Goal: Task Accomplishment & Management: Use online tool/utility

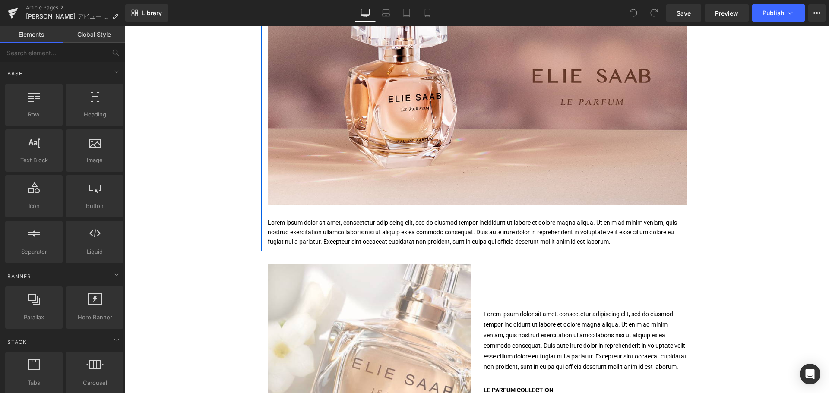
scroll to position [198, 0]
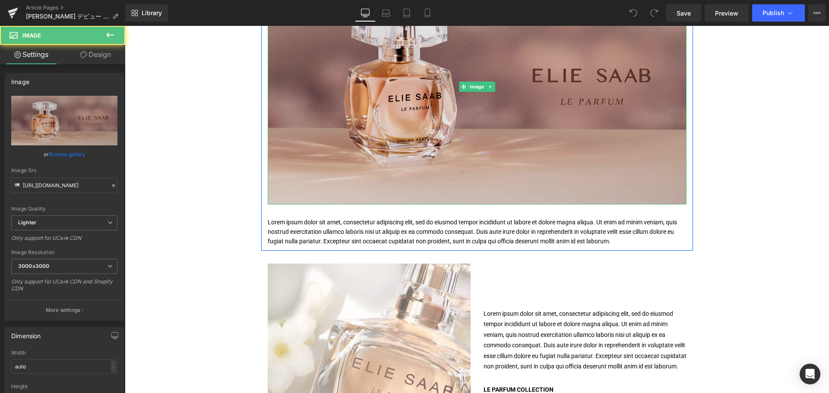
click at [377, 139] on img at bounding box center [477, 87] width 419 height 236
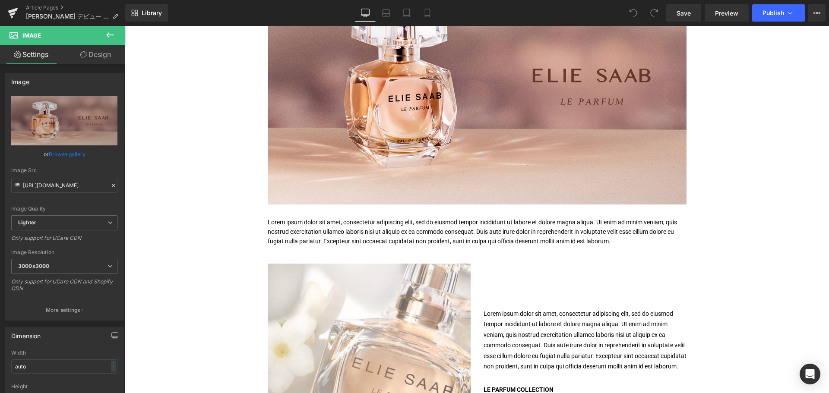
click at [217, 370] on div "Liquid TITLE TITLE TITLE TITLE TITLE TITLE TITLE TITLE TITLE Text Block Image I…" at bounding box center [477, 390] width 704 height 938
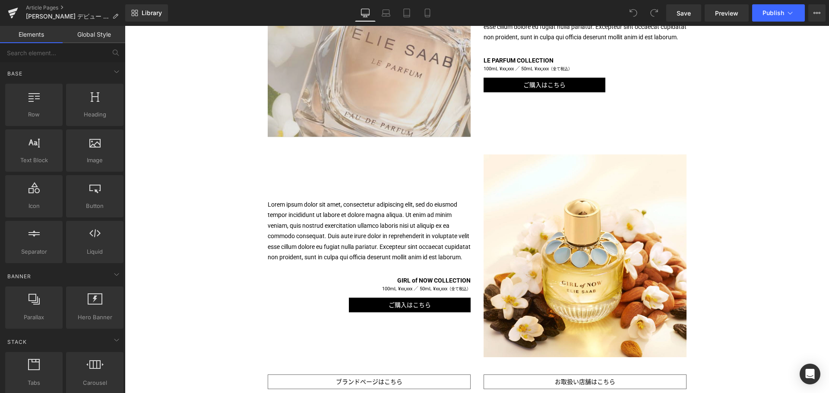
scroll to position [529, 0]
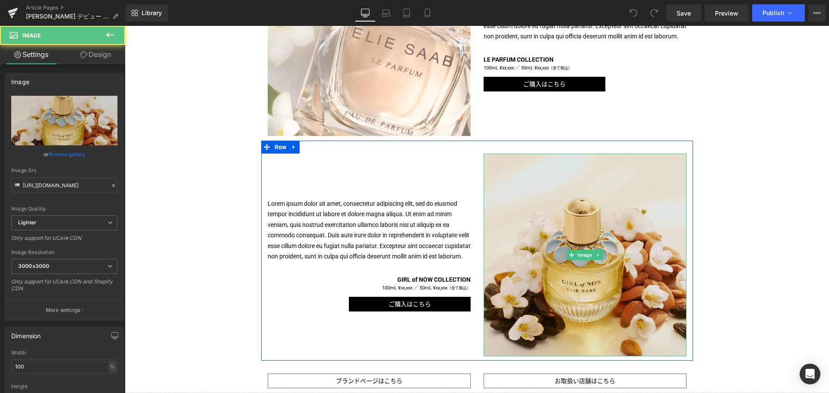
click at [578, 282] on img at bounding box center [585, 255] width 203 height 203
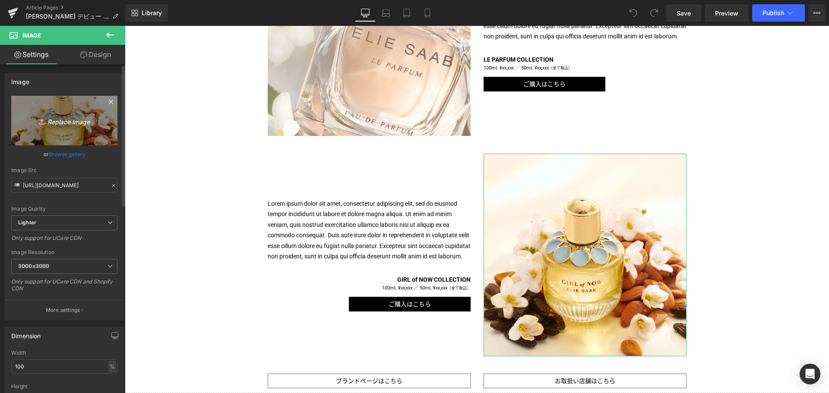
click at [56, 112] on link "Replace Image" at bounding box center [64, 121] width 106 height 50
type input "C:\fakepath\ES-GON-RANGE-1080x1080.jpg"
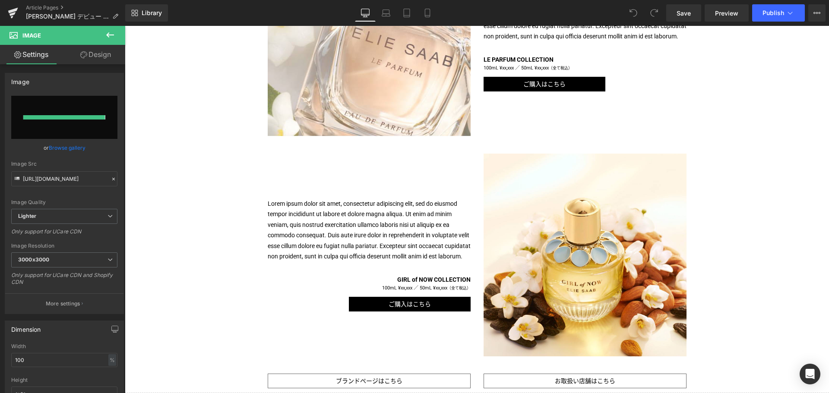
type input "[URL][DOMAIN_NAME]"
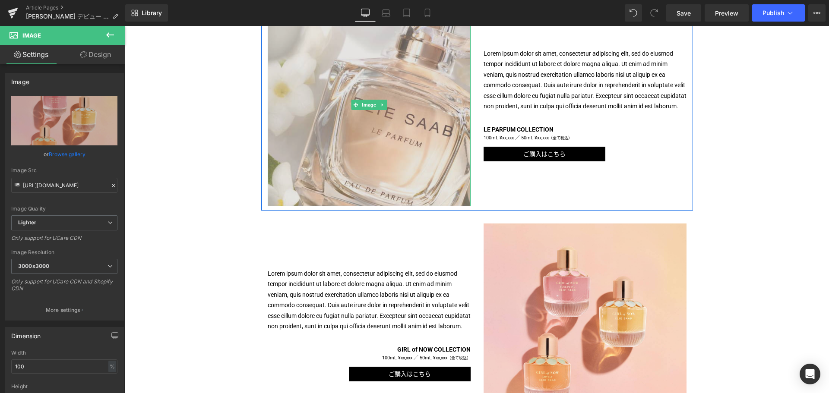
scroll to position [458, 0]
click at [349, 148] on img at bounding box center [369, 105] width 203 height 203
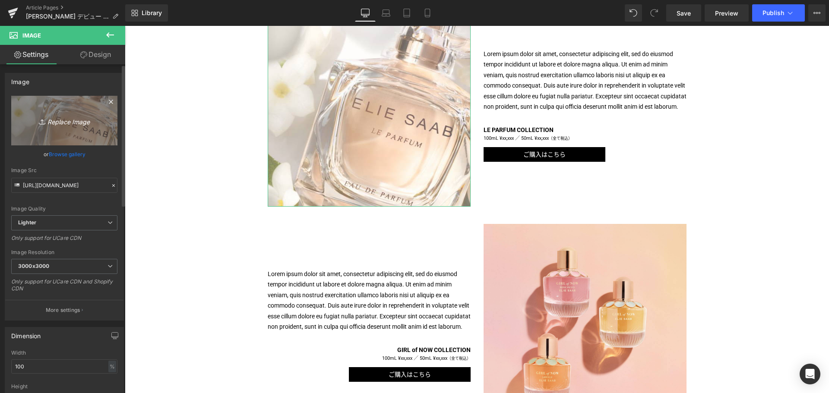
click at [64, 121] on icon "Replace Image" at bounding box center [64, 120] width 69 height 11
type input "C:\fakepath\Gifting_Single_Visual_1080x1080_NoLogo.jpg"
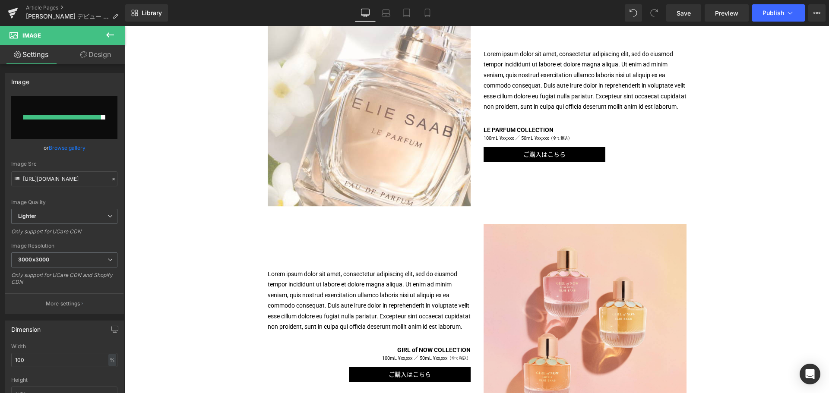
type input "[URL][DOMAIN_NAME]"
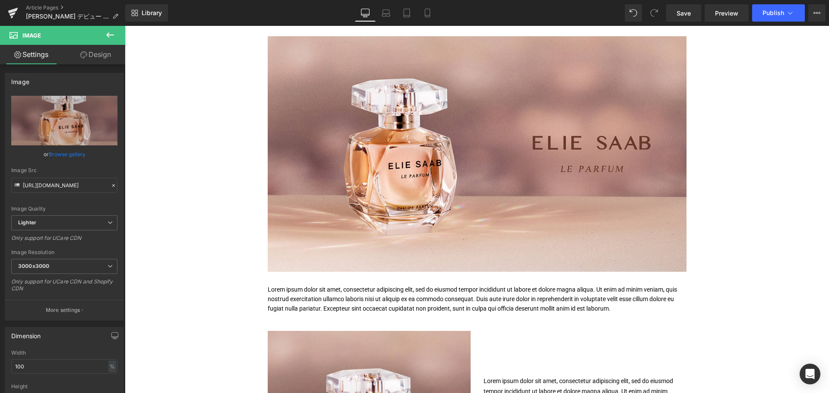
scroll to position [127, 0]
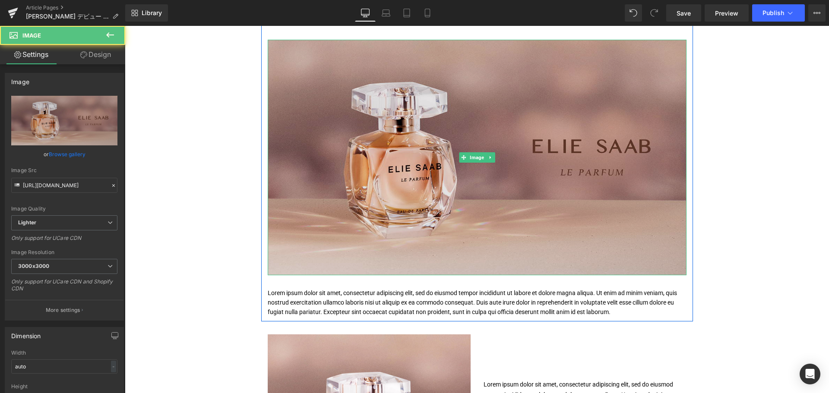
click at [348, 242] on img at bounding box center [477, 158] width 419 height 236
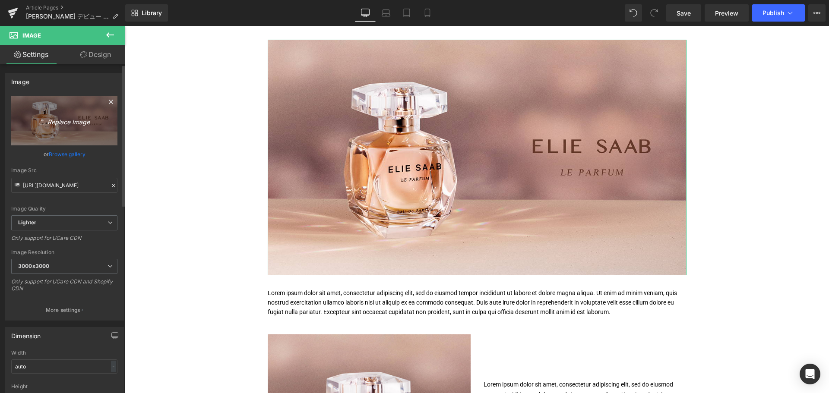
click at [50, 106] on link "Replace Image" at bounding box center [64, 121] width 106 height 50
type input "C:\fakepath\ES-LEPARFUM-KV-Moddel-1200x675.jpg"
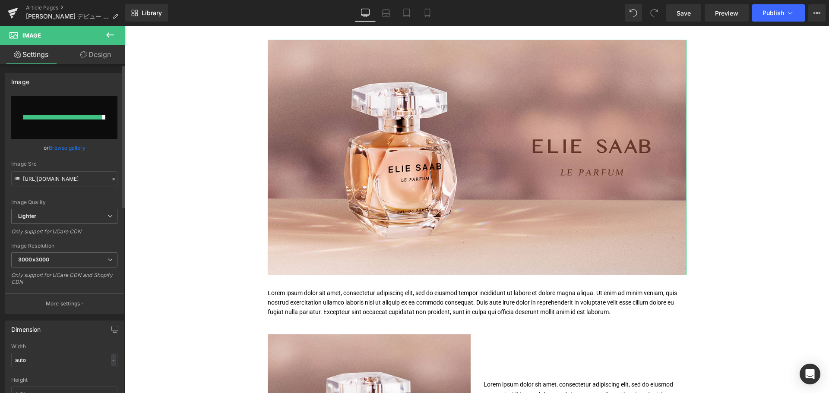
type input "[URL][DOMAIN_NAME]"
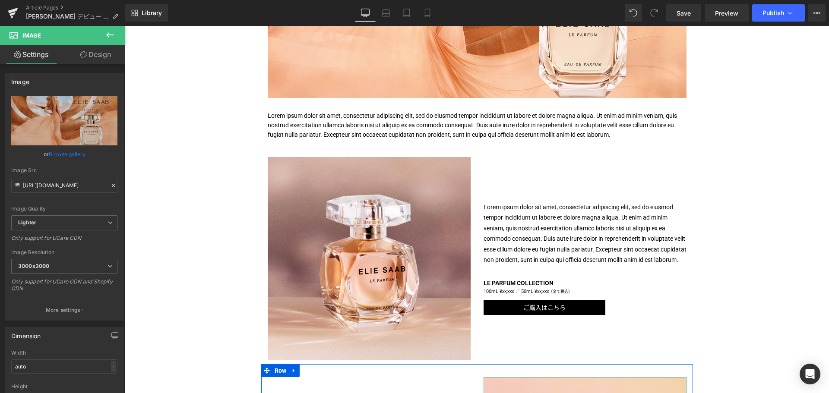
scroll to position [304, 0]
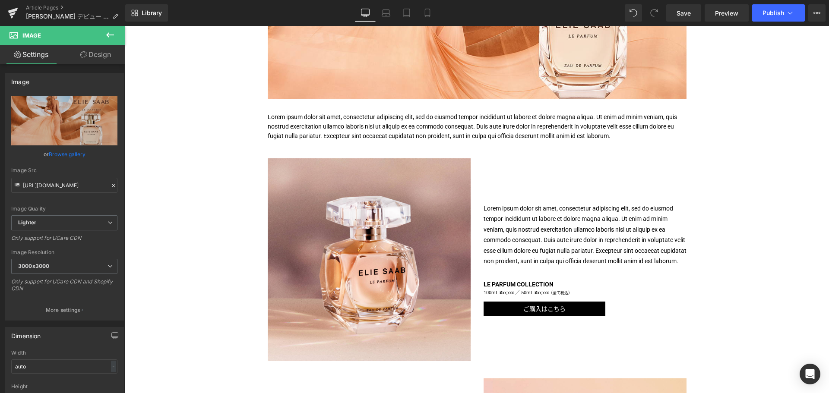
click at [502, 232] on p "Lorem ipsum dolor sit amet, consectetur adipiscing elit, sed do eiusmod tempor …" at bounding box center [585, 234] width 203 height 63
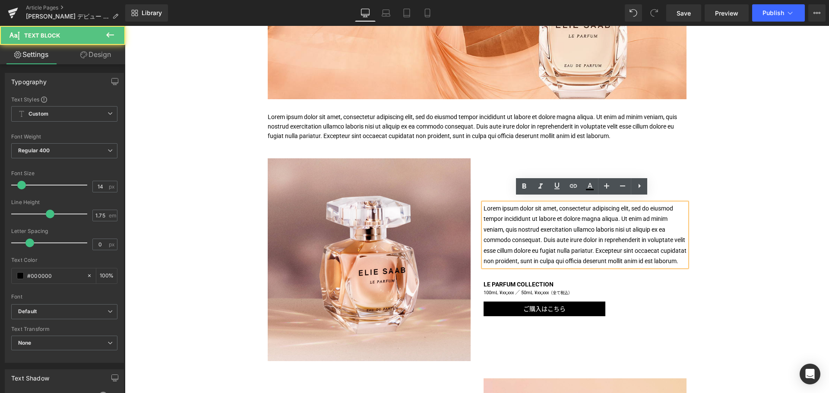
click at [502, 232] on p "Lorem ipsum dolor sit amet, consectetur adipiscing elit, sed do eiusmod tempor …" at bounding box center [585, 234] width 203 height 63
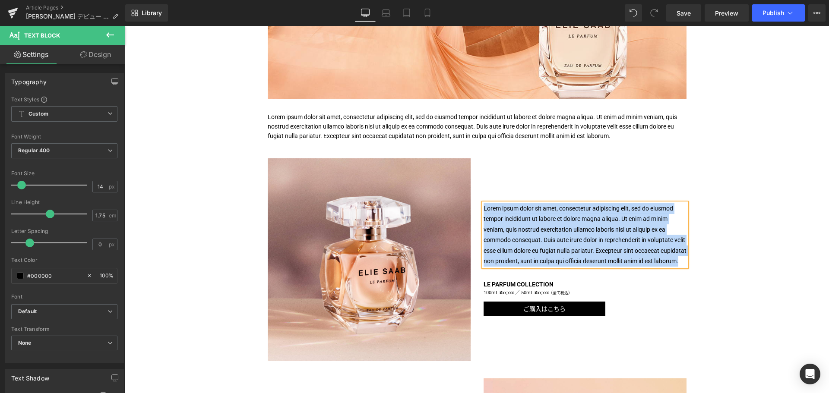
paste div
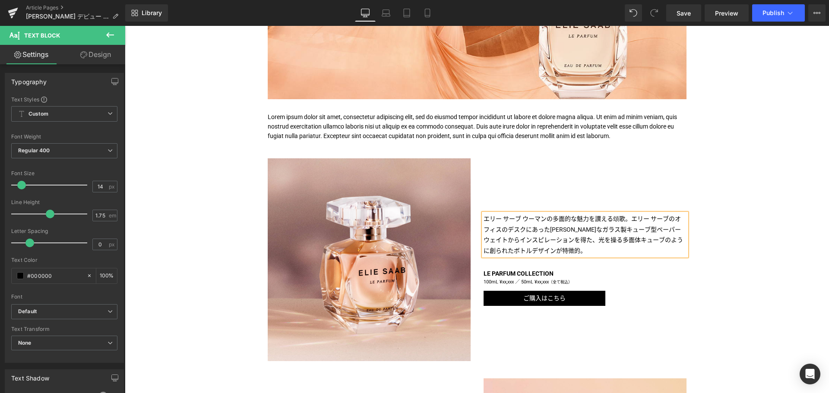
scroll to position [320, 0]
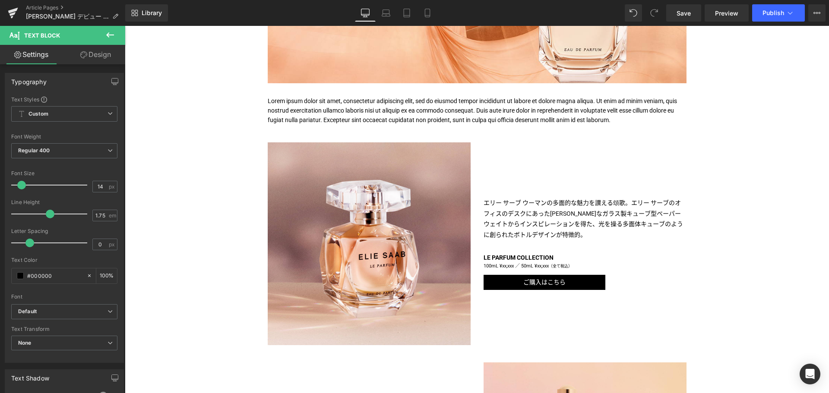
click at [107, 31] on icon at bounding box center [110, 35] width 10 height 10
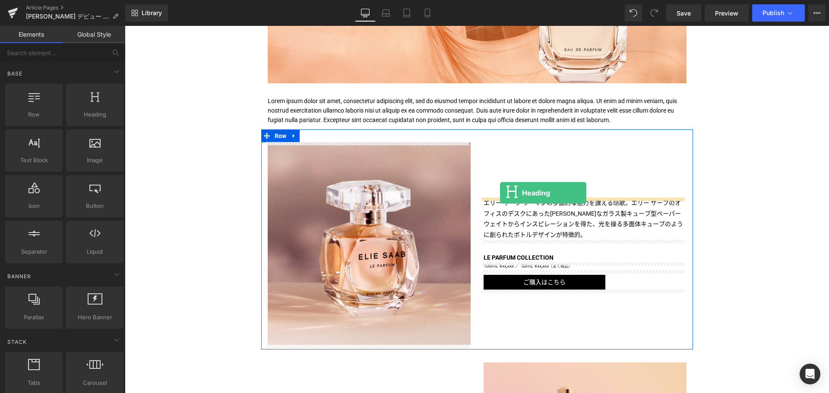
drag, startPoint x: 204, startPoint y: 137, endPoint x: 500, endPoint y: 193, distance: 301.0
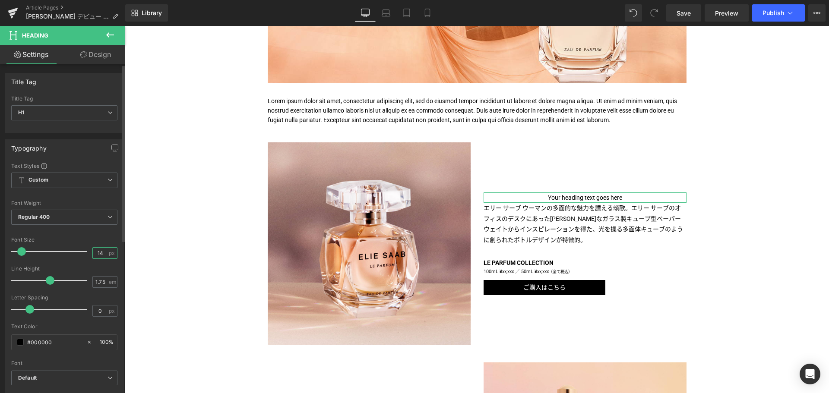
drag, startPoint x: 101, startPoint y: 252, endPoint x: 84, endPoint y: 247, distance: 17.3
click at [84, 247] on div "Font Size 14 px" at bounding box center [64, 251] width 106 height 29
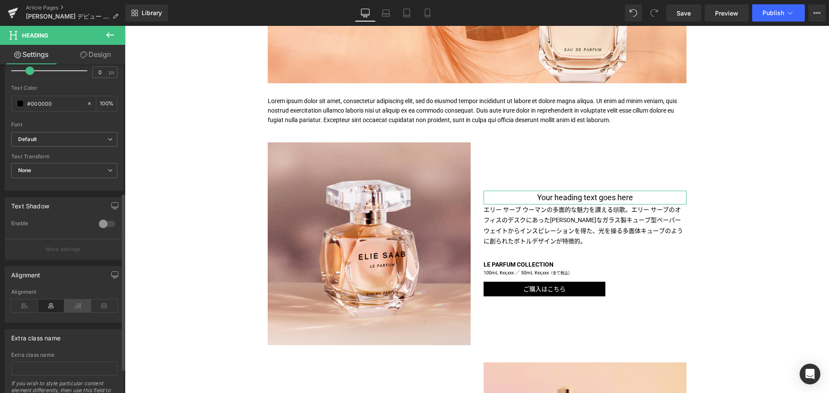
scroll to position [242, 0]
type input "18"
click at [22, 301] on icon at bounding box center [24, 302] width 27 height 13
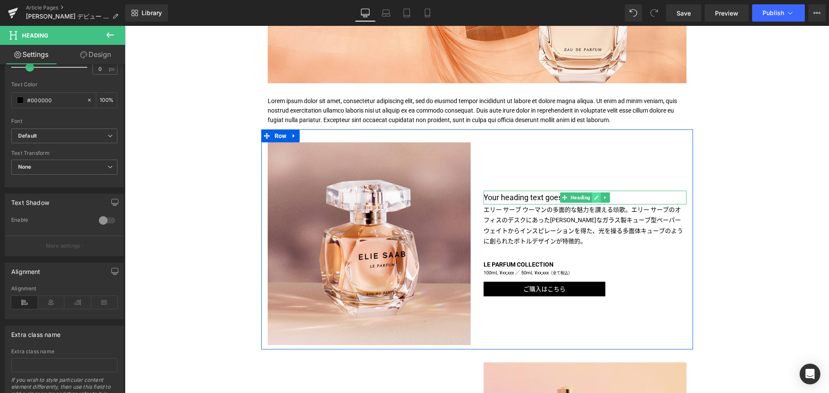
click at [594, 198] on icon at bounding box center [596, 198] width 4 height 4
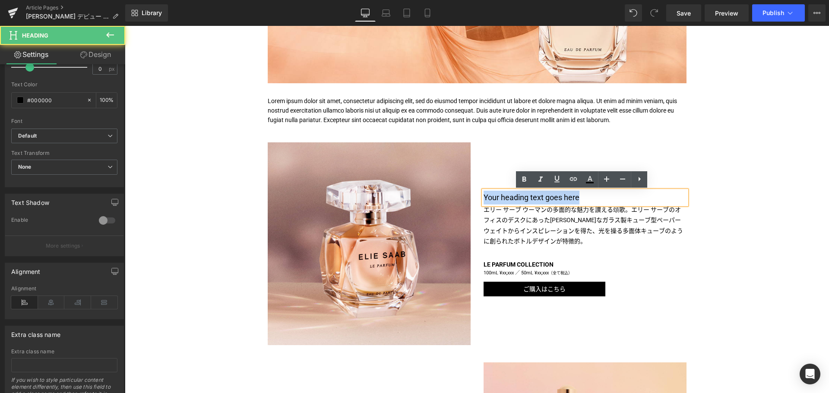
drag, startPoint x: 593, startPoint y: 198, endPoint x: 480, endPoint y: 195, distance: 113.2
click at [484, 195] on h1 "Your heading text goes here" at bounding box center [585, 198] width 203 height 14
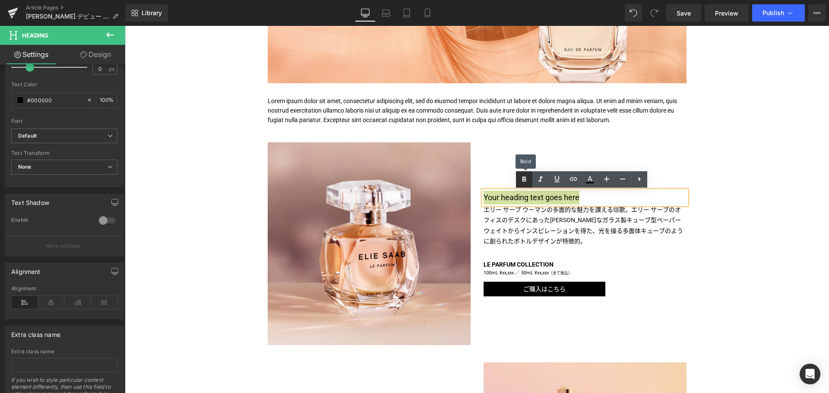
click at [523, 180] on icon at bounding box center [525, 179] width 4 height 5
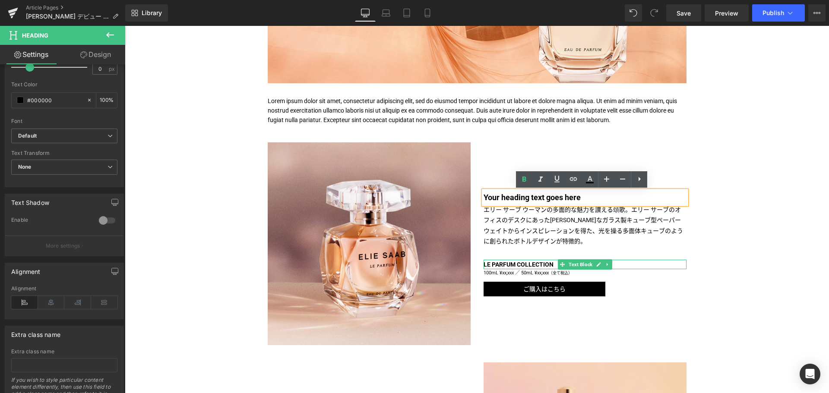
click at [523, 266] on b "LE PARFUM COLLECTION" at bounding box center [519, 264] width 70 height 7
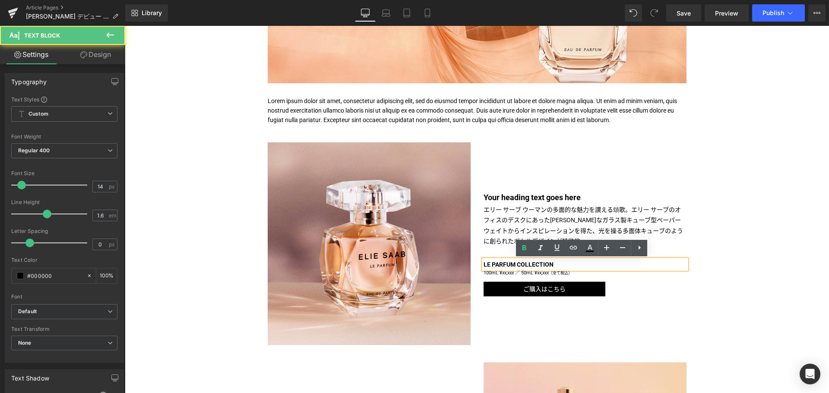
click at [523, 266] on b "LE PARFUM COLLECTION" at bounding box center [519, 264] width 70 height 7
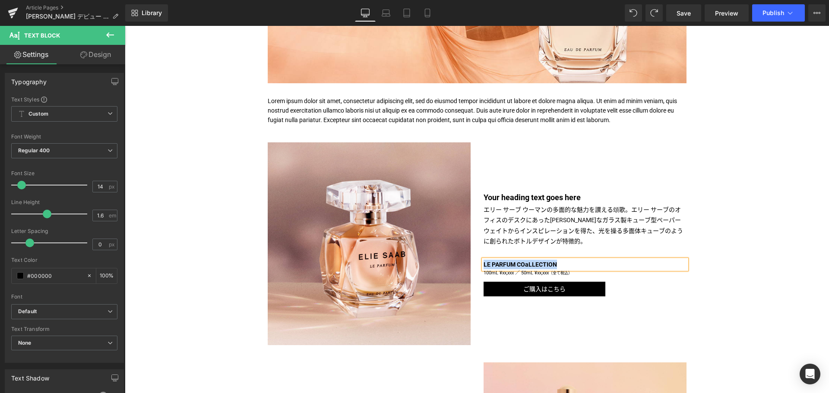
copy b "LE PARFUM COaLLECTION"
click at [515, 196] on strong "Your heading text goes here" at bounding box center [532, 197] width 97 height 9
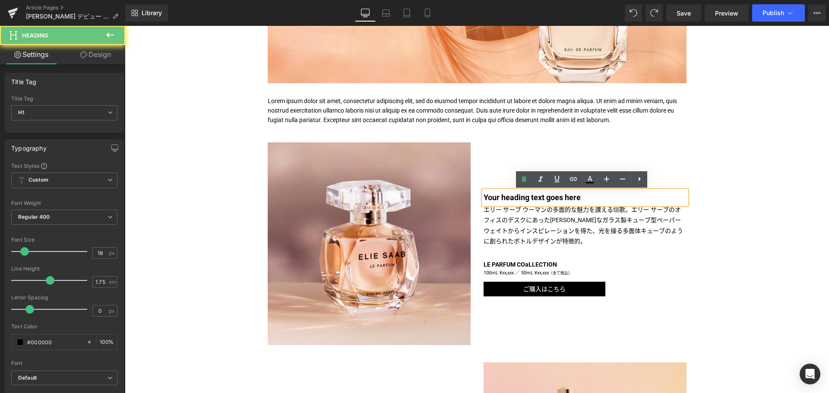
click at [515, 196] on strong "Your heading text goes here" at bounding box center [532, 197] width 97 height 9
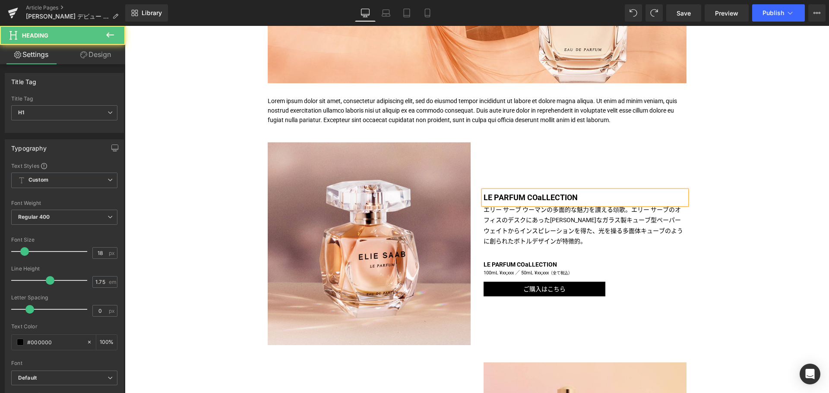
click at [541, 198] on b "LE PARFUM COaLLECTION" at bounding box center [531, 197] width 94 height 9
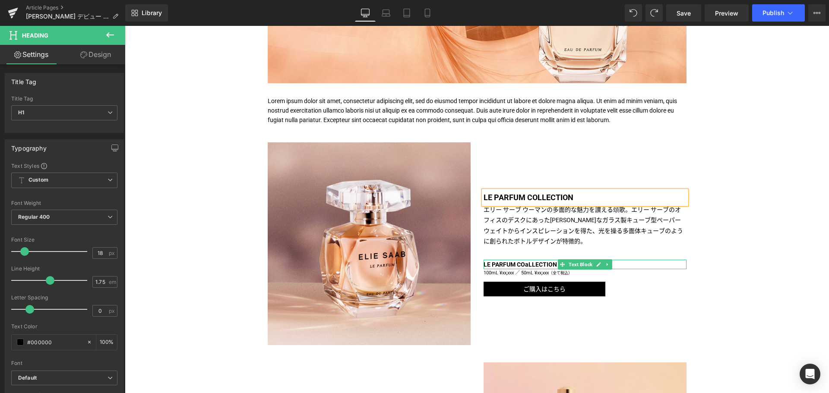
click at [516, 265] on b "LE PARFUM COaLLECTION" at bounding box center [520, 264] width 73 height 7
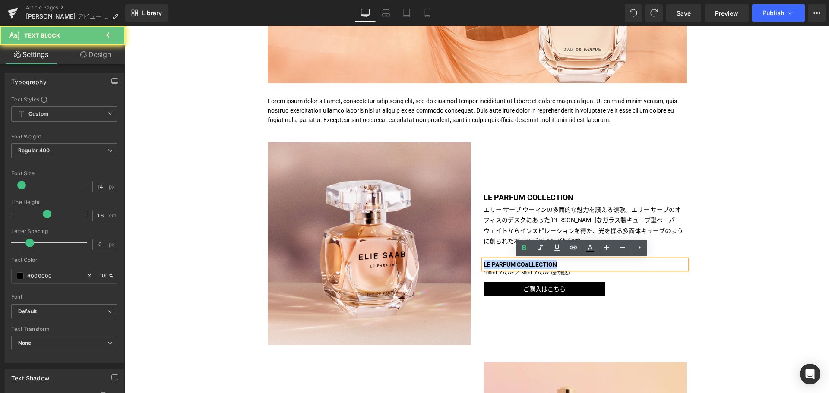
click at [516, 265] on b "LE PARFUM COaLLECTION" at bounding box center [520, 264] width 73 height 7
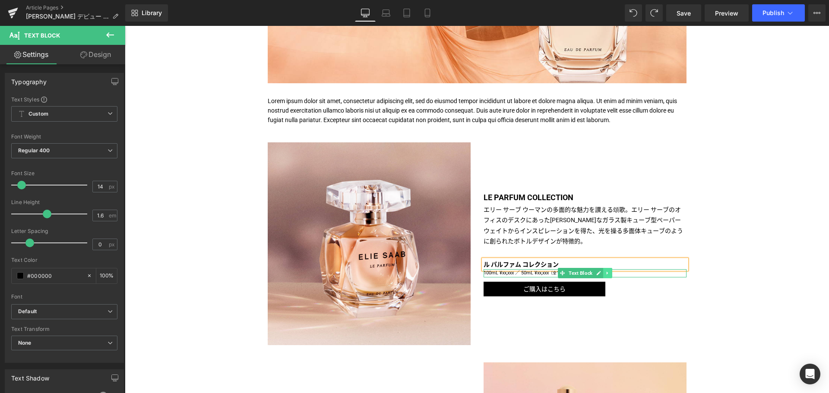
click at [605, 275] on icon at bounding box center [607, 273] width 5 height 5
click at [610, 275] on icon at bounding box center [612, 273] width 5 height 5
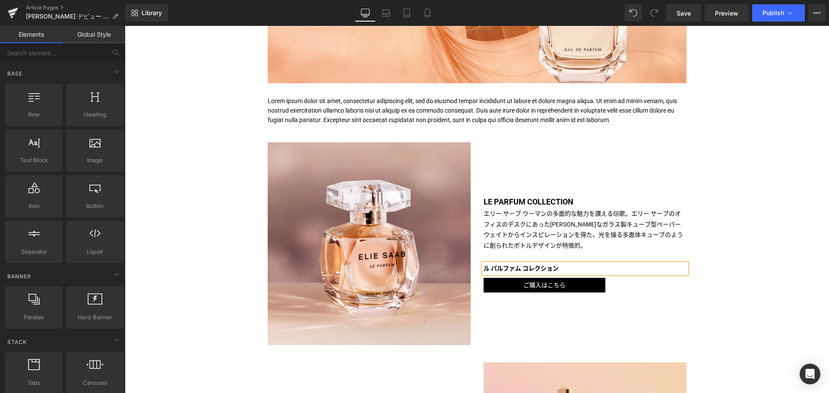
click at [740, 303] on div "Liquid TITLE TITLE TITLE TITLE TITLE TITLE TITLE TITLE TITLE Text Block Image I…" at bounding box center [477, 268] width 704 height 938
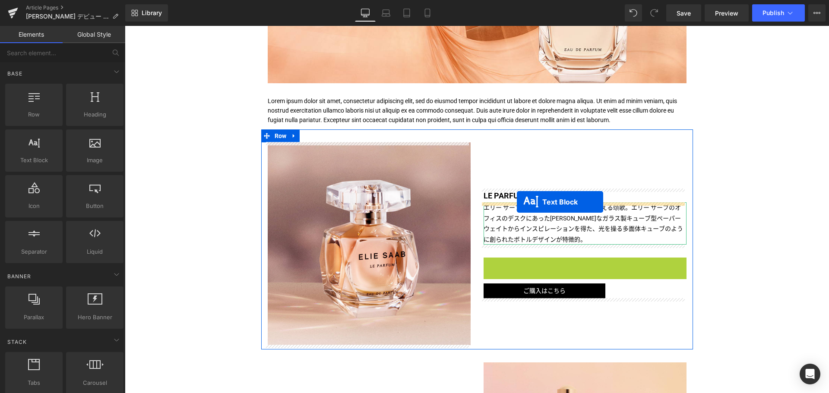
drag, startPoint x: 558, startPoint y: 270, endPoint x: 517, endPoint y: 202, distance: 79.8
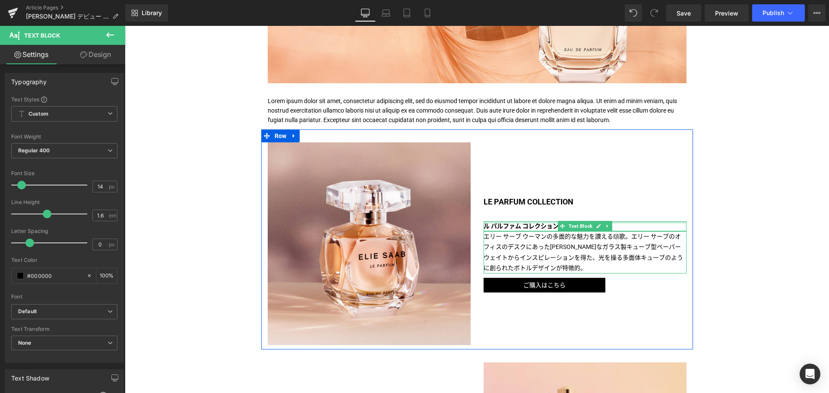
click at [494, 224] on div at bounding box center [585, 223] width 203 height 2
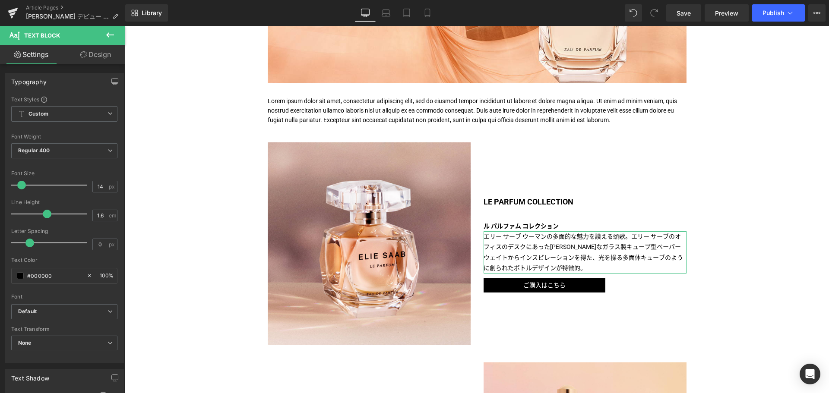
click at [102, 57] on link "Design" at bounding box center [95, 54] width 63 height 19
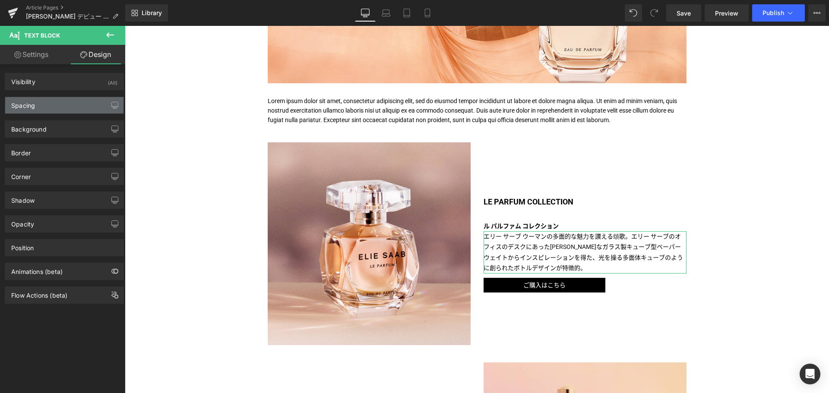
click at [76, 104] on div "Spacing" at bounding box center [64, 105] width 118 height 16
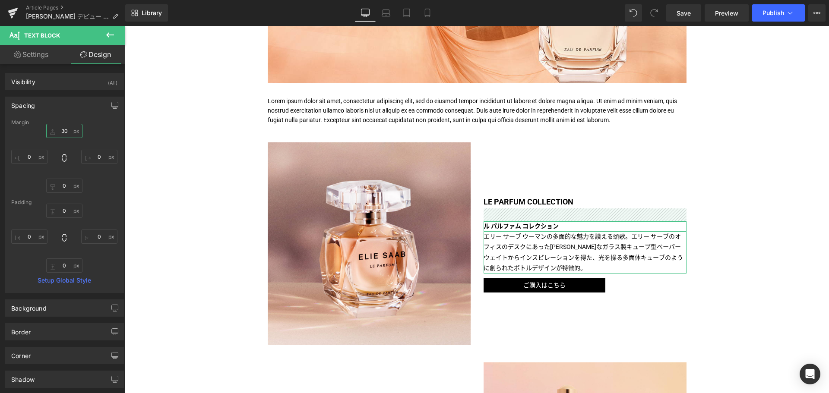
click at [57, 127] on input "30" at bounding box center [64, 131] width 36 height 14
type input "０"
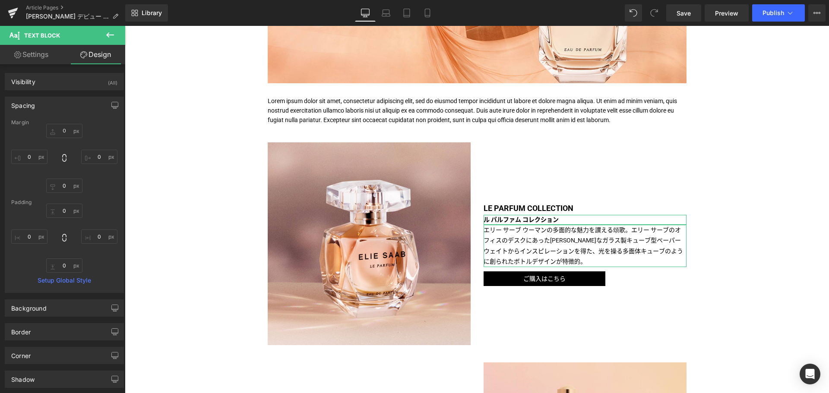
click at [95, 113] on div "Spacing" at bounding box center [64, 105] width 118 height 16
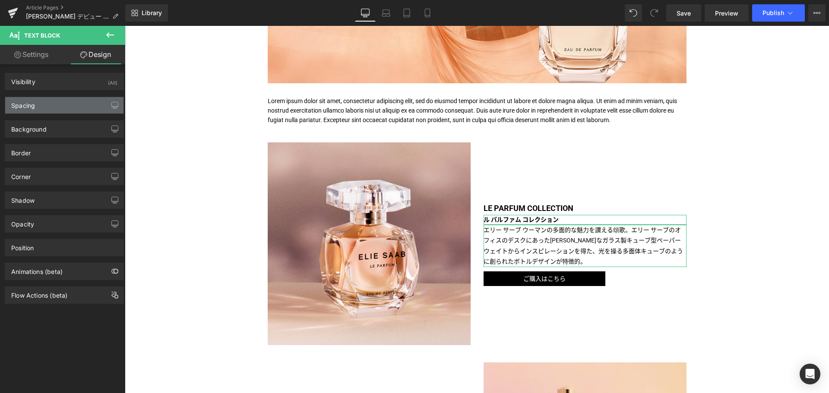
click at [95, 113] on div "Spacing" at bounding box center [64, 105] width 118 height 16
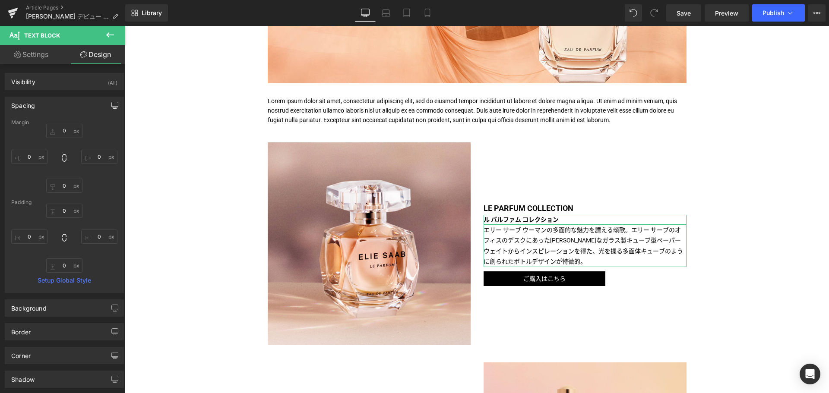
click at [113, 105] on icon "button" at bounding box center [114, 105] width 7 height 7
click at [45, 127] on button "Laptop" at bounding box center [48, 124] width 27 height 15
type input "30"
type input "0"
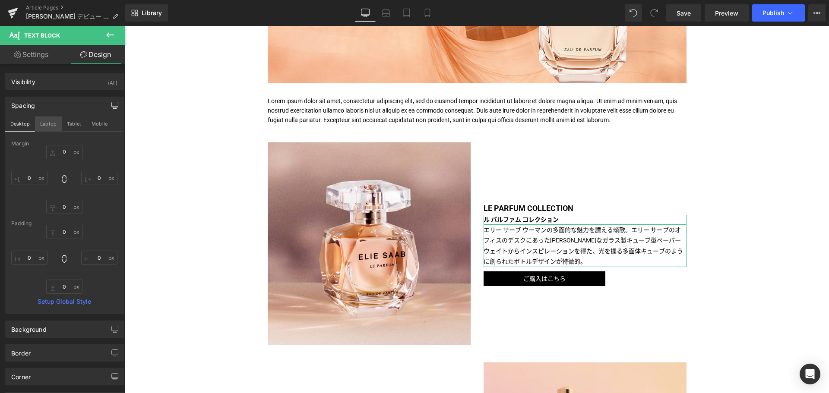
type input "0"
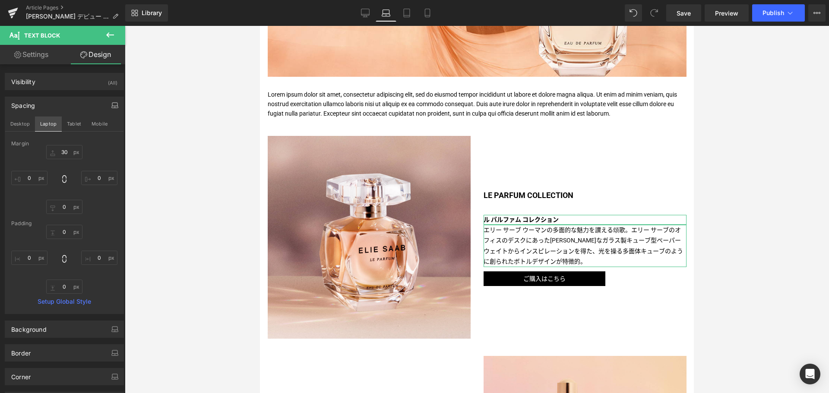
scroll to position [381, 0]
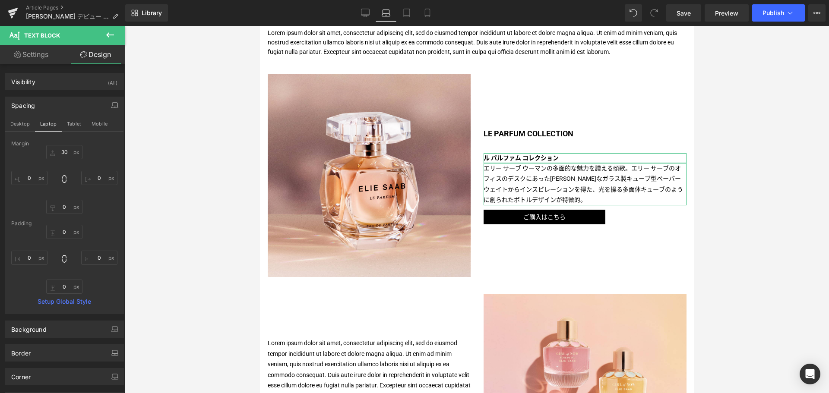
click at [56, 146] on div "Margin" at bounding box center [64, 144] width 106 height 6
click at [63, 153] on input "30" at bounding box center [64, 152] width 36 height 14
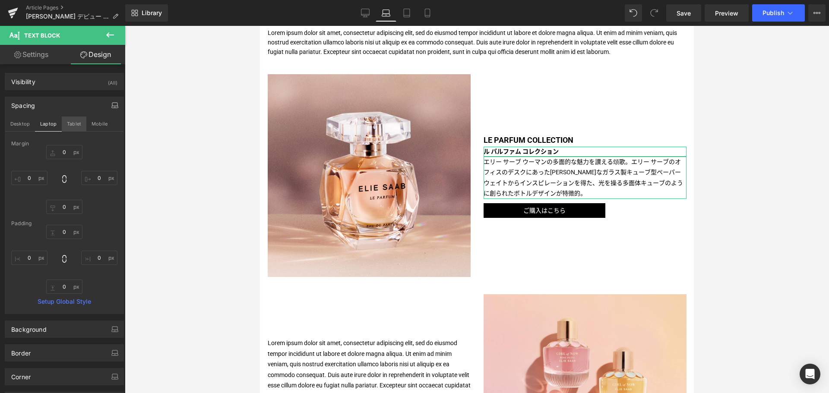
click at [82, 122] on button "Tablet" at bounding box center [74, 124] width 25 height 15
type input "20"
type input "0"
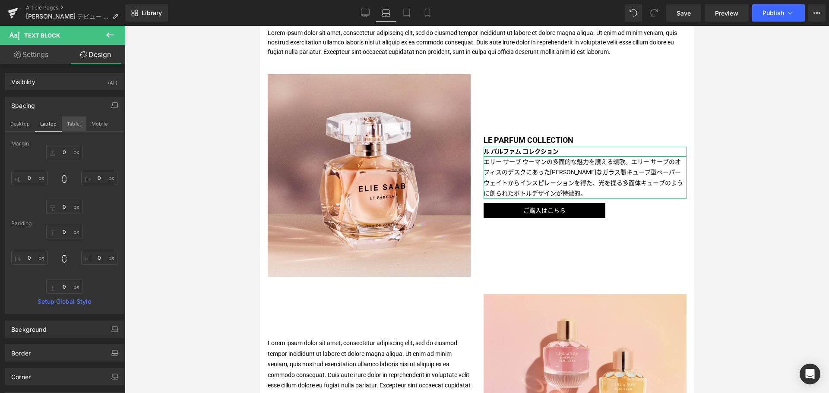
type input "0"
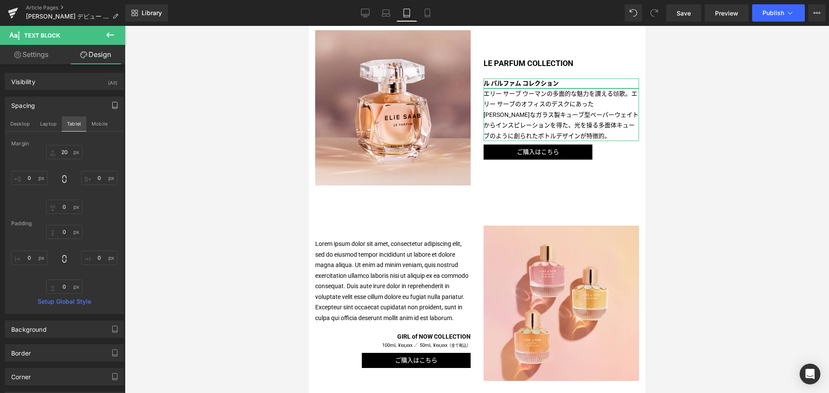
scroll to position [311, 0]
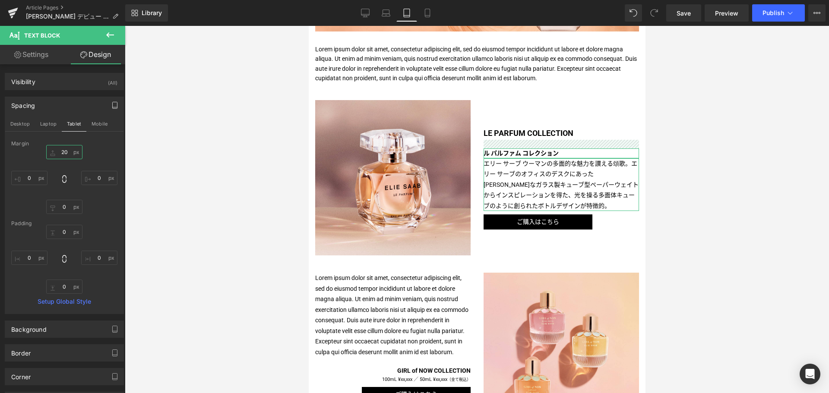
click at [62, 149] on input "20" at bounding box center [64, 152] width 36 height 14
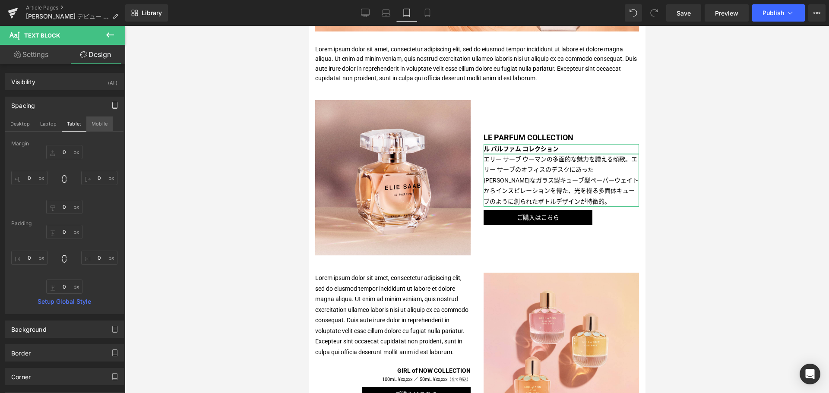
click at [92, 128] on button "Mobile" at bounding box center [99, 124] width 26 height 15
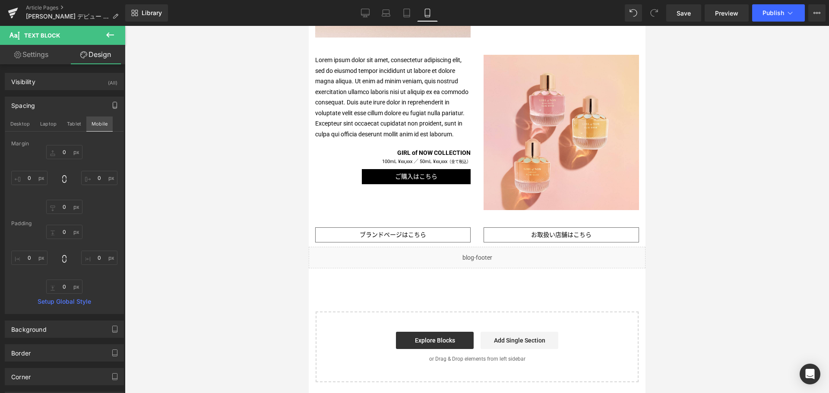
type input "30"
type input "0"
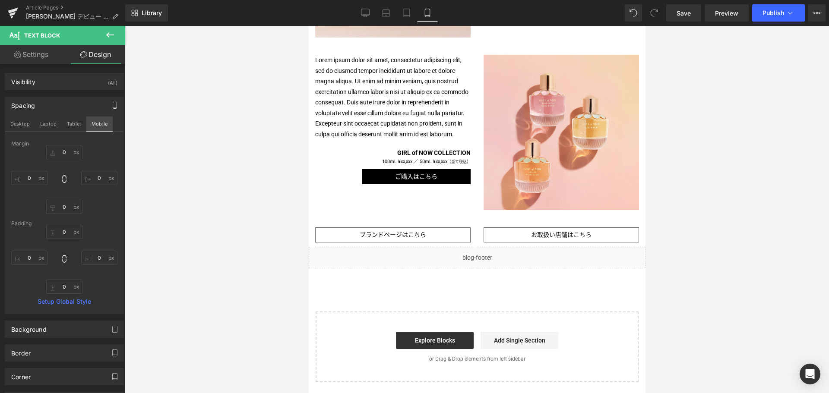
type input "0"
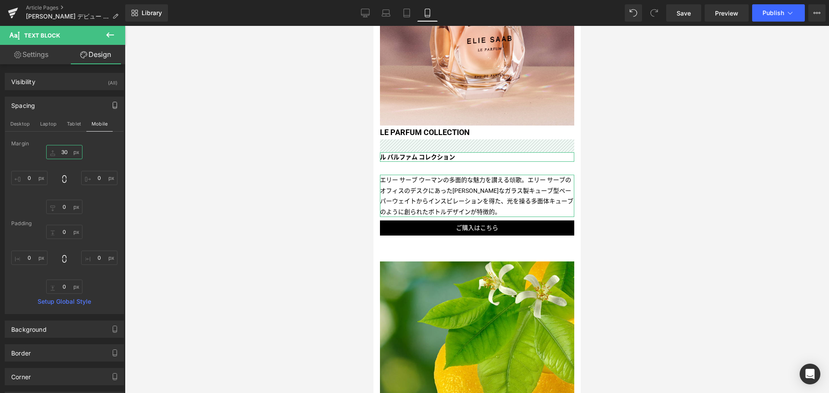
click at [59, 151] on input "30" at bounding box center [64, 152] width 36 height 14
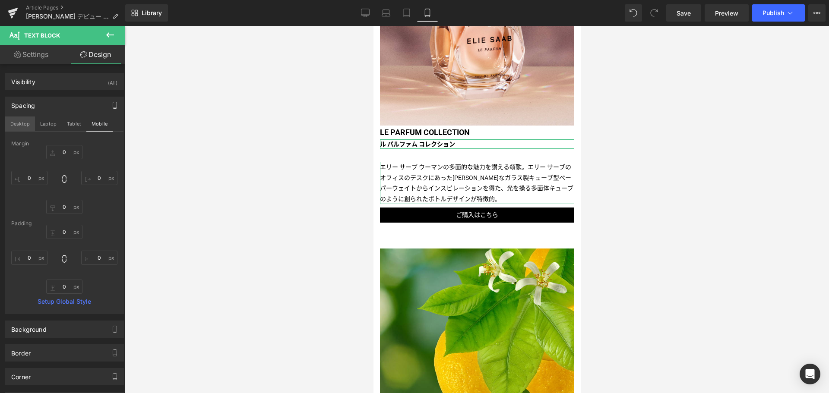
click at [23, 126] on button "Desktop" at bounding box center [20, 124] width 30 height 15
type input "0"
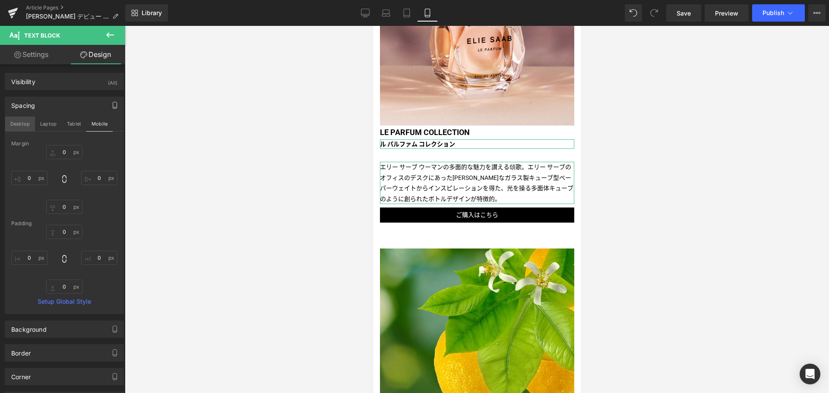
type input "0"
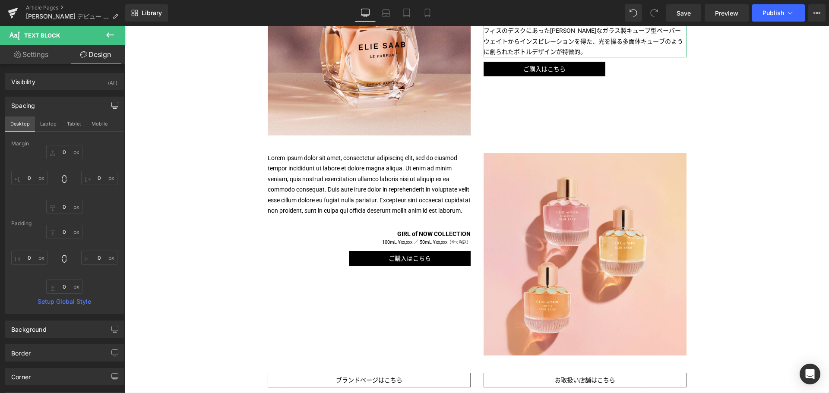
scroll to position [408, 0]
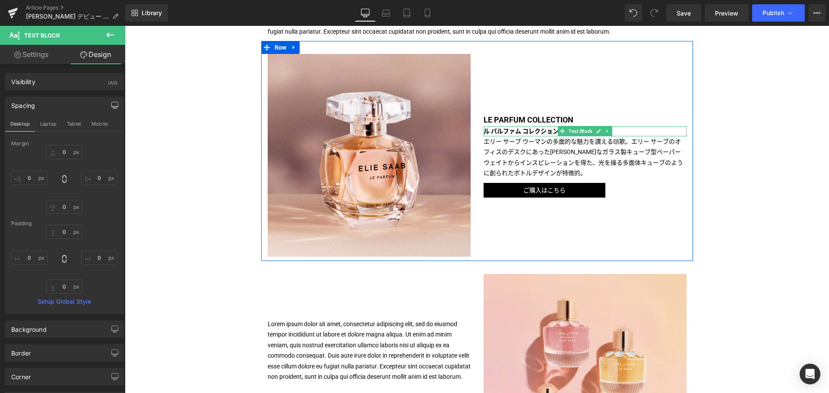
click at [523, 130] on b "ル パルファム コレクション" at bounding box center [521, 131] width 75 height 7
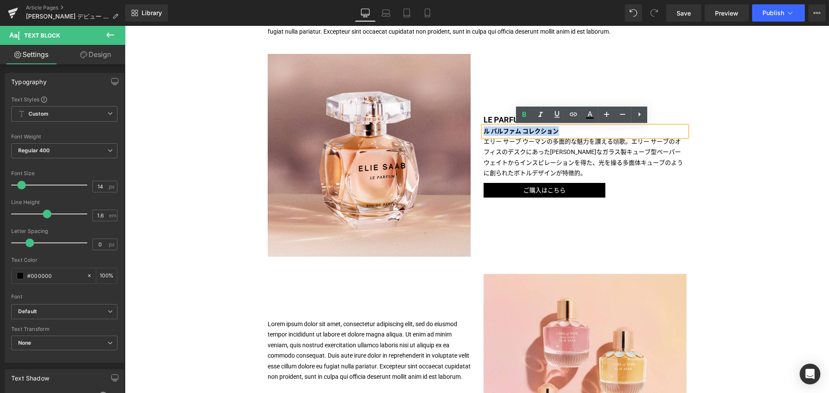
drag, startPoint x: 557, startPoint y: 133, endPoint x: 481, endPoint y: 132, distance: 76.5
click at [484, 132] on p "ル パルファム コレクション" at bounding box center [585, 132] width 203 height 10
click at [522, 114] on icon at bounding box center [524, 115] width 10 height 10
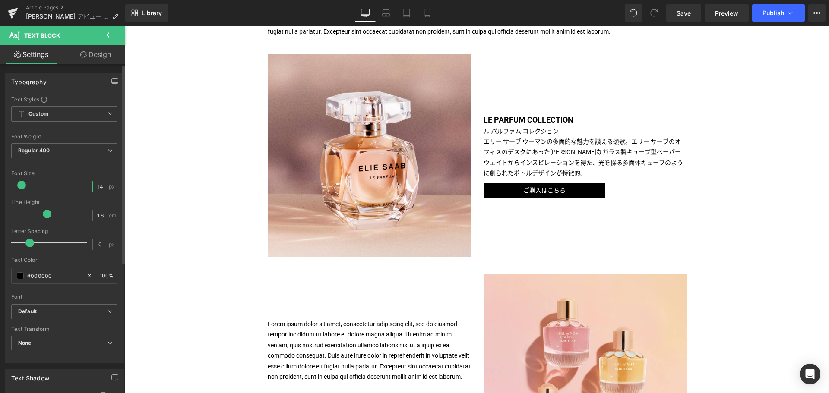
drag, startPoint x: 101, startPoint y: 186, endPoint x: 92, endPoint y: 187, distance: 9.1
click at [93, 187] on input "14" at bounding box center [100, 186] width 15 height 11
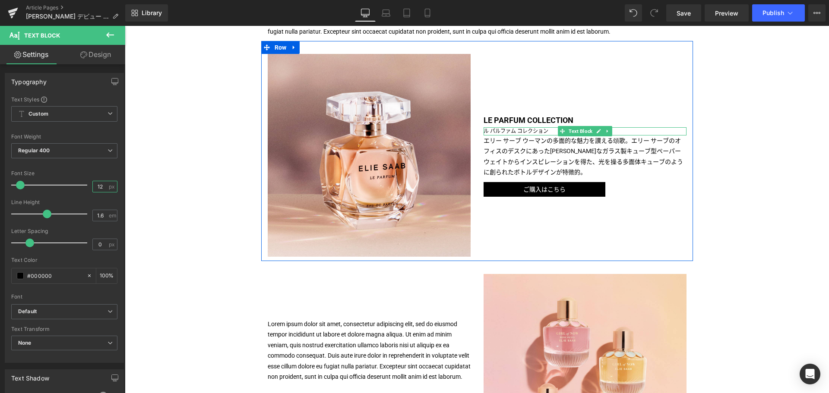
type input "12"
click at [521, 132] on p "ル パルファム コレクション" at bounding box center [585, 131] width 203 height 8
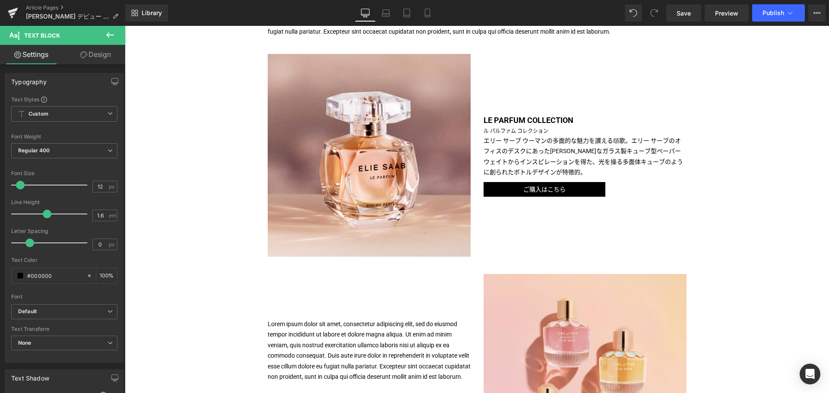
click at [91, 60] on link "Design" at bounding box center [95, 54] width 63 height 19
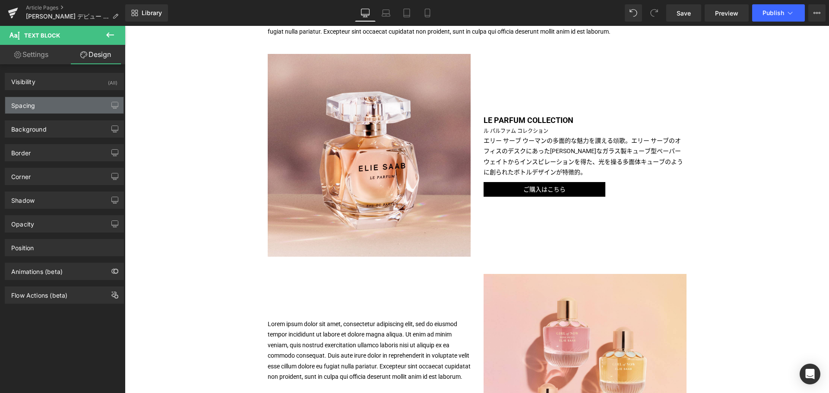
type input "0"
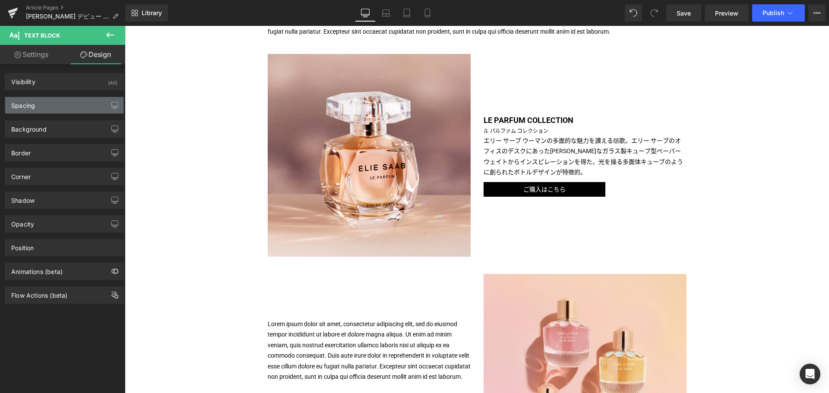
type input "0"
click at [69, 100] on div "Spacing" at bounding box center [64, 105] width 118 height 16
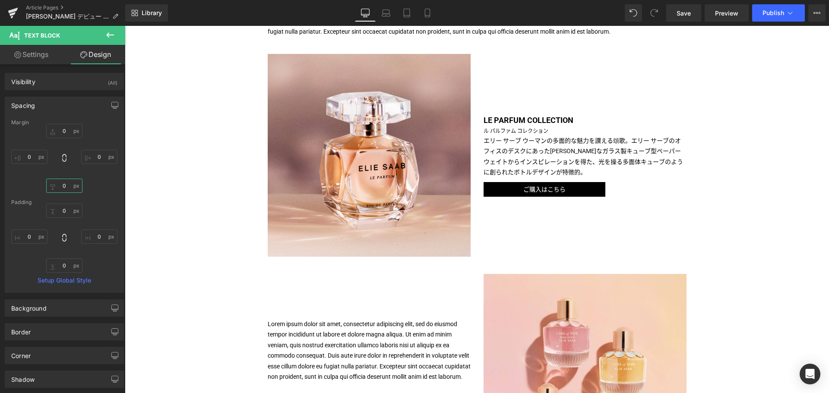
click at [60, 184] on input "0" at bounding box center [64, 186] width 36 height 14
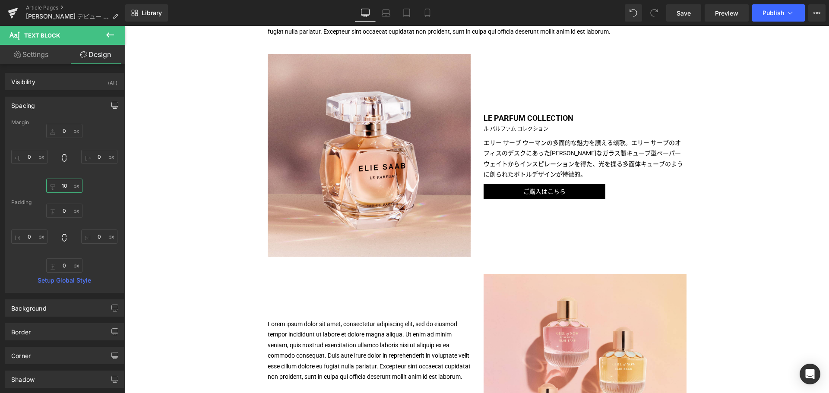
type input "10"
click at [117, 109] on button "button" at bounding box center [115, 105] width 14 height 16
click at [41, 124] on button "Laptop" at bounding box center [48, 124] width 27 height 15
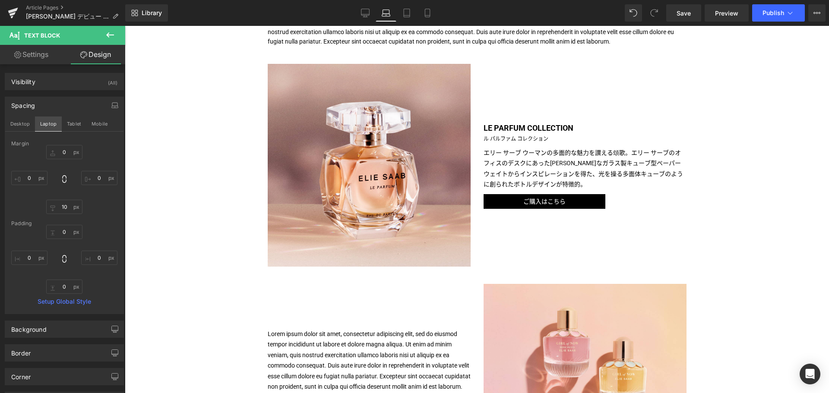
type input "0"
type input "10"
type input "0"
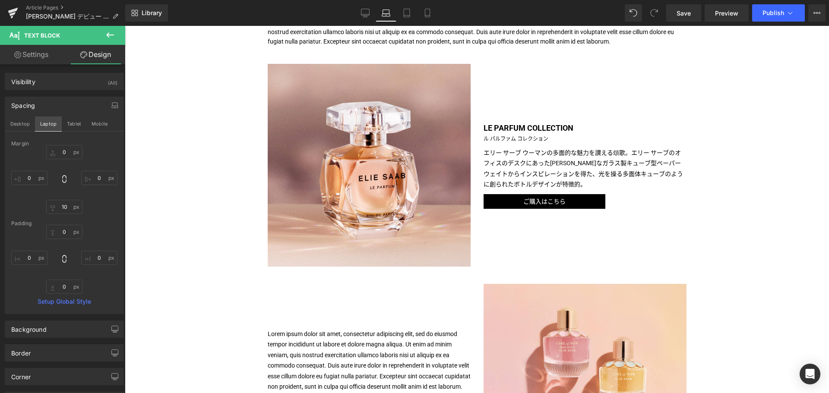
type input "0"
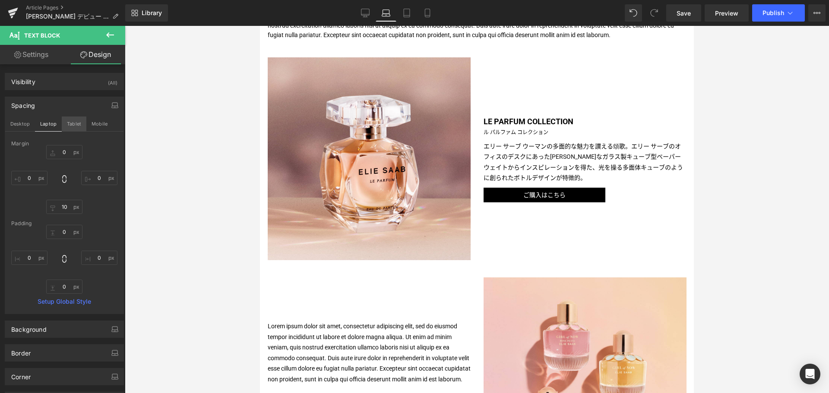
click at [71, 127] on button "Tablet" at bounding box center [74, 124] width 25 height 15
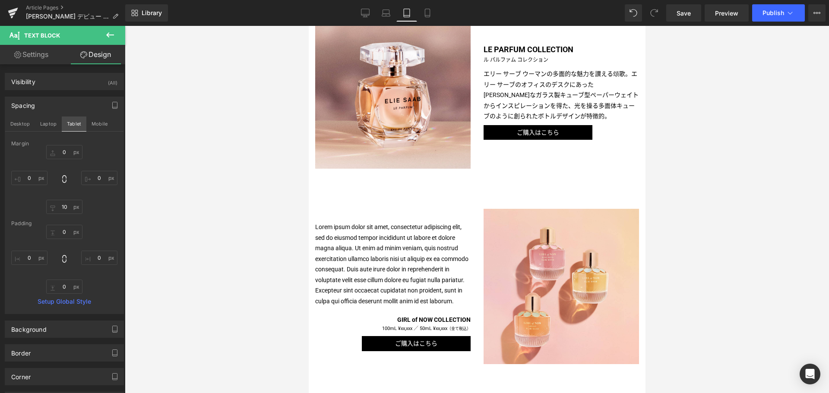
scroll to position [324, 0]
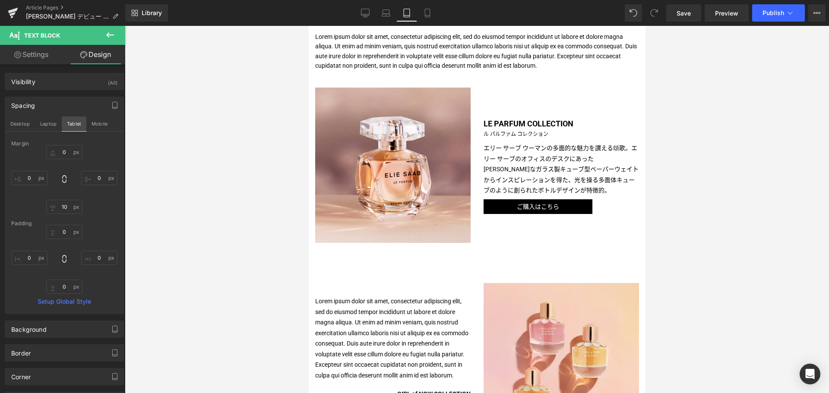
type input "0"
type input "10"
type input "0"
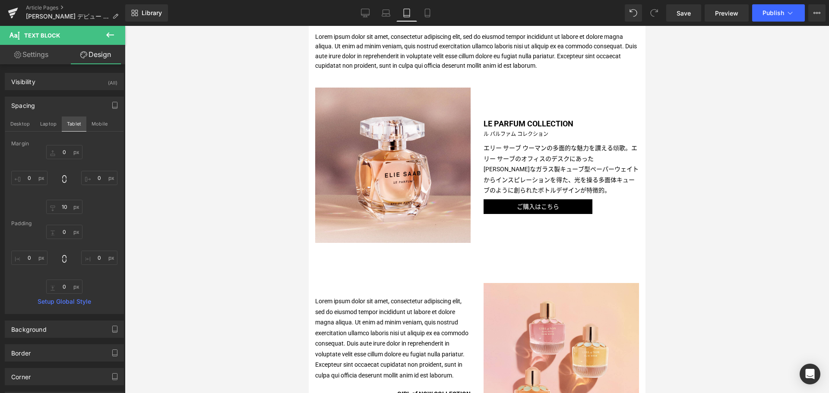
type input "0"
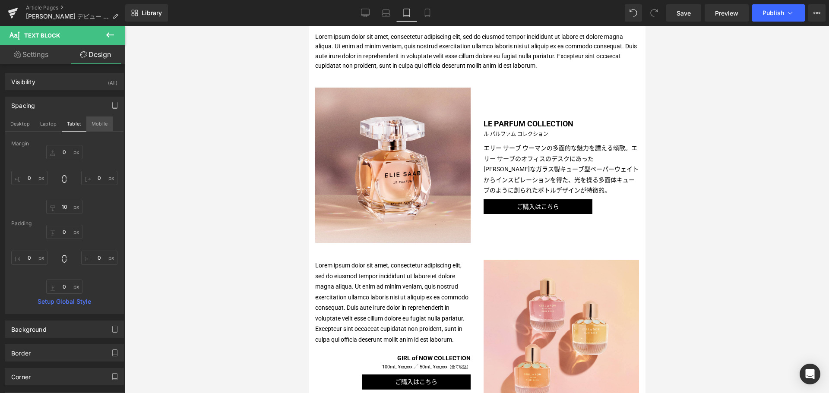
click at [102, 123] on button "Mobile" at bounding box center [99, 124] width 26 height 15
type input "0"
type input "10"
type input "0"
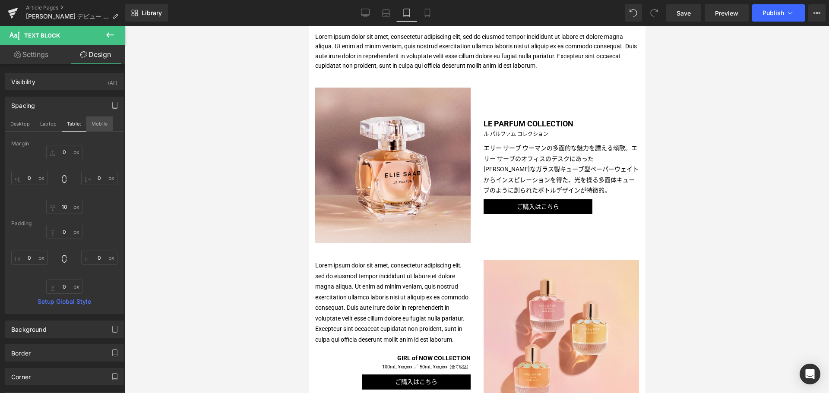
type input "0"
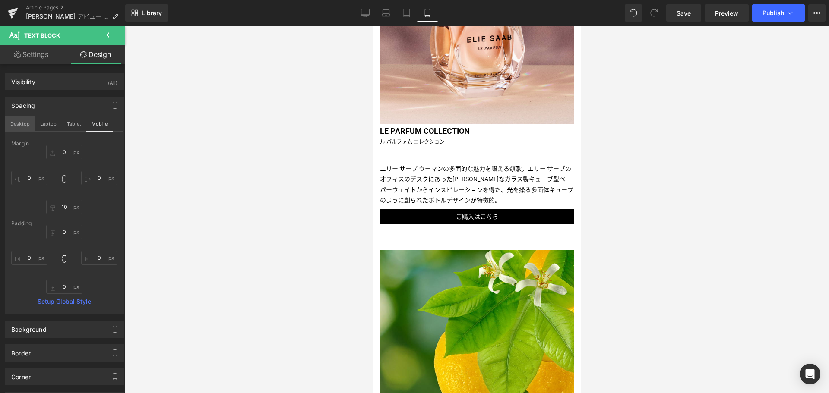
click at [16, 123] on button "Desktop" at bounding box center [20, 124] width 30 height 15
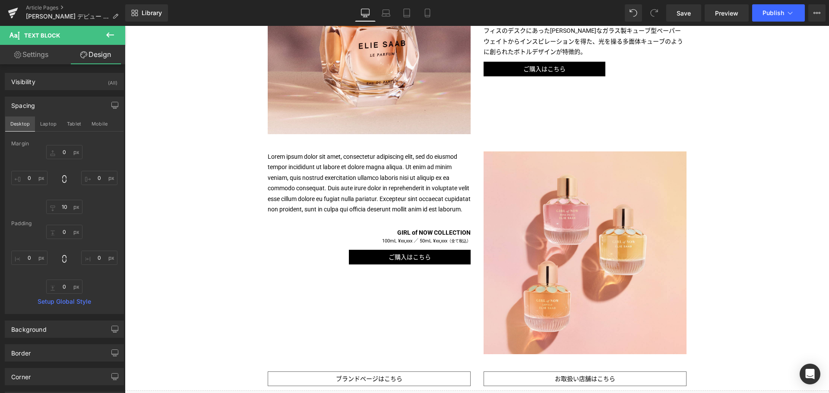
scroll to position [408, 0]
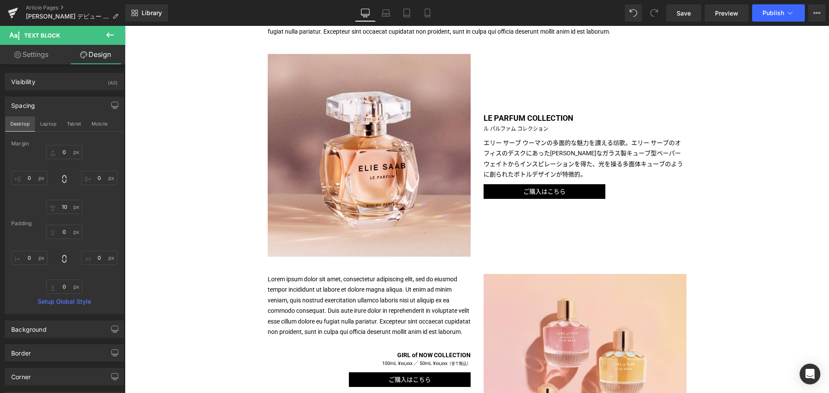
type input "0"
type input "10"
type input "0"
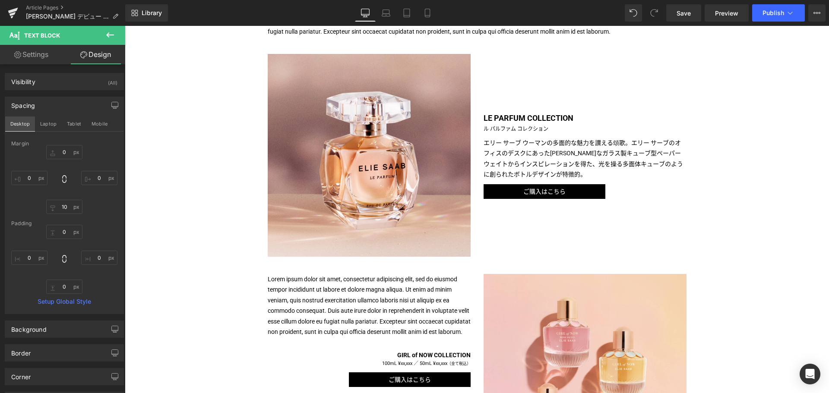
type input "0"
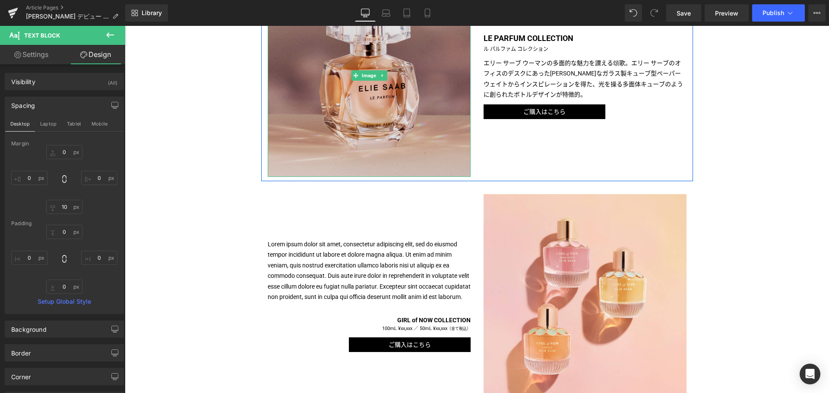
scroll to position [489, 0]
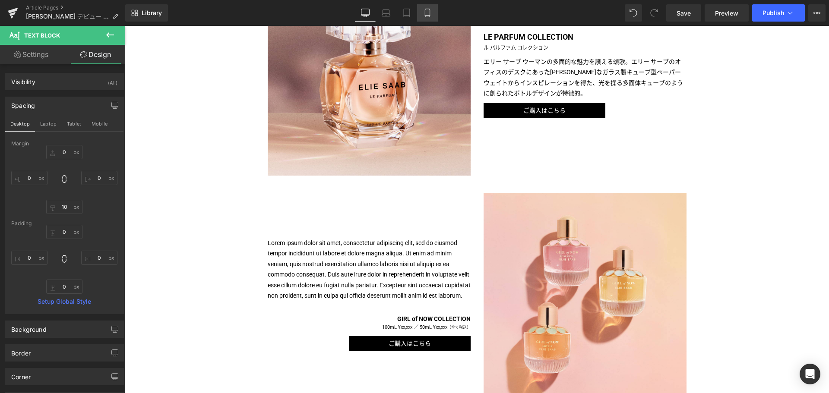
click at [426, 15] on icon at bounding box center [427, 13] width 9 height 9
type input "0"
type input "10"
type input "0"
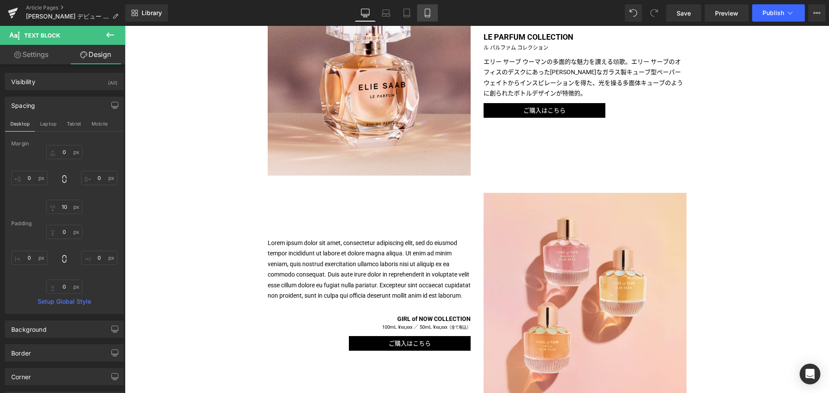
type input "0"
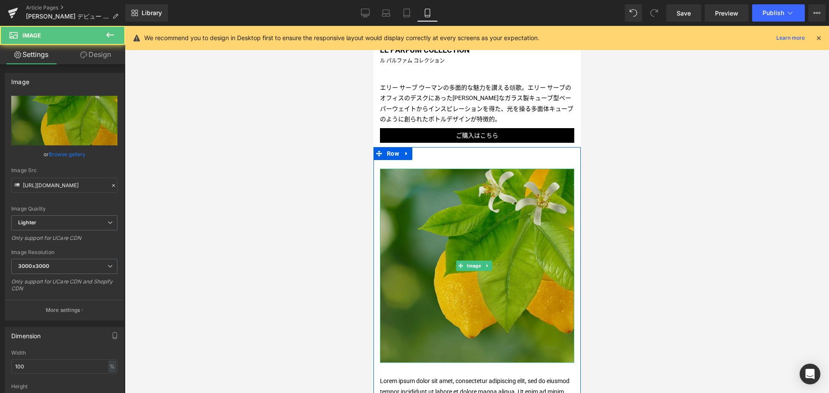
click at [491, 235] on img at bounding box center [477, 266] width 194 height 194
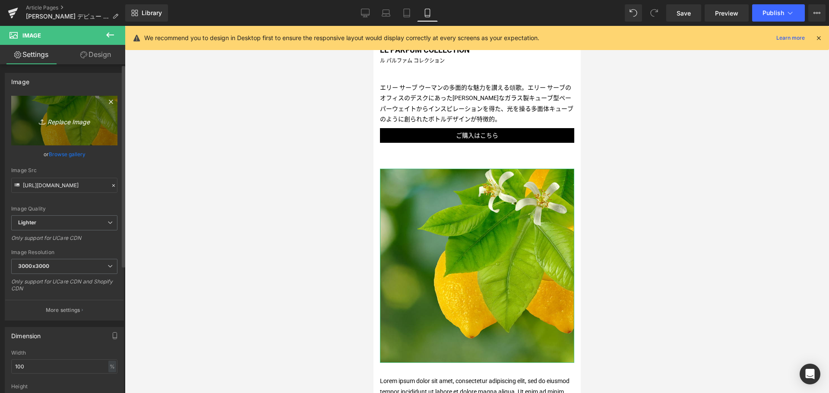
click at [72, 128] on link "Replace Image" at bounding box center [64, 121] width 106 height 50
type input "C:\fakepath\ES-GON-RANGE-1080x1080.jpg"
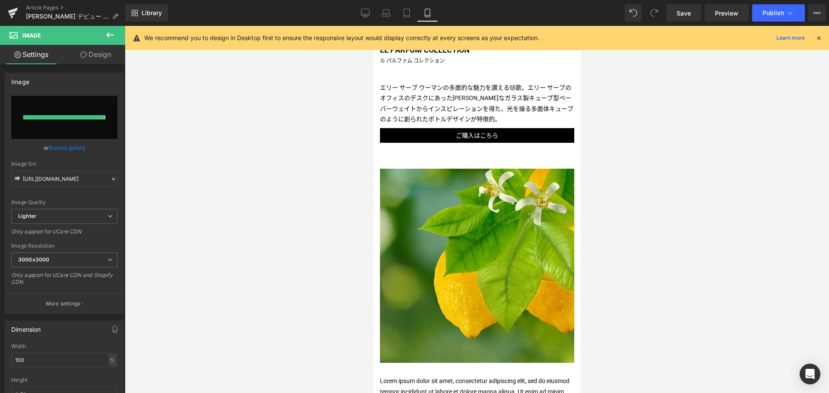
type input "[URL][DOMAIN_NAME]"
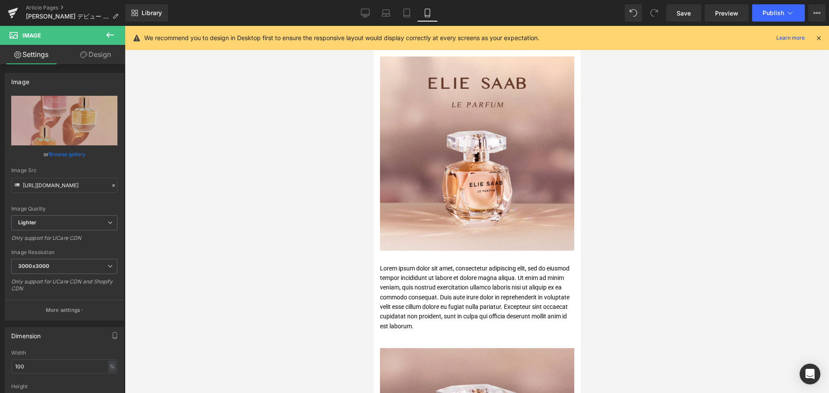
scroll to position [106, 0]
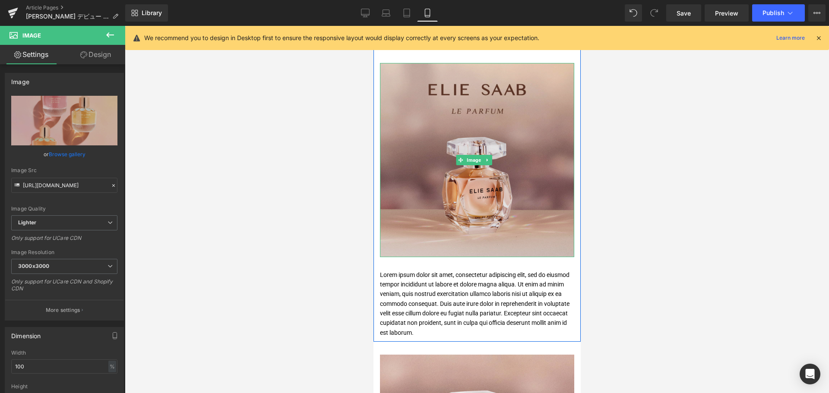
click at [487, 201] on img at bounding box center [477, 160] width 194 height 194
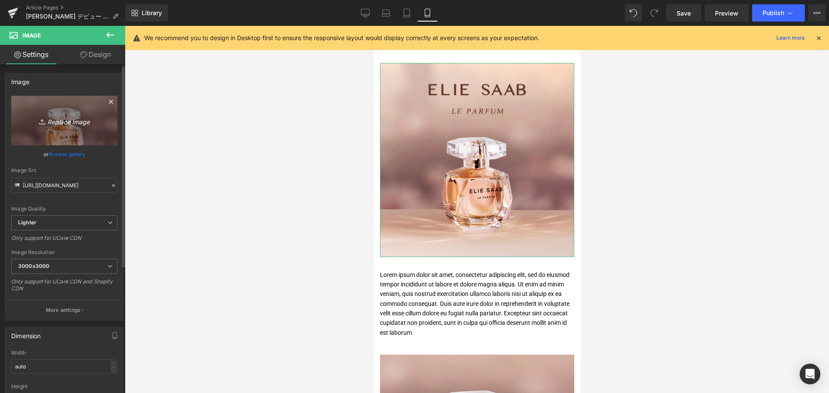
click at [51, 123] on icon "Replace Image" at bounding box center [64, 120] width 69 height 11
type input "C:\fakepath\ES-LEPARFUM-KV-Moddel-1080x1080.jpg"
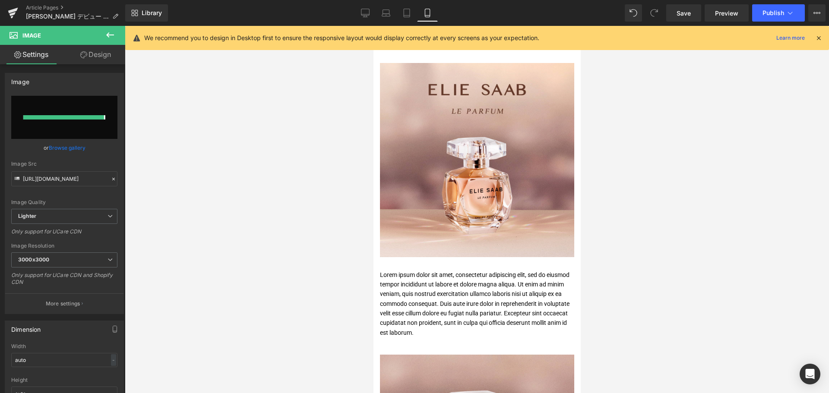
type input "[URL][DOMAIN_NAME]"
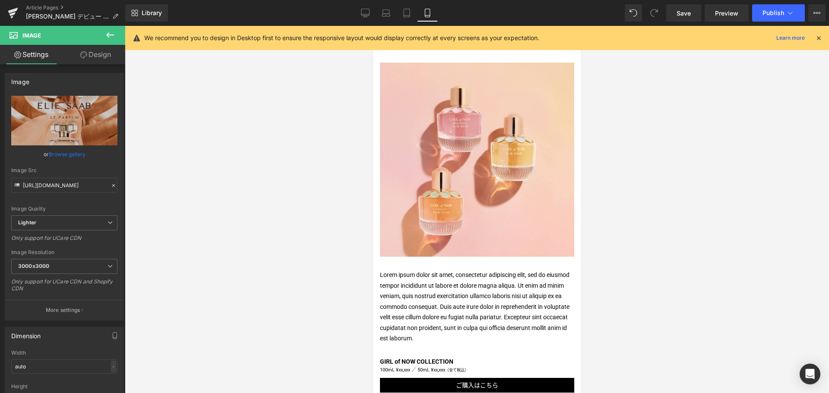
scroll to position [719, 0]
click at [364, 14] on icon at bounding box center [365, 14] width 8 height 0
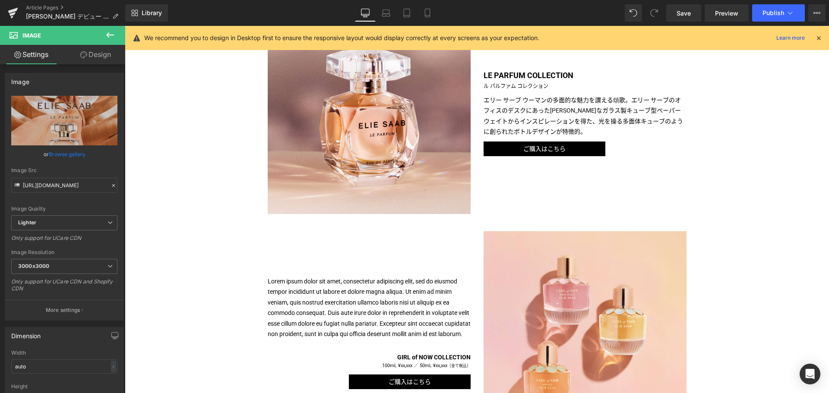
scroll to position [458, 0]
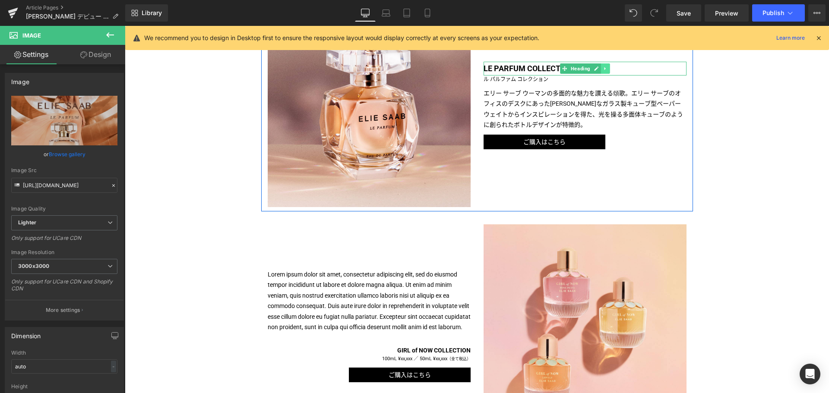
click at [604, 69] on icon at bounding box center [605, 68] width 5 height 5
click at [599, 70] on icon at bounding box center [601, 68] width 5 height 5
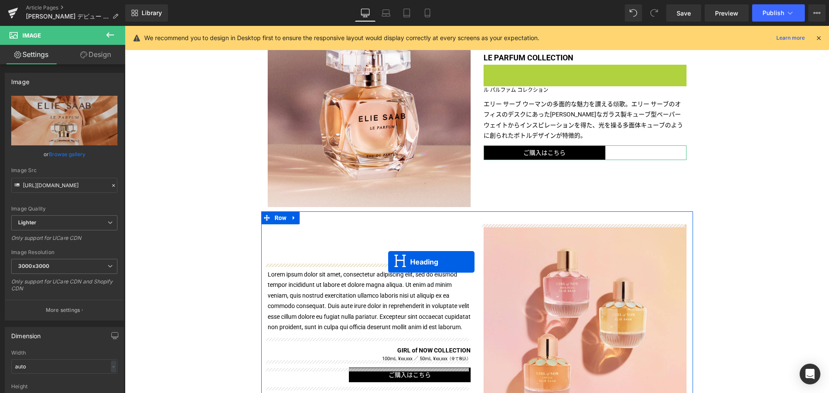
drag, startPoint x: 562, startPoint y: 75, endPoint x: 388, endPoint y: 262, distance: 255.2
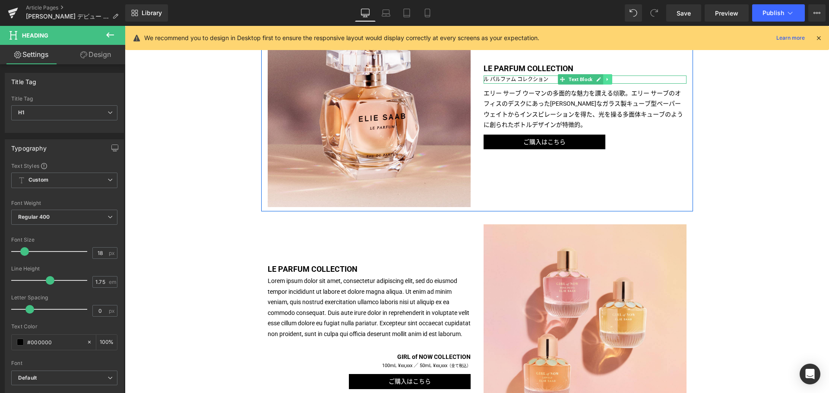
click at [605, 78] on icon at bounding box center [607, 79] width 5 height 5
click at [601, 81] on icon at bounding box center [603, 79] width 5 height 5
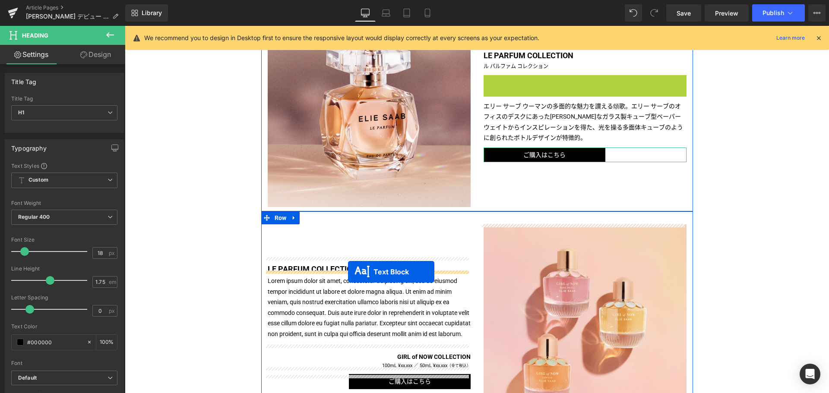
drag, startPoint x: 559, startPoint y: 86, endPoint x: 348, endPoint y: 272, distance: 281.8
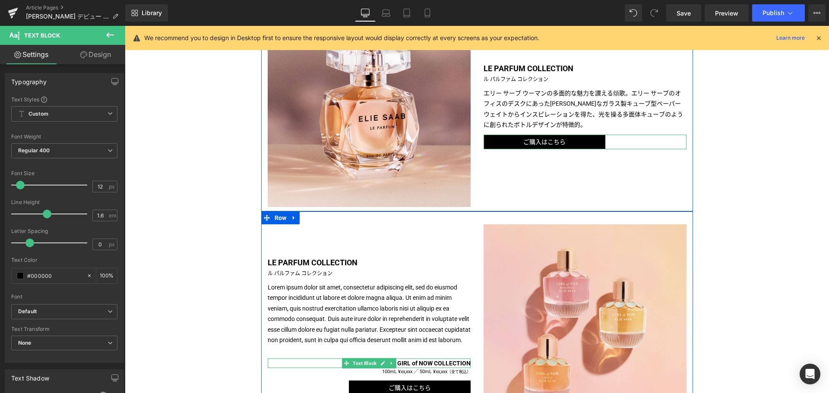
click at [422, 367] on b "GIRL of NOW COLLECTION" at bounding box center [433, 363] width 73 height 7
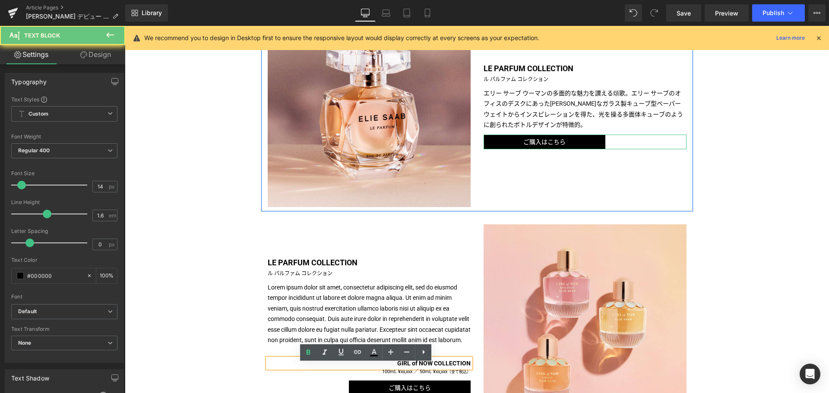
click at [422, 367] on b "GIRL of NOW COLLECTION" at bounding box center [433, 363] width 73 height 7
drag, startPoint x: 390, startPoint y: 369, endPoint x: 474, endPoint y: 374, distance: 84.3
click at [474, 374] on div "LE PARFUM COLLECTION Heading Image ル パルファム コレクション Text Block Lorem ipsum dolor …" at bounding box center [477, 322] width 432 height 220
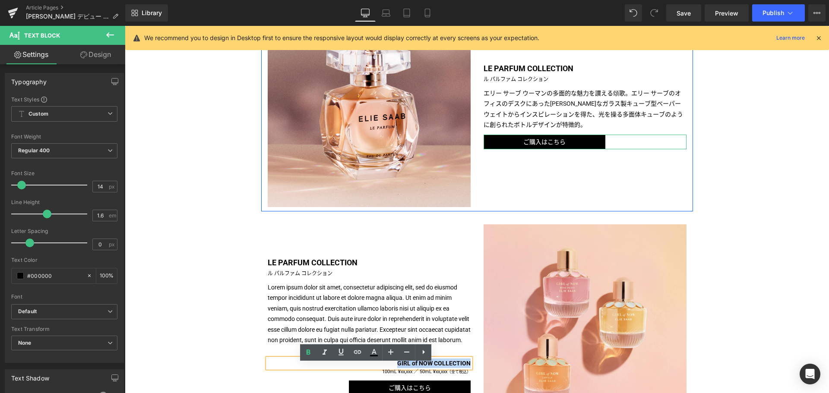
copy b "GIRL of NOW COLLECTION"
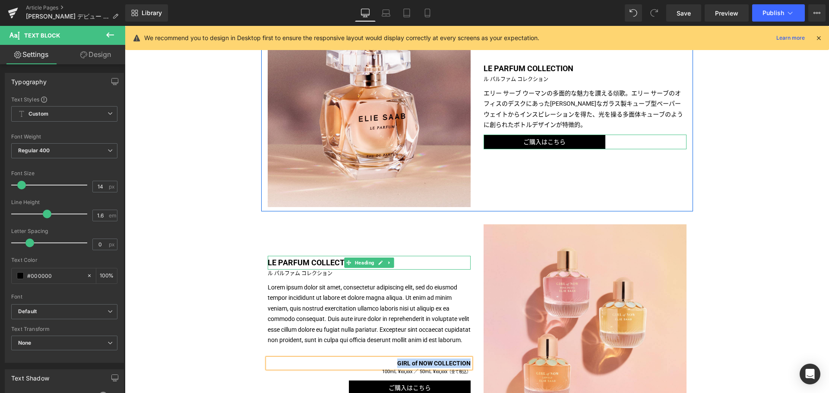
click at [291, 258] on b "LE PARFUM COLLECTION" at bounding box center [313, 262] width 90 height 9
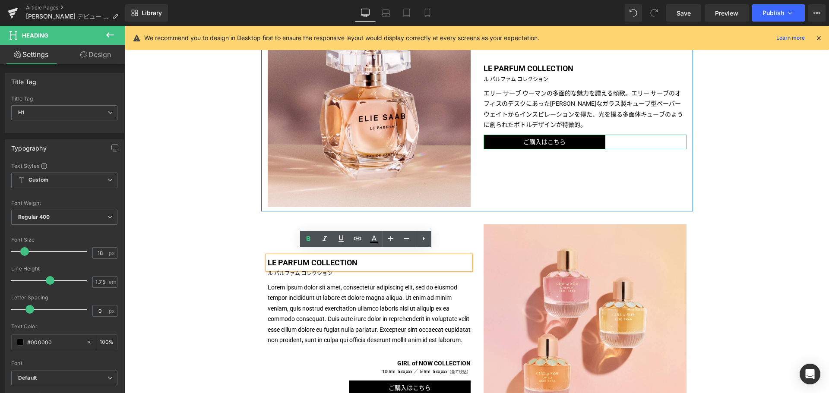
click at [291, 258] on b "LE PARFUM COLLECTION" at bounding box center [313, 262] width 90 height 9
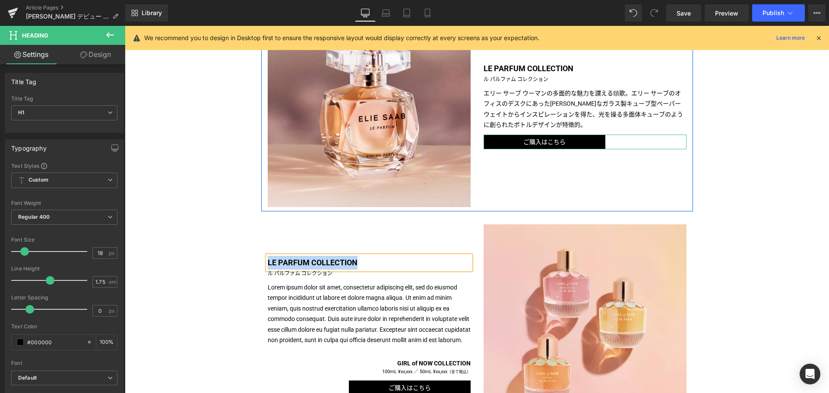
paste div
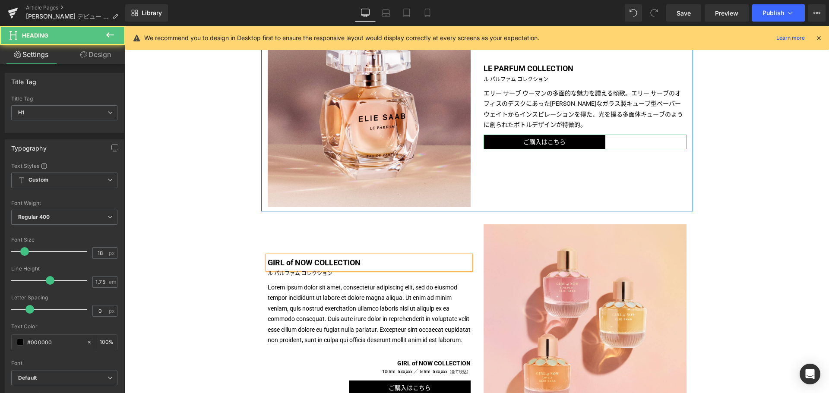
click at [291, 258] on b "GIRL of NOW COLLECTION" at bounding box center [314, 262] width 93 height 9
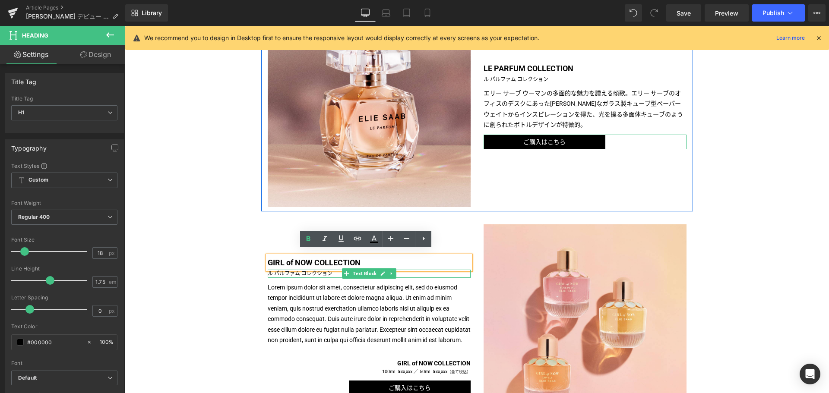
click at [292, 270] on p "ル パルファム コレクション" at bounding box center [369, 274] width 203 height 8
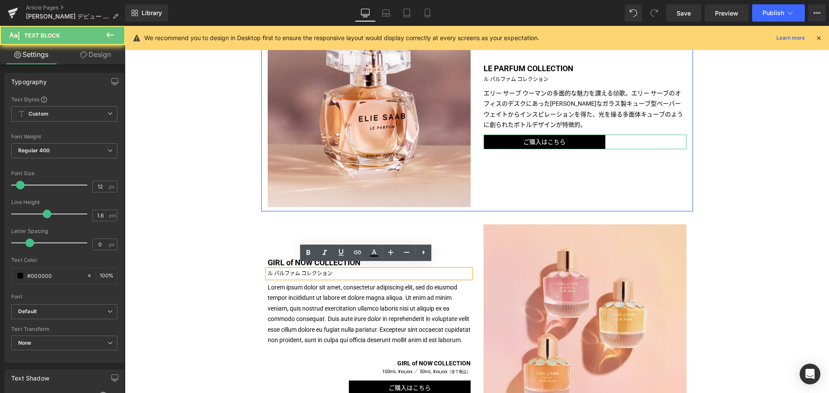
click at [292, 270] on p "ル パルファム コレクション" at bounding box center [369, 274] width 203 height 8
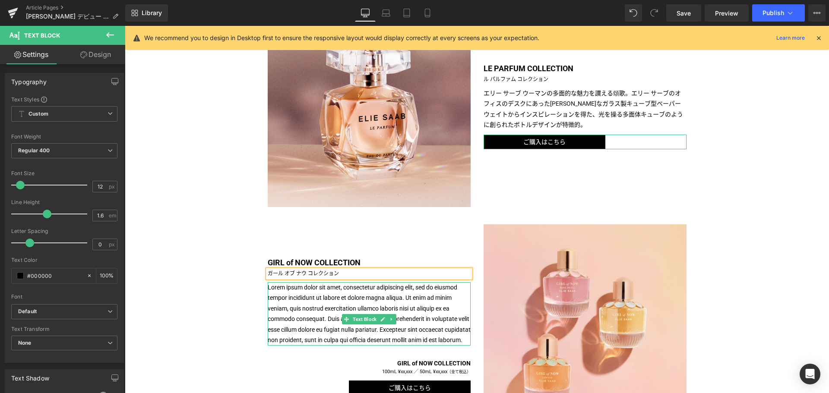
click at [291, 326] on p "Lorem ipsum dolor sit amet, consectetur adipiscing elit, sed do eiusmod tempor …" at bounding box center [369, 313] width 203 height 63
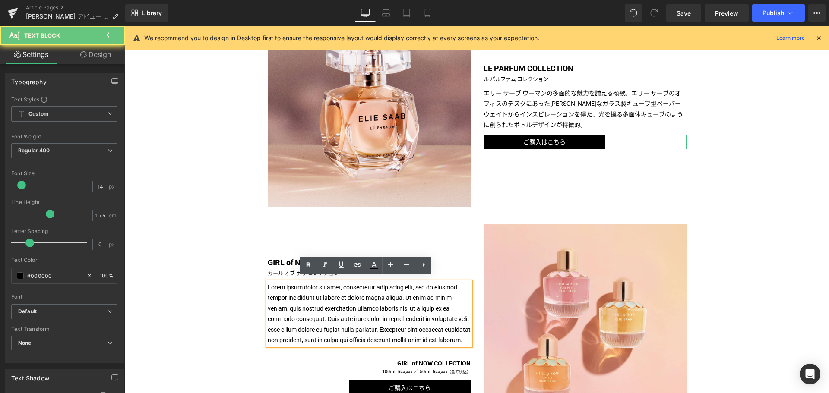
click at [291, 326] on p "Lorem ipsum dolor sit amet, consectetur adipiscing elit, sed do eiusmod tempor …" at bounding box center [369, 313] width 203 height 63
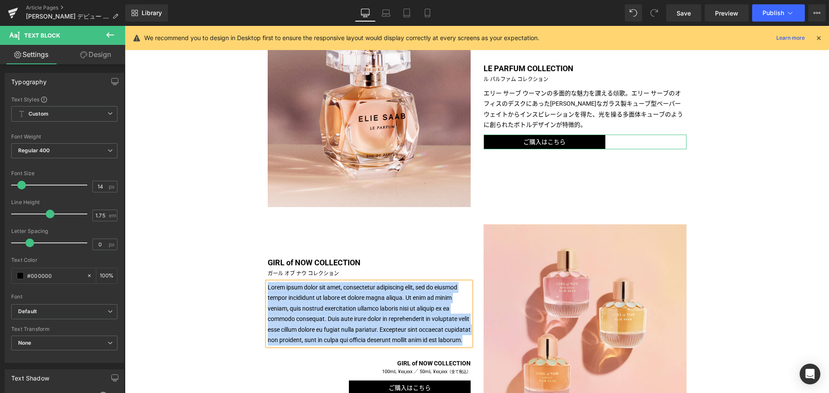
paste div
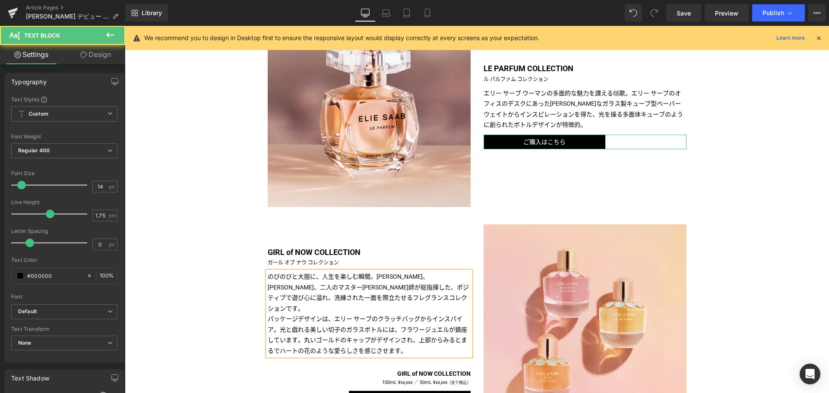
click at [378, 279] on p "のびのびと大胆に、人生を楽しむ瞬間。[PERSON_NAME]、[PERSON_NAME]、二人のマスター[PERSON_NAME]師が総指揮した、ポジティブ…" at bounding box center [369, 293] width 203 height 42
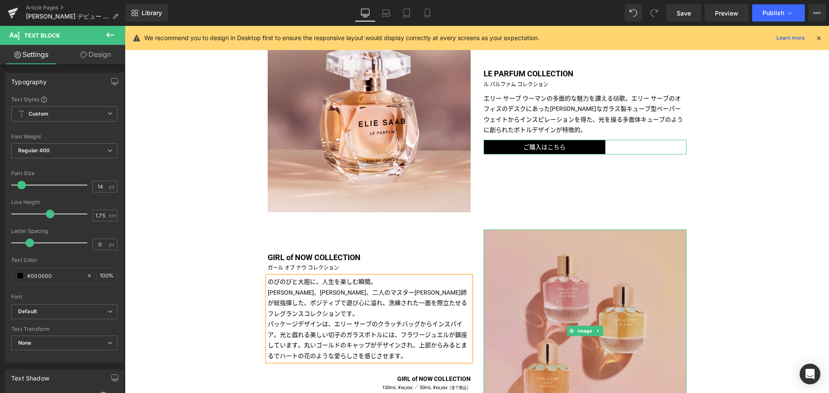
scroll to position [529, 0]
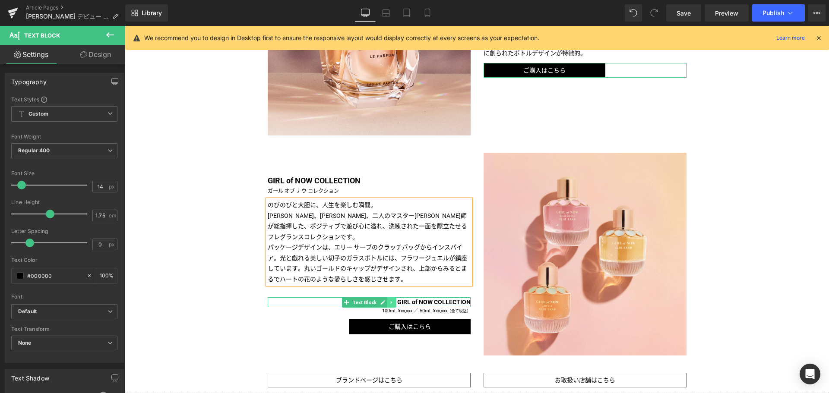
click at [389, 301] on icon at bounding box center [391, 302] width 5 height 5
click at [394, 301] on icon at bounding box center [396, 302] width 5 height 5
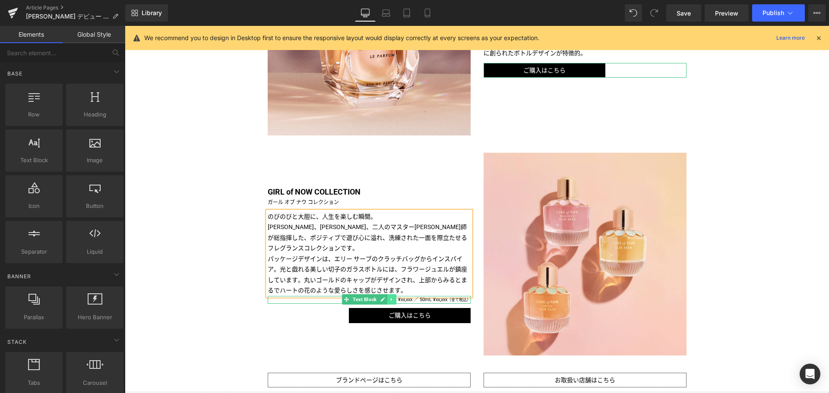
click at [390, 300] on icon at bounding box center [391, 299] width 5 height 5
click at [394, 301] on icon at bounding box center [396, 300] width 5 height 5
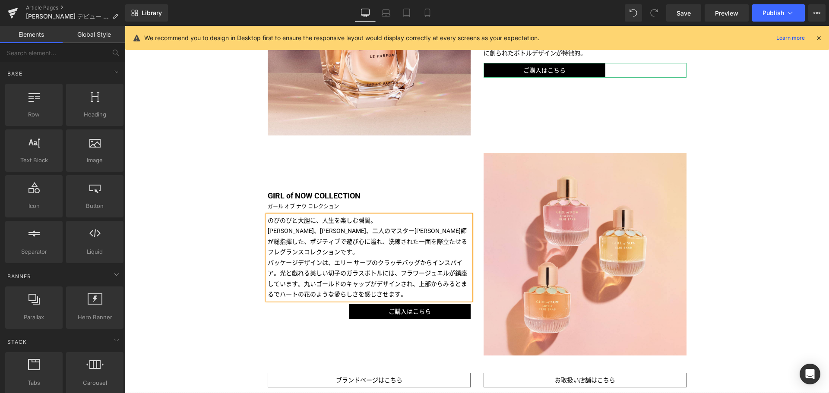
click at [261, 332] on div "GIRL of NOW COLLECTION Heading Image ガール オブ ナウ コレクション Text Block のびのびと大胆に、人生を楽し…" at bounding box center [369, 254] width 216 height 203
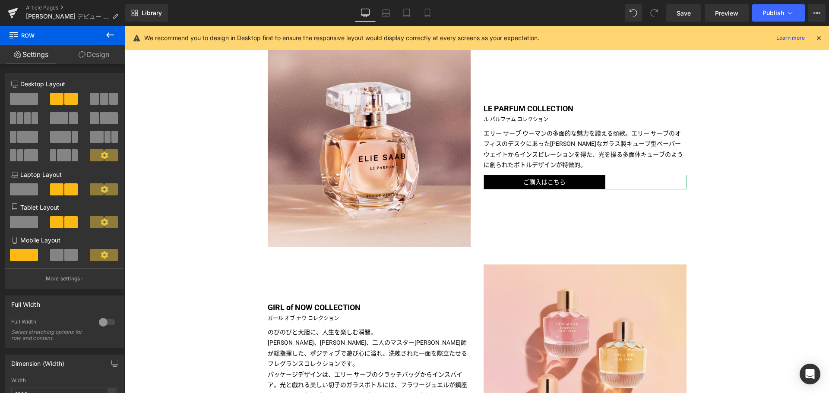
scroll to position [415, 0]
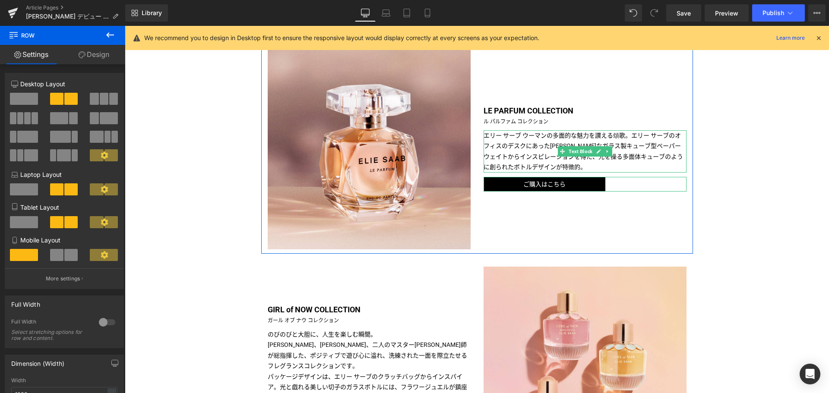
click at [549, 168] on p "エリー サーブ ウーマンの多面的な魅力を讃える頌歌。エリー サーブのオフィスのデスクにあった[PERSON_NAME]なガラス製キューブ型ペーパーウェイトから…" at bounding box center [585, 151] width 203 height 42
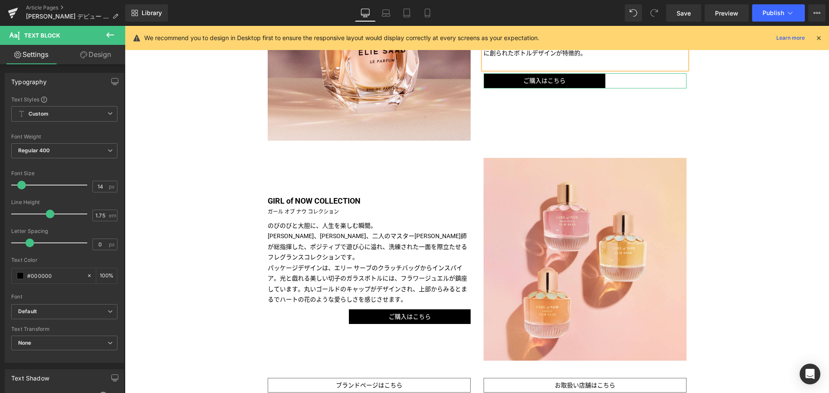
scroll to position [525, 0]
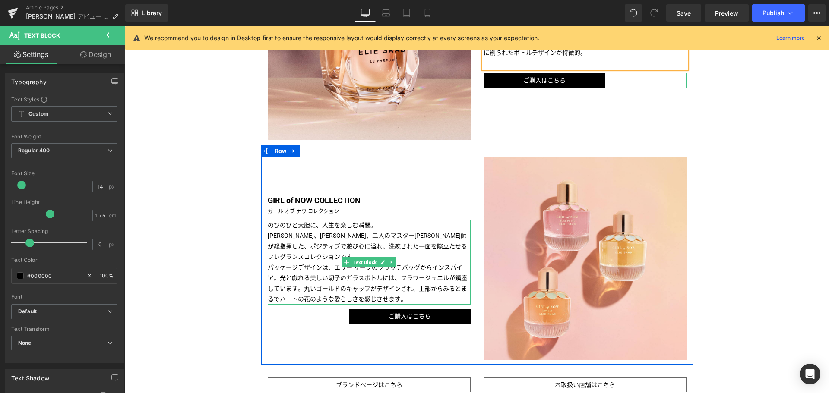
click at [412, 298] on p "パッケージデザインは、エリー サーブのクラッチバッグからインスパイア。光と戯れる美しい切子のガラスボトルには、フラワージュエルが鎮座しています。丸いゴールドの…" at bounding box center [369, 284] width 203 height 42
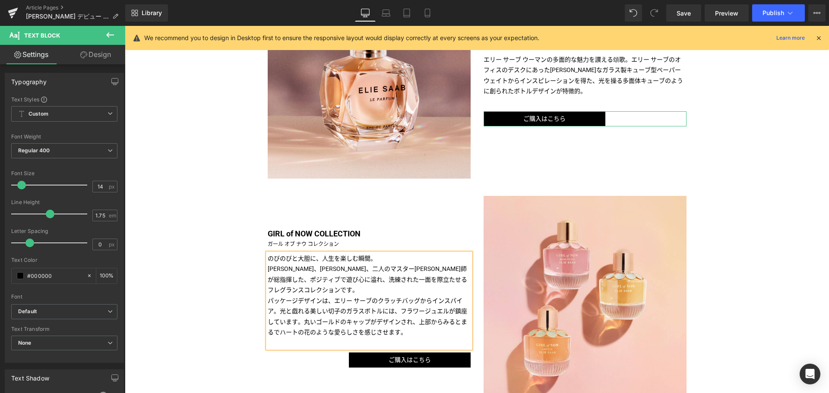
scroll to position [485, 0]
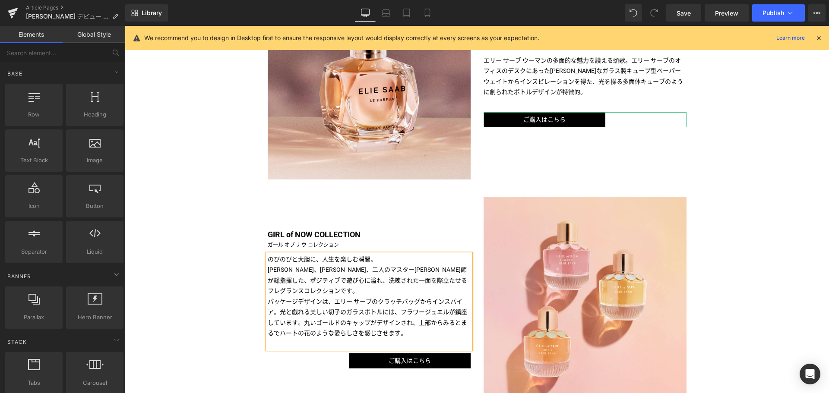
click at [162, 296] on div "Liquid TITLE TITLE TITLE TITLE TITLE TITLE TITLE TITLE TITLE Text Block Image I…" at bounding box center [477, 102] width 704 height 938
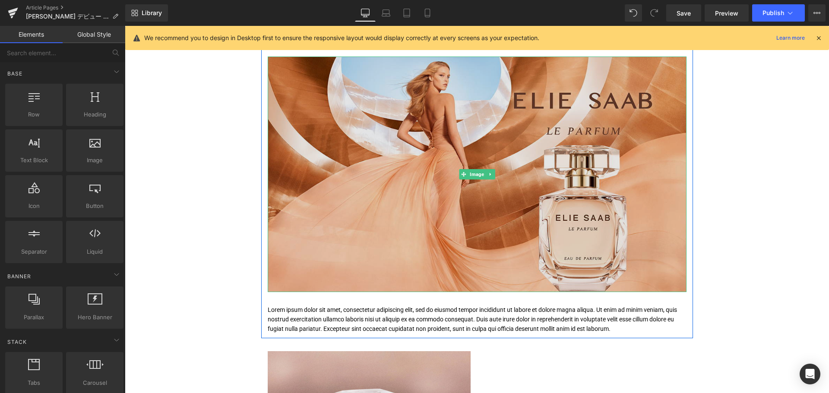
scroll to position [0, 0]
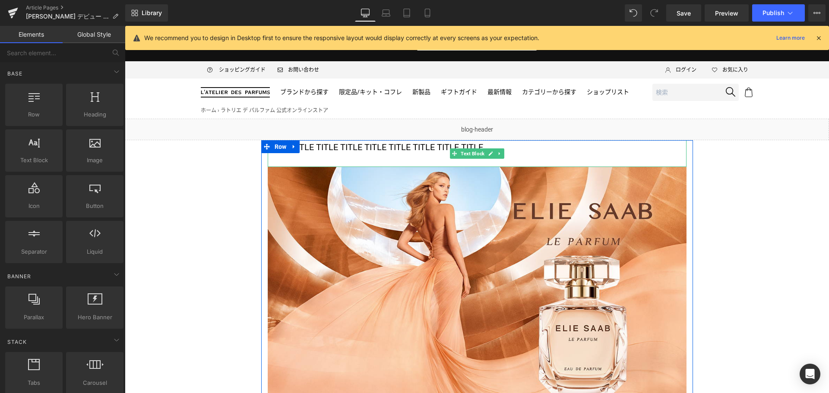
click at [363, 150] on p "TITLE TITLE TITLE TITLE TITLE TITLE TITLE TITLE TITLE" at bounding box center [477, 147] width 419 height 14
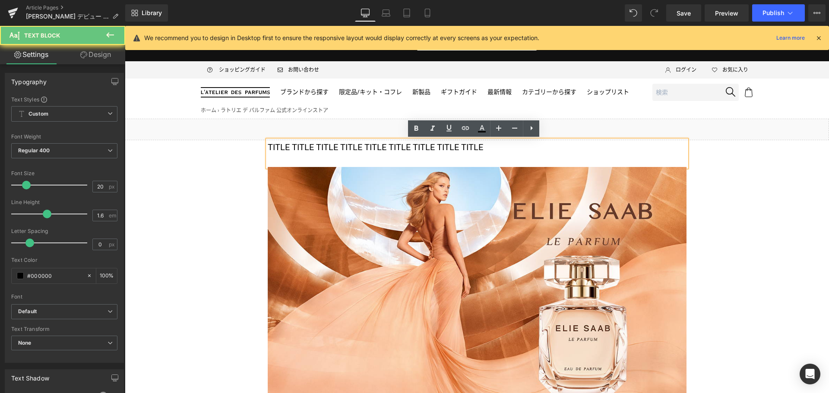
click at [363, 150] on p "TITLE TITLE TITLE TITLE TITLE TITLE TITLE TITLE TITLE" at bounding box center [477, 147] width 419 height 14
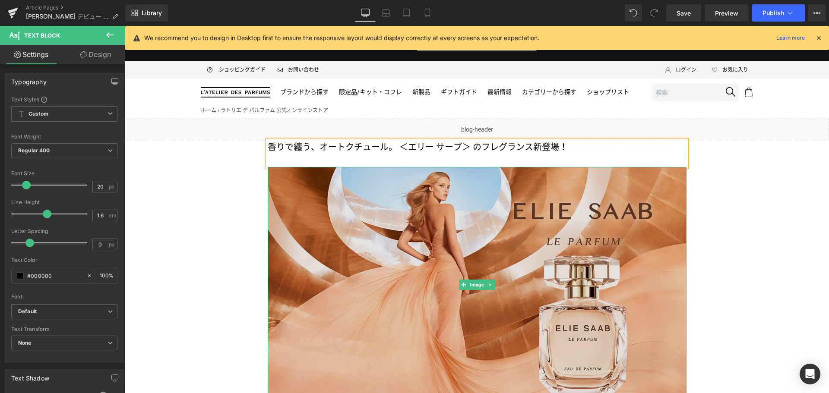
scroll to position [138, 0]
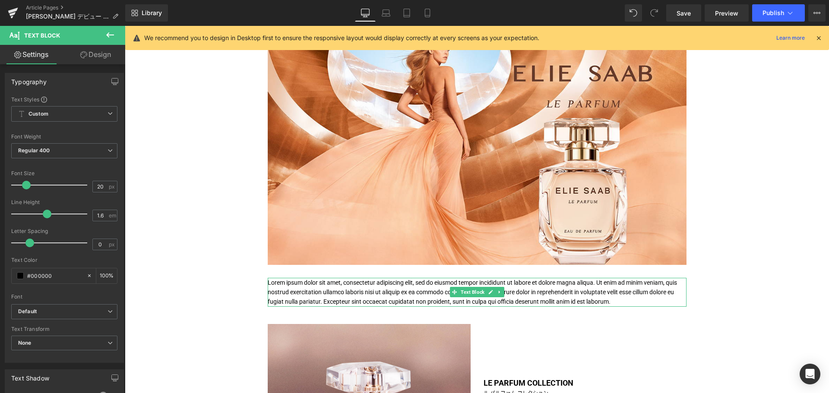
click at [346, 299] on p "Lorem ipsum dolor sit amet, consectetur adipiscing elit, sed do eiusmod tempor …" at bounding box center [477, 292] width 419 height 29
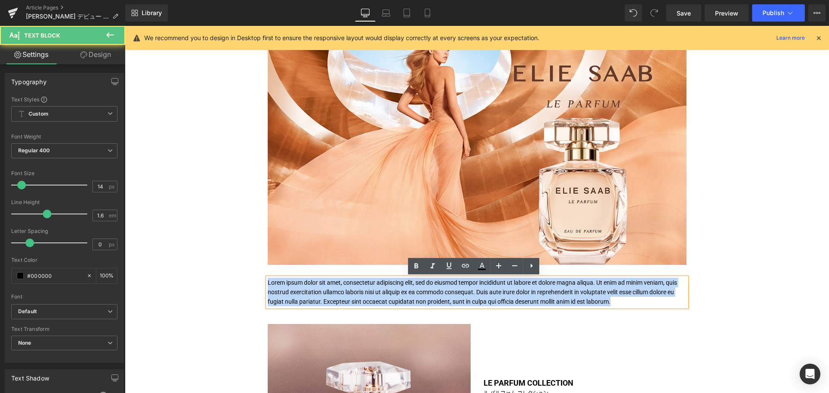
click at [346, 299] on p "Lorem ipsum dolor sit amet, consectetur adipiscing elit, sed do eiusmod tempor …" at bounding box center [477, 292] width 419 height 29
paste div
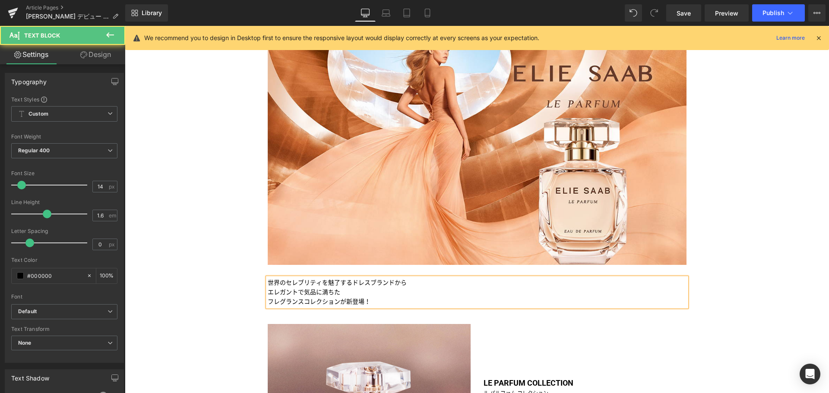
click at [427, 283] on p "世界のセレブリティを魅了するドレスブランドから" at bounding box center [477, 283] width 419 height 10
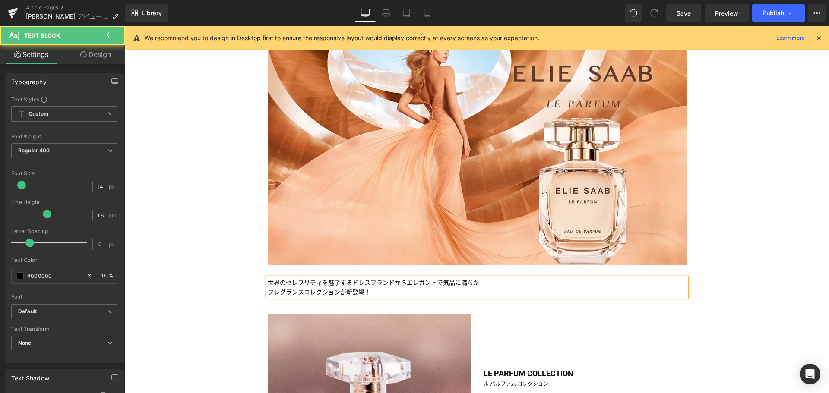
click at [482, 283] on p "世界のセレブリティを魅了するドレスブランドから エレガントで気品に満ちた" at bounding box center [477, 283] width 419 height 10
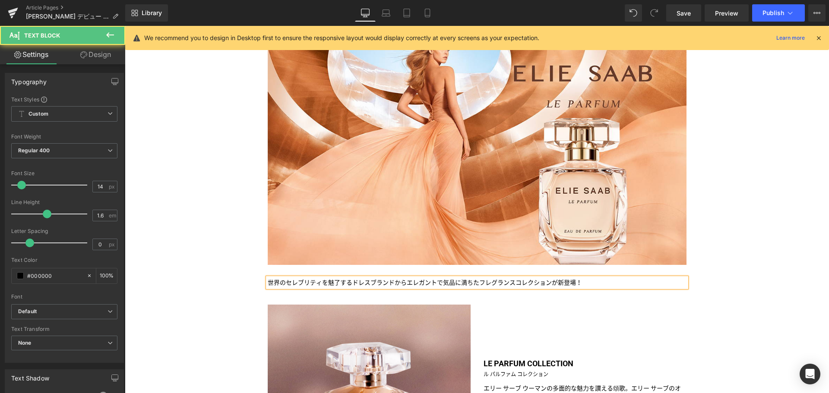
click at [599, 280] on p "世界のセレブリティを魅了するドレスブランドから エレガントで気品に満ちた フレグランスコレクションが新登場！" at bounding box center [477, 283] width 419 height 10
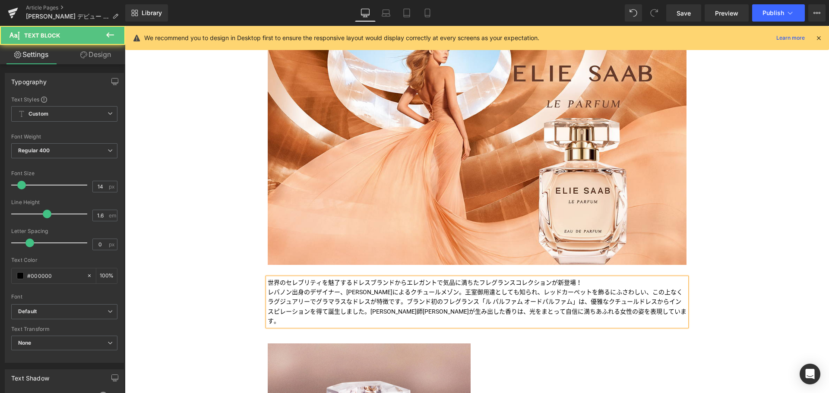
click at [393, 282] on p "世界のセレブリティを魅了するドレスブランドから エレガントで気品に満ちた フレグランスコレクションが新登場！" at bounding box center [477, 283] width 419 height 10
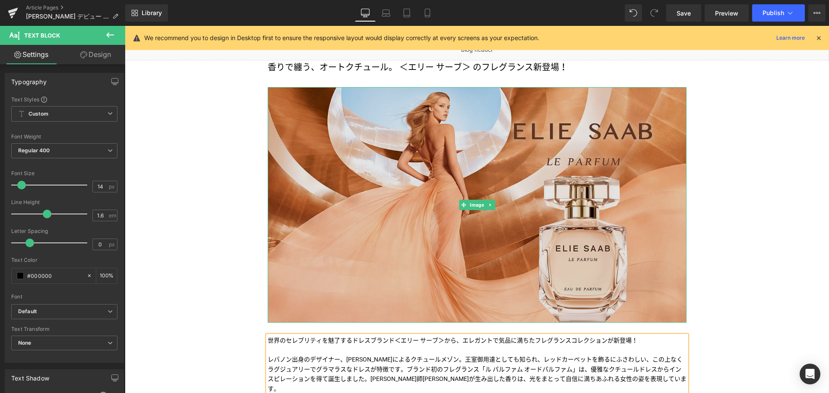
scroll to position [80, 0]
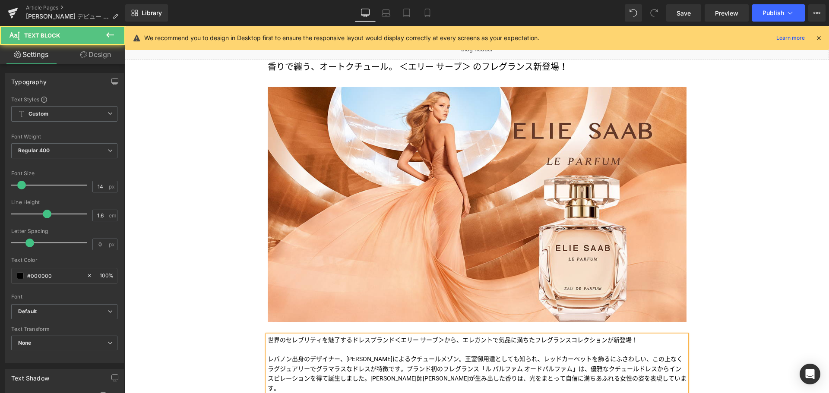
click at [464, 345] on p "世界のセレブリティを魅了するドレスブランド＜エリー サーブ＞から、 エレガントで気品に満ちた フレグランスコレクションが新登場！" at bounding box center [477, 341] width 419 height 10
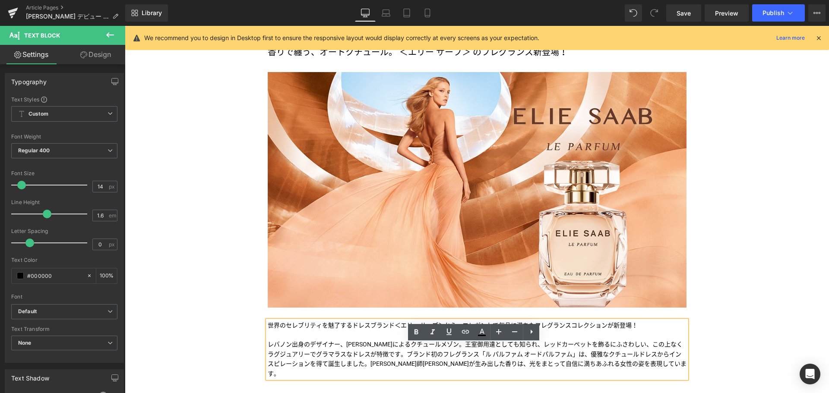
scroll to position [119, 0]
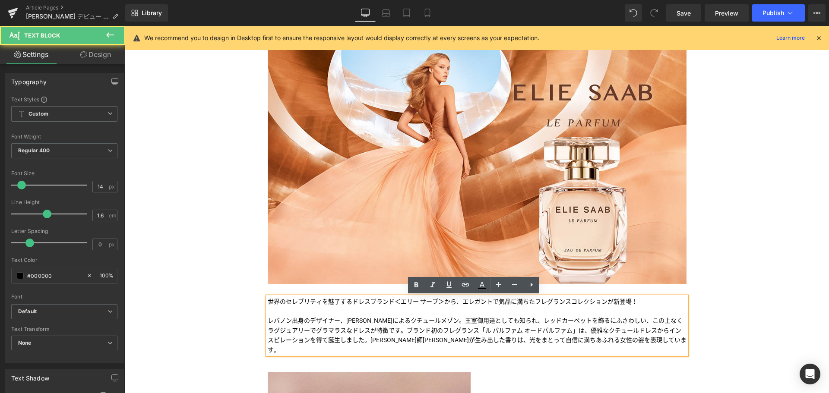
click at [339, 316] on p "レバノン出身のデザイナー、[PERSON_NAME]によるクチュールメゾン。王室御用達としても知られ、レッドカーペットを飾るにふさわしい、この上なくラグジュア…" at bounding box center [477, 331] width 419 height 48
click at [606, 329] on span "レバノン出身のデザイナー、[PERSON_NAME]によるクチュールメゾン。王室御用達としても知られ、レッドカーペットを飾るにふさわしい、この上なくラグジュア…" at bounding box center [477, 335] width 419 height 36
click at [459, 319] on span "レバノン出身のデザイナー、[PERSON_NAME]によるクチュールメゾン。王室御用達としても知られ、レッドカーペットを飾るにふさわしい、この上なくラグジュア…" at bounding box center [477, 335] width 419 height 36
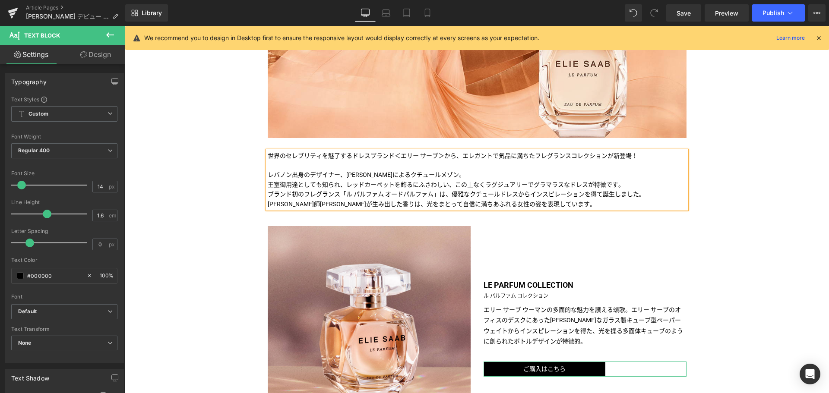
scroll to position [264, 0]
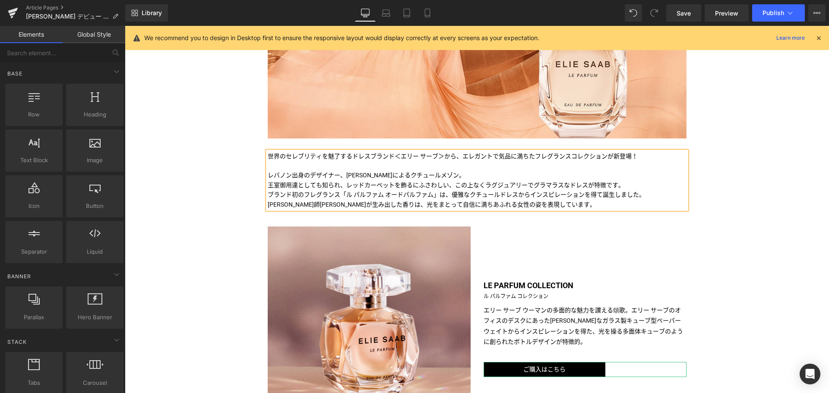
click at [760, 210] on div "Liquid 香りで纏う、オートクチュール。 ＜エリー サーブ＞ のフレグランス新登場！ Text Block Image Image 世界のセレブリティを魅…" at bounding box center [477, 337] width 704 height 967
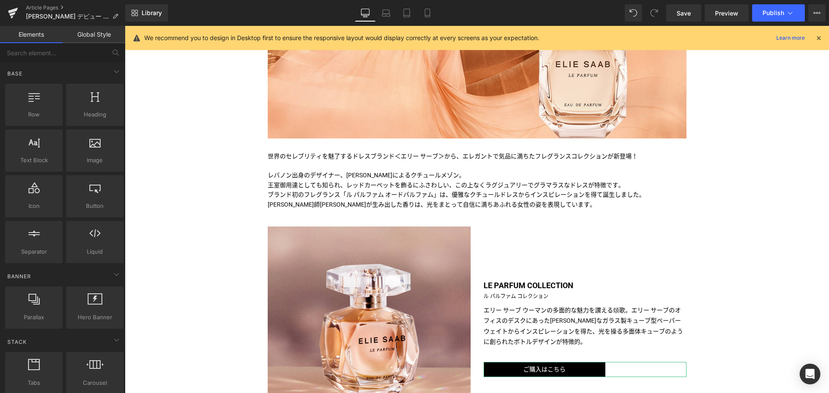
click at [760, 210] on div "Liquid 香りで纏う、オートクチュール。 ＜エリー サーブ＞ のフレグランス新登場！ Text Block Image Image 世界のセレブリティを魅…" at bounding box center [477, 337] width 704 height 967
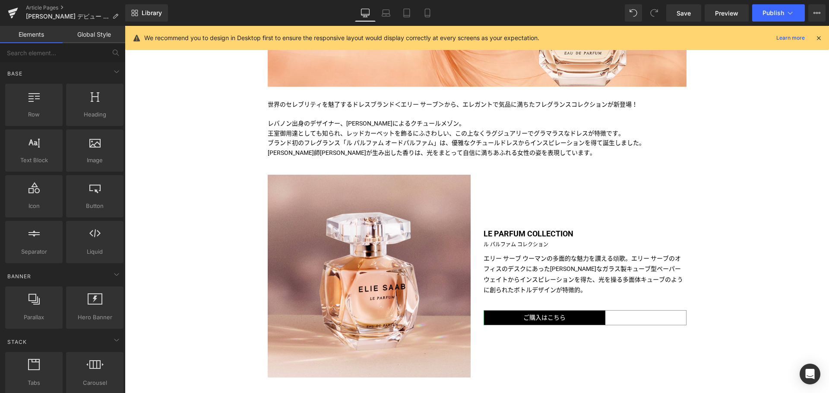
scroll to position [316, 0]
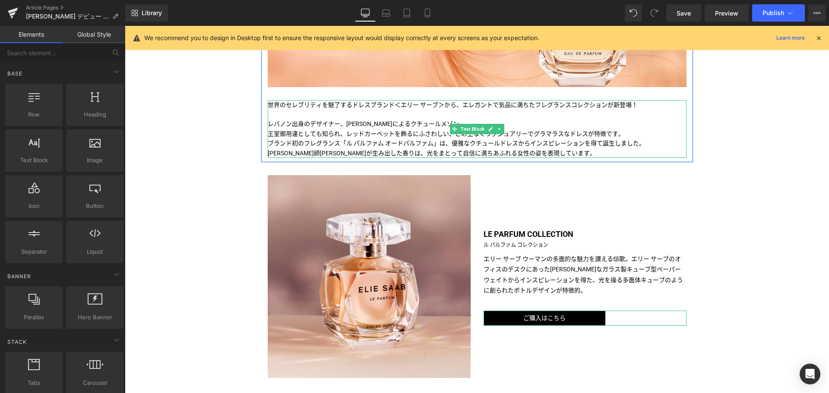
click at [472, 109] on p "世界のセレブリティを魅了するドレスブランド＜エリー サーブ＞から、 エレガントで気品に満ちた フレグランスコレクションが新登場！" at bounding box center [477, 105] width 419 height 10
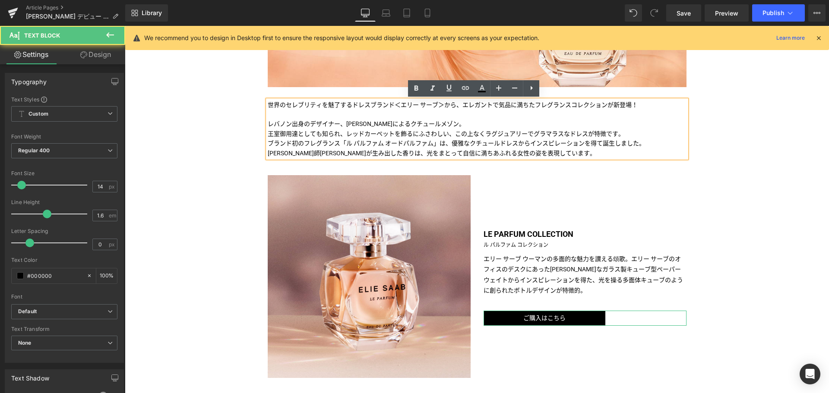
click at [457, 122] on span "レバノン出身のデザイナー、[PERSON_NAME]によるクチュールメゾン。 王室御用達としても知られ、レッドカーペットを飾るにふさわしい、この上なくラグジュ…" at bounding box center [456, 138] width 377 height 36
click at [441, 101] on p "世界のセレブリティを魅了するドレスブランド＜エリー サーブ＞から、 エレガントで気品に満ちた フレグランスコレクションが新登場！" at bounding box center [477, 105] width 419 height 10
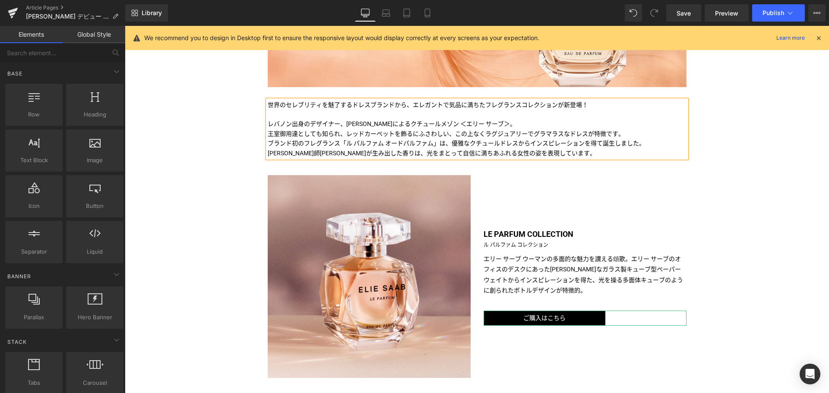
click at [738, 173] on div "Liquid 香りで纏う、オートクチュール。 ＜エリー サーブ＞ のフレグランス新登場！ Text Block Image Image 世界のセレブリティを魅…" at bounding box center [477, 286] width 704 height 967
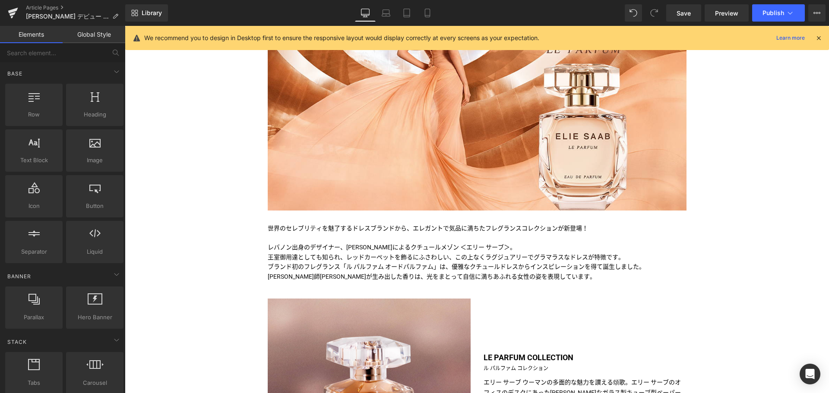
scroll to position [0, 0]
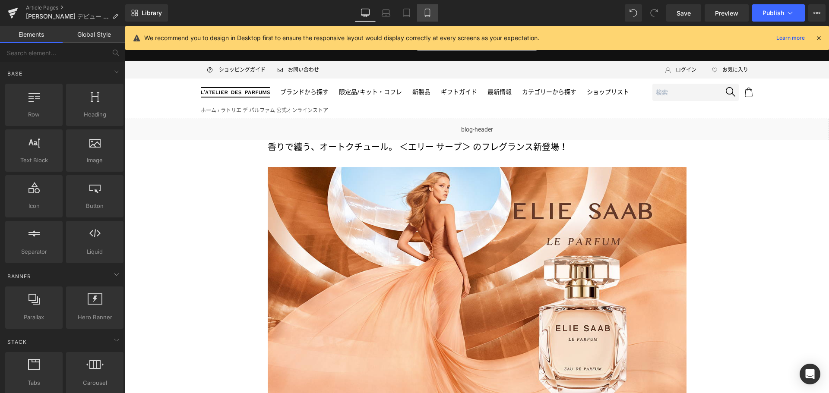
click at [427, 9] on icon at bounding box center [427, 13] width 5 height 8
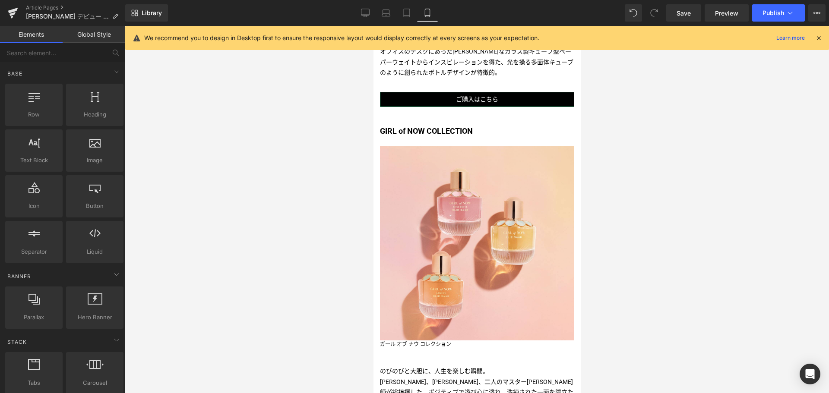
scroll to position [707, 0]
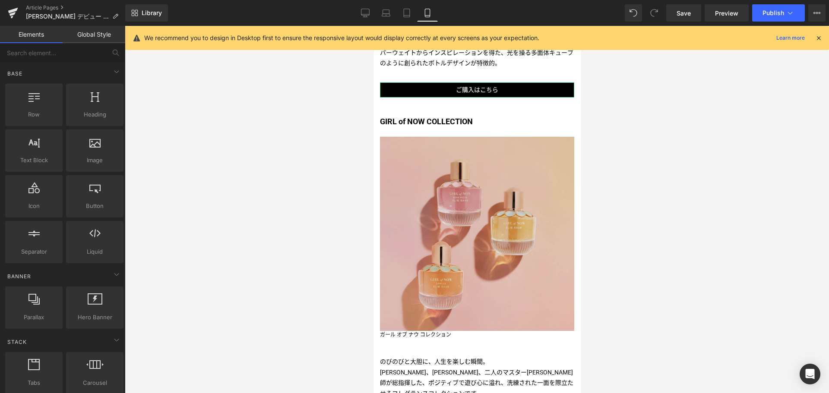
click at [480, 217] on div "Image" at bounding box center [477, 234] width 194 height 194
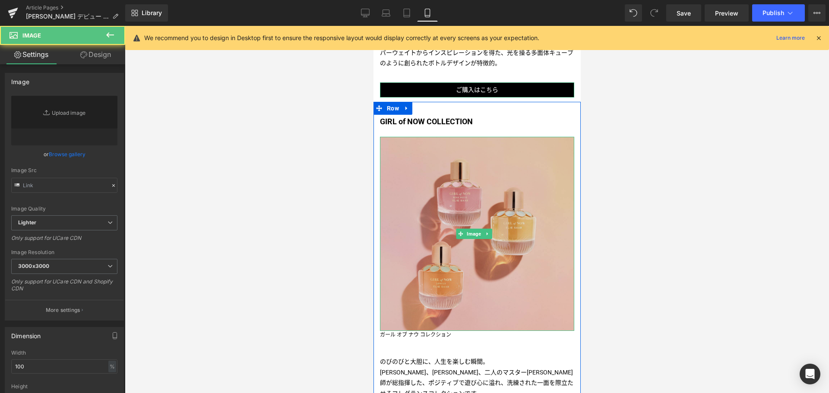
type input "[URL][DOMAIN_NAME]"
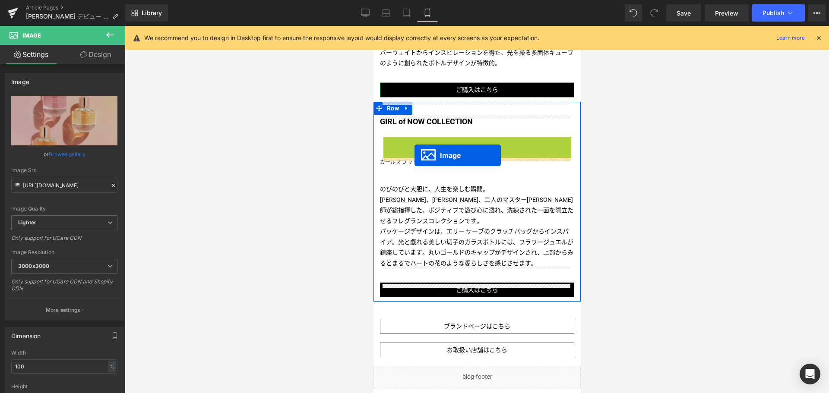
drag, startPoint x: 460, startPoint y: 218, endPoint x: 414, endPoint y: 155, distance: 77.0
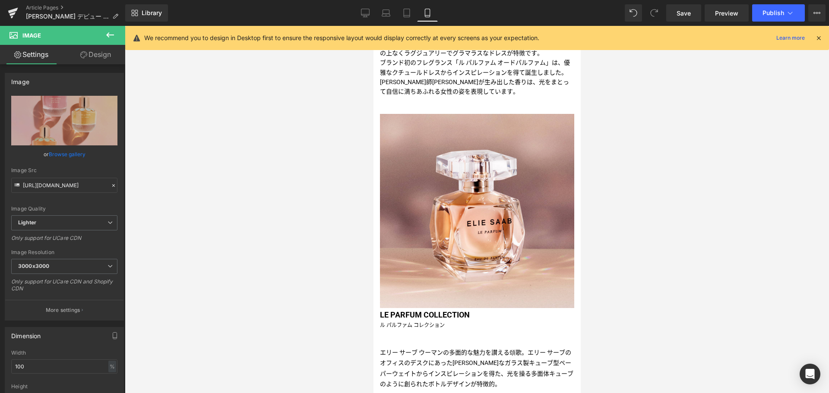
scroll to position [385, 0]
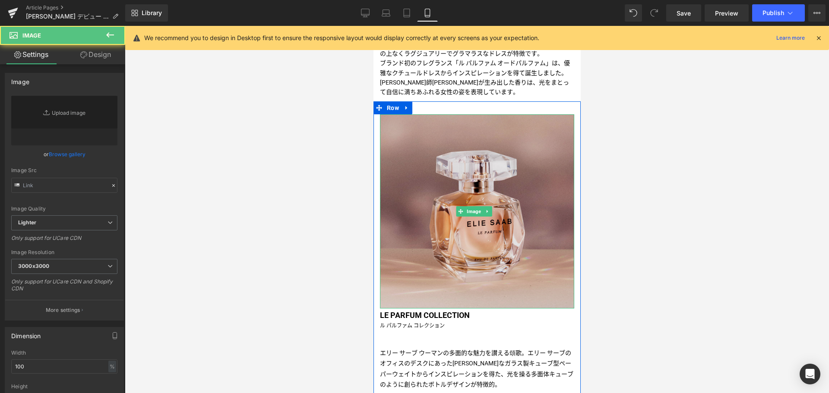
type input "[URL][DOMAIN_NAME]"
click at [465, 181] on img at bounding box center [477, 211] width 194 height 194
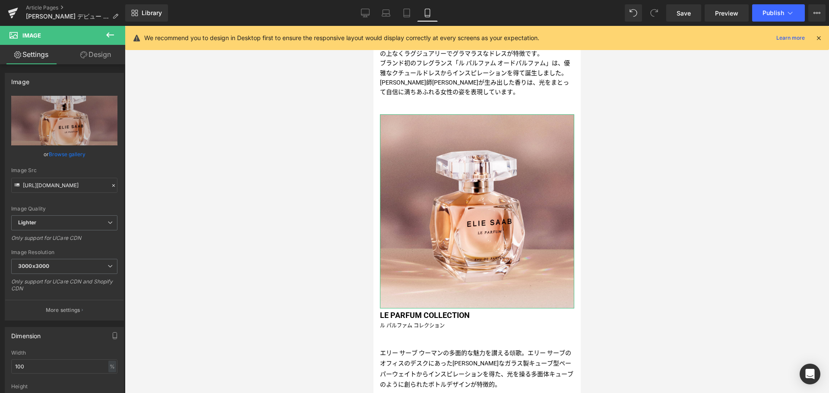
click at [92, 58] on link "Design" at bounding box center [95, 54] width 63 height 19
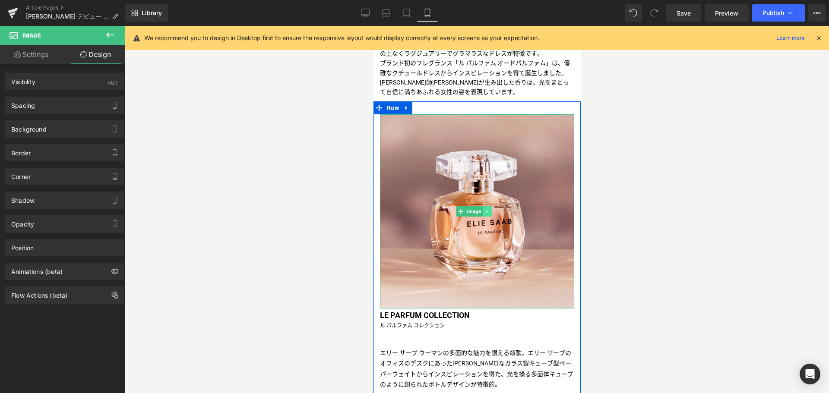
click at [487, 209] on icon at bounding box center [487, 211] width 5 height 5
click at [483, 209] on icon at bounding box center [482, 211] width 5 height 5
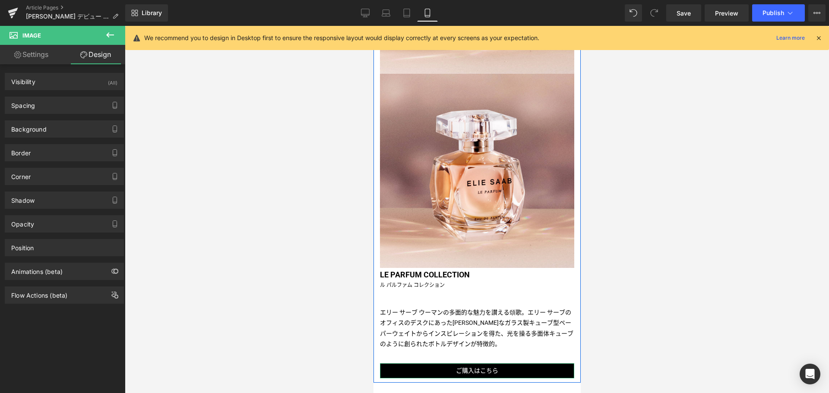
scroll to position [621, 0]
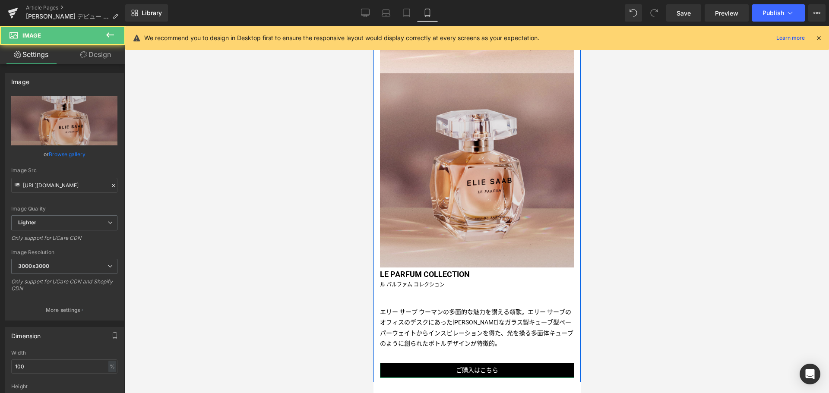
click at [457, 188] on img at bounding box center [477, 170] width 194 height 194
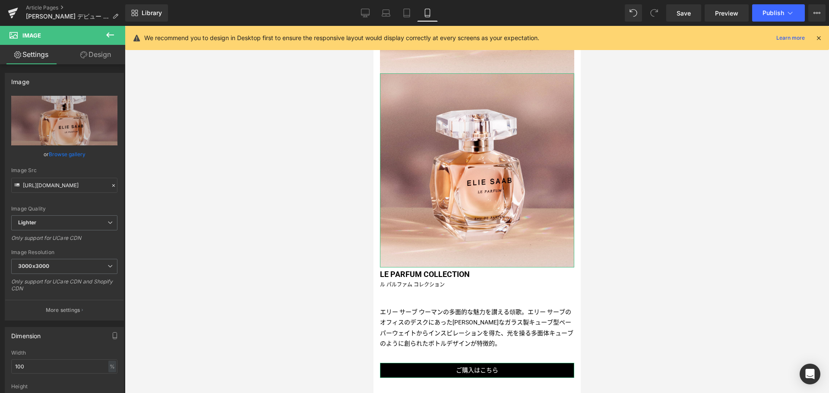
click at [94, 50] on link "Design" at bounding box center [95, 54] width 63 height 19
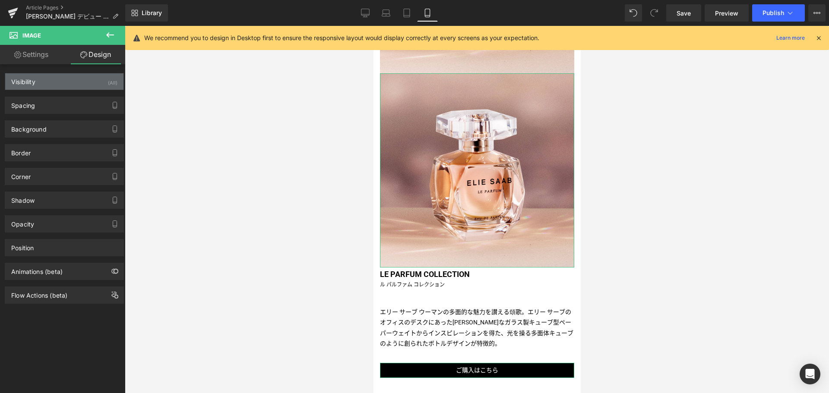
click at [79, 79] on div "Visibility (All)" at bounding box center [64, 81] width 118 height 16
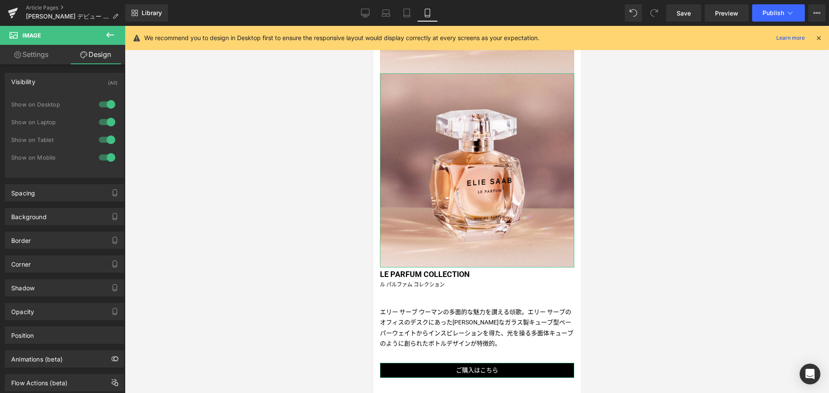
click at [91, 101] on div "Show on Desktop" at bounding box center [64, 109] width 106 height 18
click at [101, 104] on div at bounding box center [107, 105] width 21 height 14
click at [101, 119] on div at bounding box center [107, 122] width 21 height 14
click at [101, 140] on div at bounding box center [107, 140] width 21 height 14
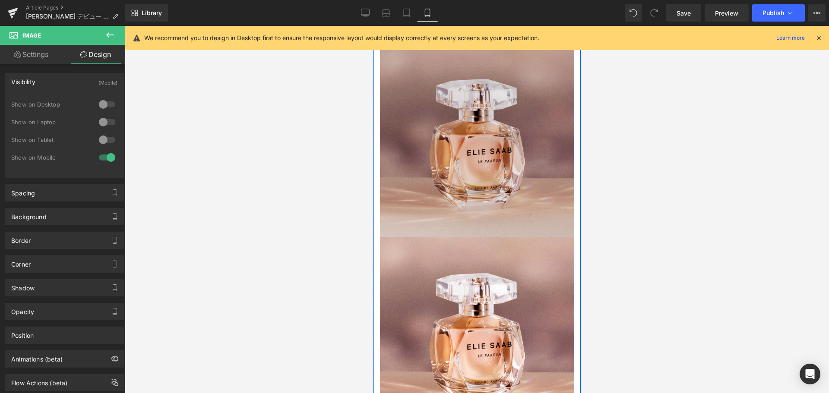
scroll to position [456, 0]
click at [433, 131] on img at bounding box center [477, 141] width 194 height 194
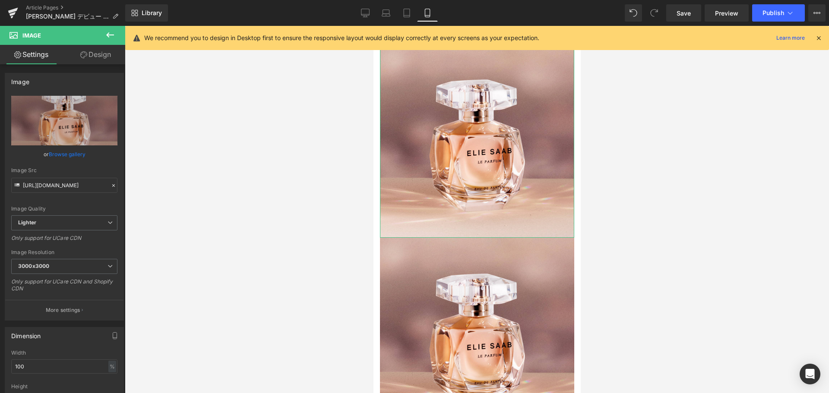
click at [100, 54] on link "Design" at bounding box center [95, 54] width 63 height 19
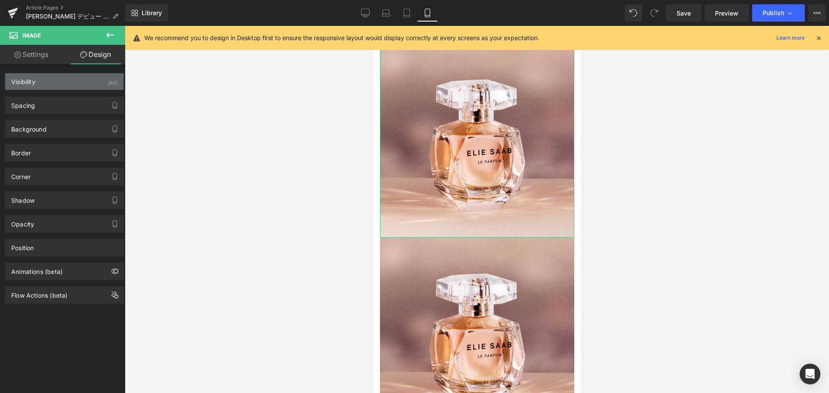
click at [98, 79] on div "Visibility (All)" at bounding box center [64, 81] width 118 height 16
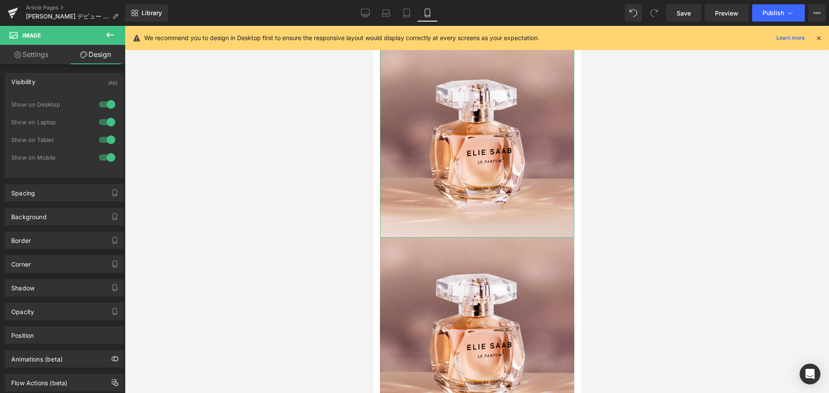
click at [97, 157] on div at bounding box center [107, 158] width 21 height 14
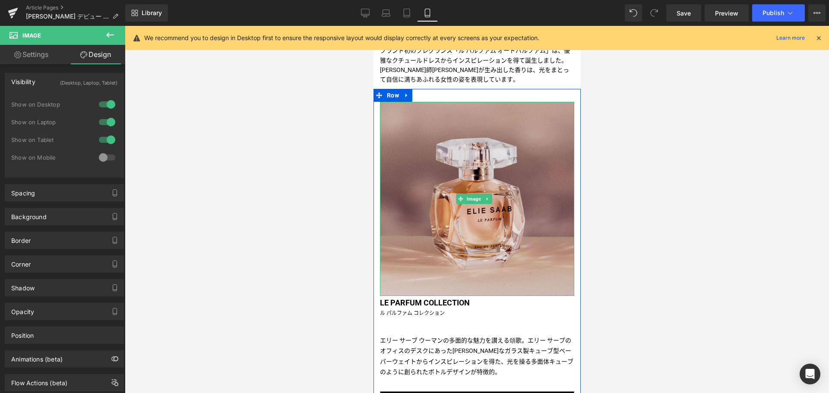
scroll to position [424, 0]
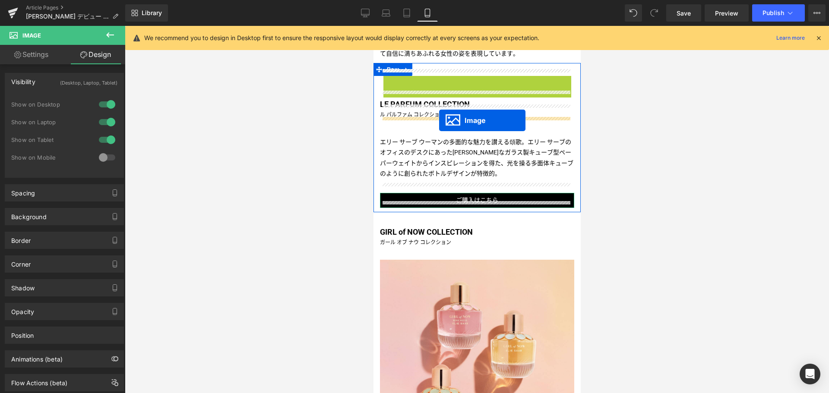
drag, startPoint x: 458, startPoint y: 161, endPoint x: 439, endPoint y: 120, distance: 44.4
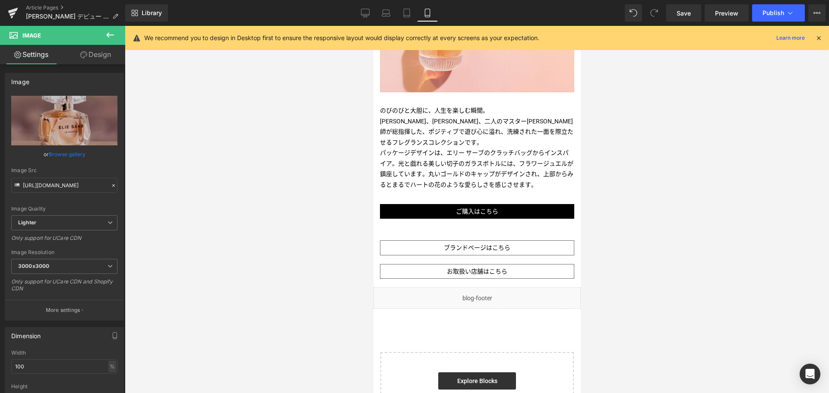
scroll to position [963, 0]
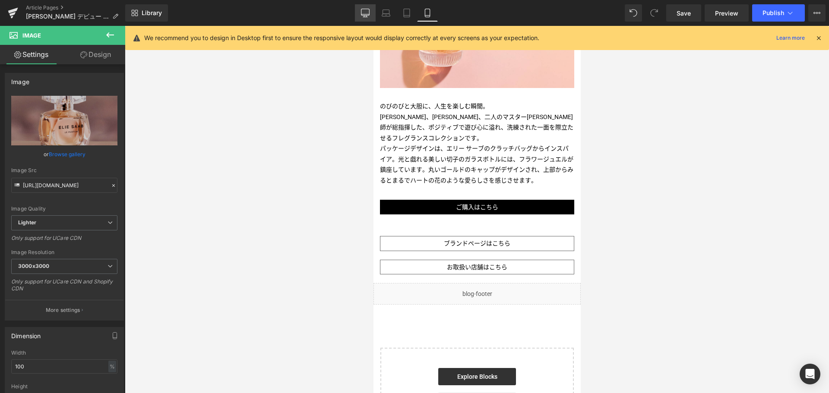
click at [364, 11] on icon at bounding box center [365, 13] width 9 height 9
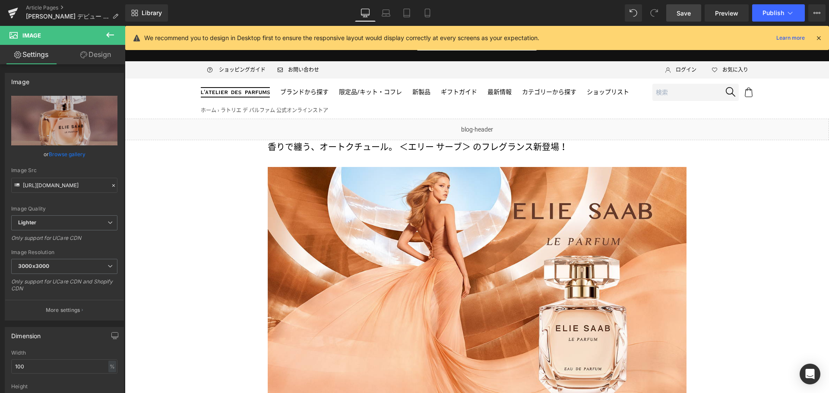
click at [687, 19] on link "Save" at bounding box center [683, 12] width 35 height 17
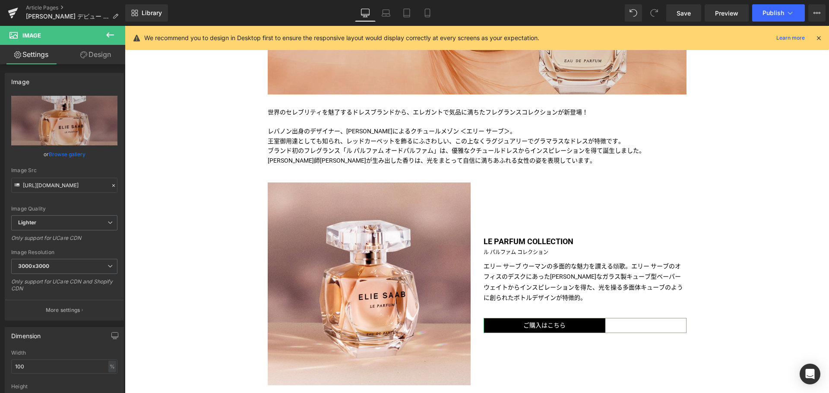
scroll to position [308, 0]
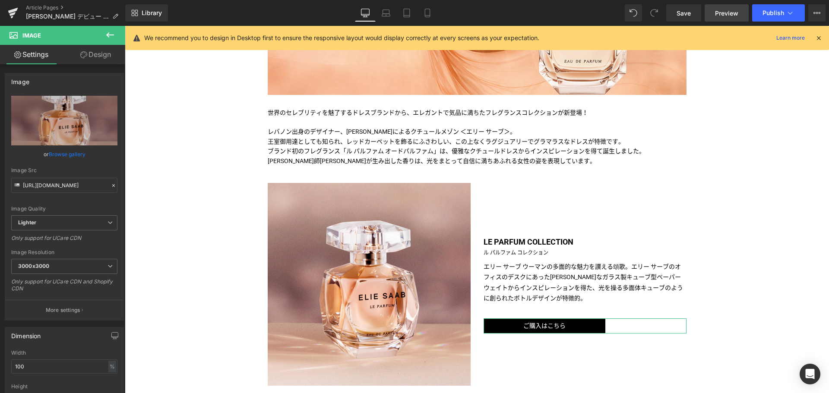
click at [739, 10] on link "Preview" at bounding box center [727, 12] width 44 height 17
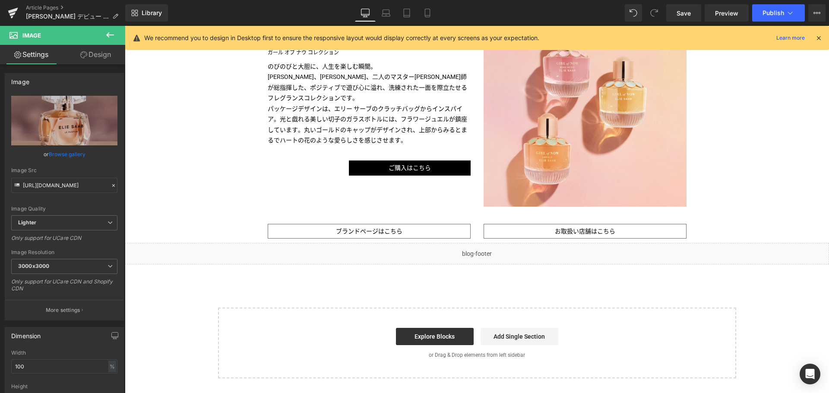
scroll to position [708, 0]
click at [364, 230] on div "ブランドページはこちら Button" at bounding box center [369, 231] width 203 height 15
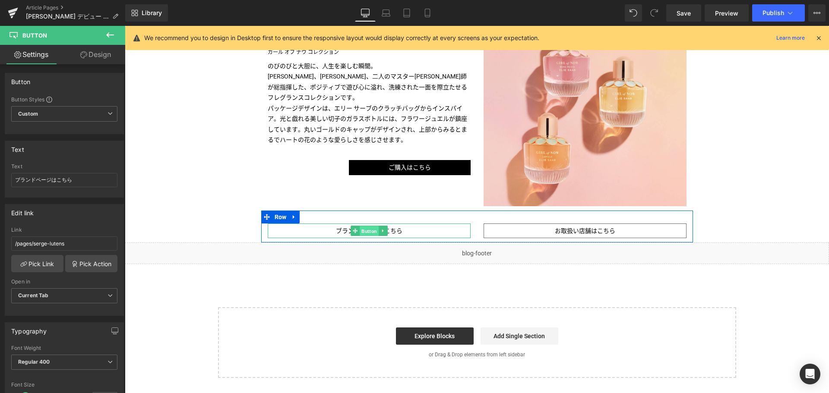
click at [364, 230] on span "Button" at bounding box center [369, 231] width 19 height 10
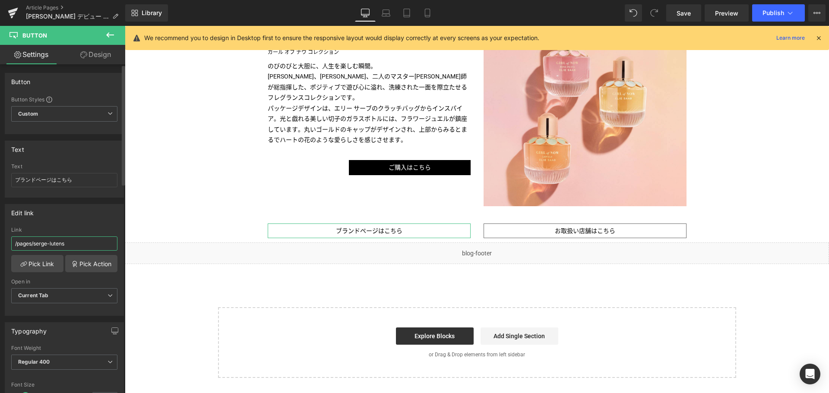
drag, startPoint x: 85, startPoint y: 242, endPoint x: 40, endPoint y: 243, distance: 44.5
click at [40, 243] on input "/pages/serge-lutens" at bounding box center [64, 244] width 106 height 14
type input "/pages/elie-saab"
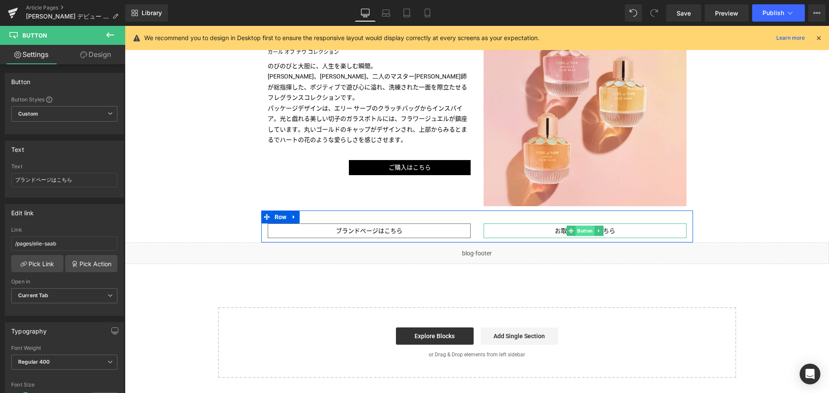
click at [584, 229] on span "Button" at bounding box center [585, 231] width 19 height 10
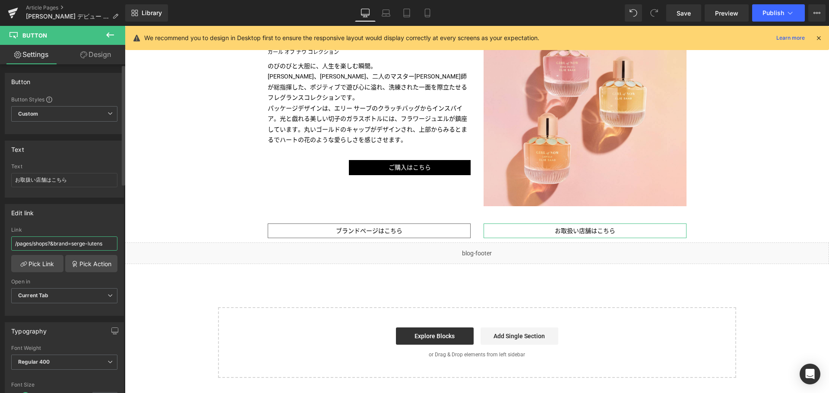
drag, startPoint x: 108, startPoint y: 246, endPoint x: 76, endPoint y: 247, distance: 32.4
click at [76, 247] on input "/pages/shops?&brand=serge-lutens" at bounding box center [64, 244] width 106 height 14
paste input "elie-saab"
type input "/pages/shops?&brand=elie-saab"
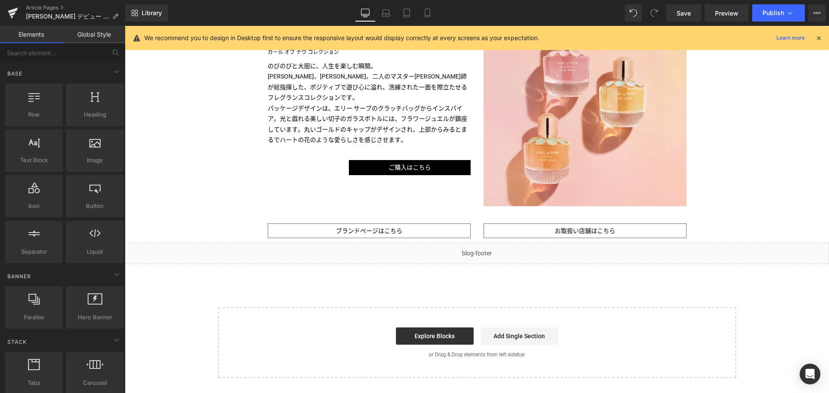
click at [693, 14] on link "Save" at bounding box center [683, 12] width 35 height 17
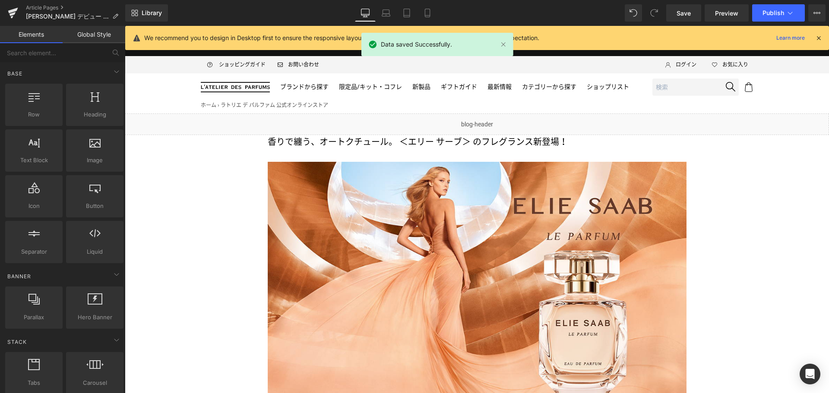
scroll to position [0, 0]
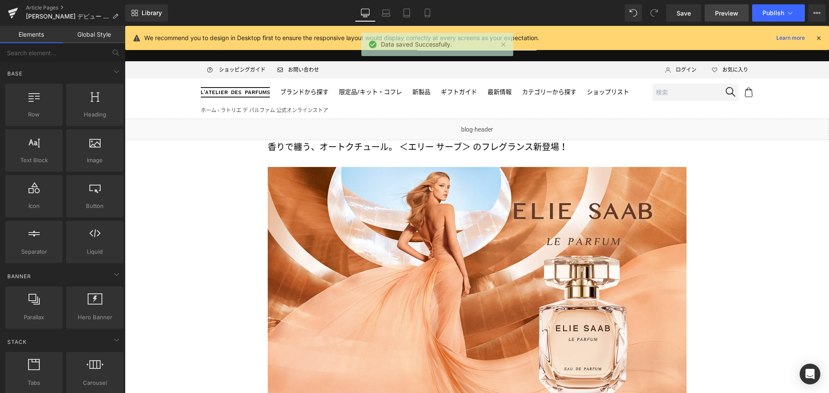
click at [736, 13] on span "Preview" at bounding box center [726, 13] width 23 height 9
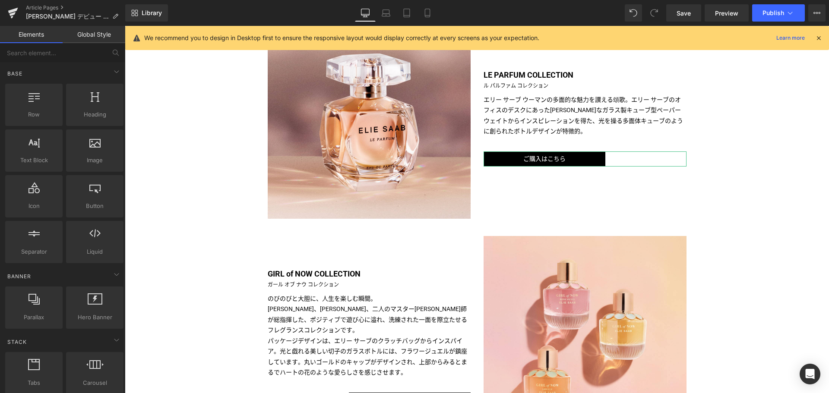
scroll to position [472, 0]
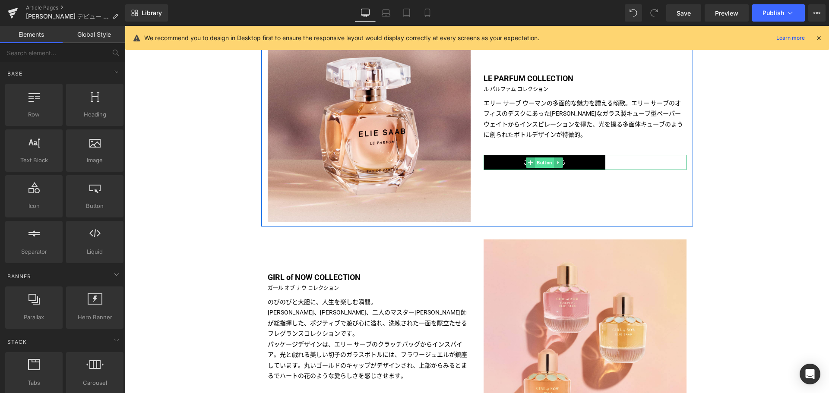
click at [542, 163] on span "Button" at bounding box center [544, 163] width 19 height 10
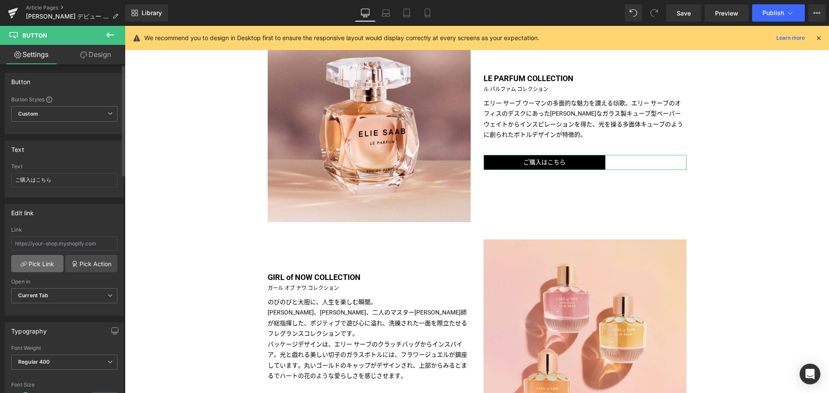
click at [37, 268] on link "Pick Link" at bounding box center [37, 263] width 52 height 17
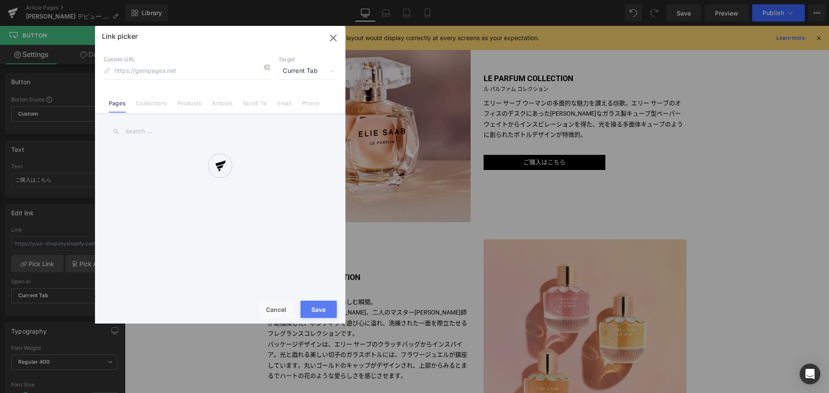
click at [154, 100] on div at bounding box center [220, 175] width 250 height 298
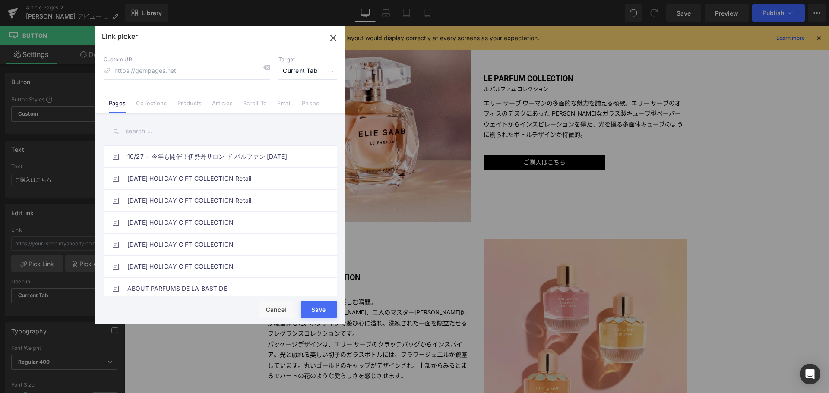
click at [155, 103] on div "Link picker Back to Library Insert Custom URL Target Current Tab Current Tab Ne…" at bounding box center [220, 175] width 250 height 298
click at [155, 103] on link "Collections" at bounding box center [151, 106] width 31 height 13
click at [151, 122] on input "text" at bounding box center [220, 131] width 233 height 19
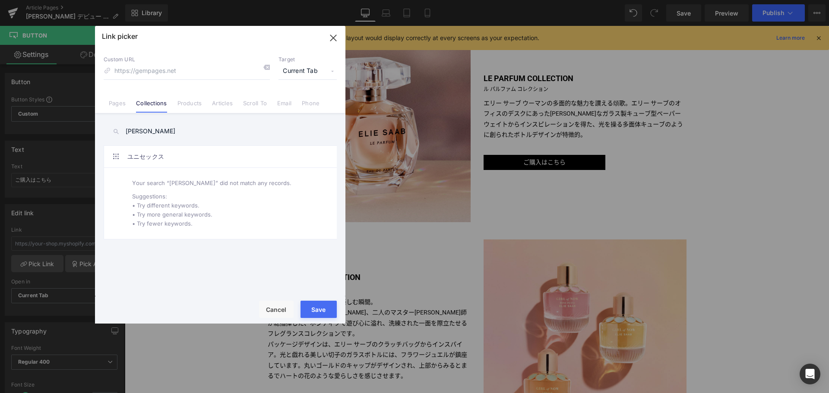
click at [176, 132] on input "[PERSON_NAME]" at bounding box center [220, 131] width 233 height 19
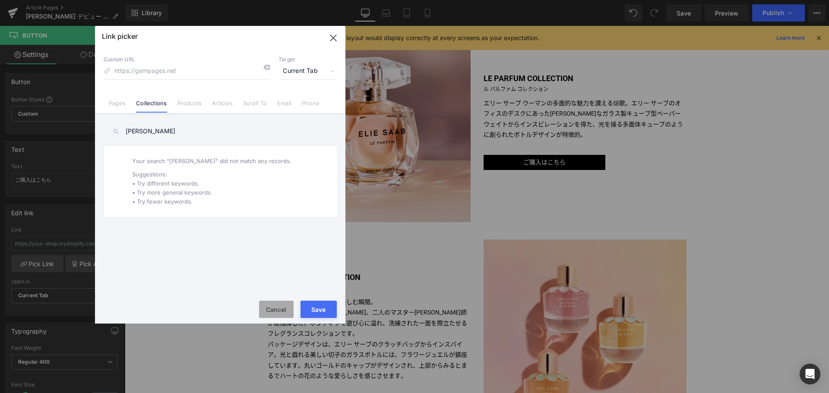
type input "[PERSON_NAME]"
click at [269, 310] on button "Cancel" at bounding box center [276, 309] width 35 height 17
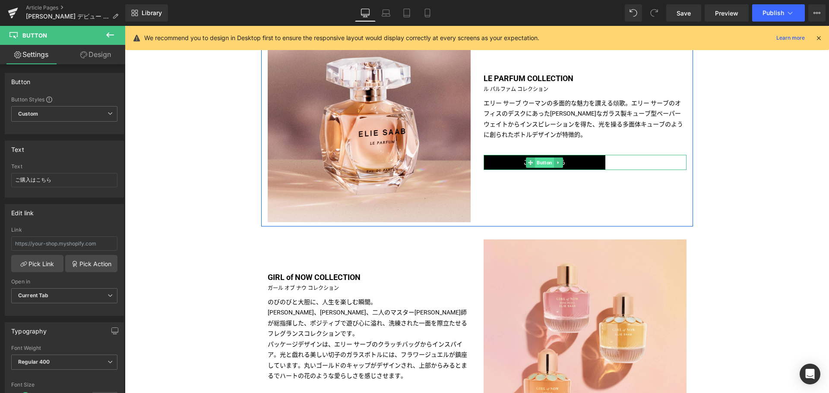
click at [542, 165] on span "Button" at bounding box center [544, 163] width 19 height 10
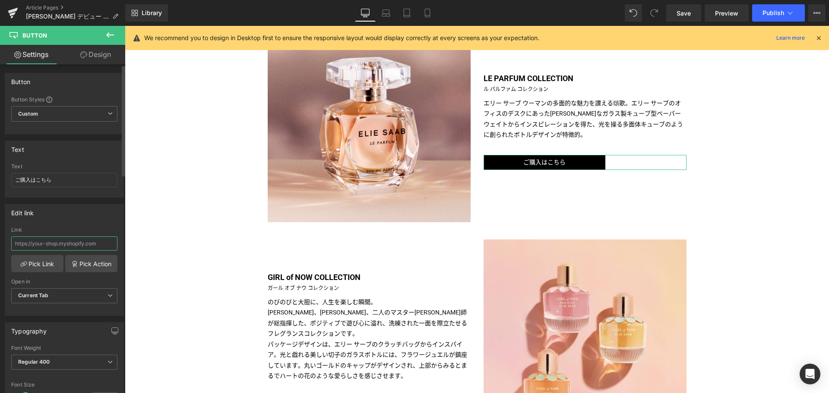
click at [81, 247] on input "text" at bounding box center [64, 244] width 106 height 14
paste input "[URL][DOMAIN_NAME]"
type input "[URL][DOMAIN_NAME]"
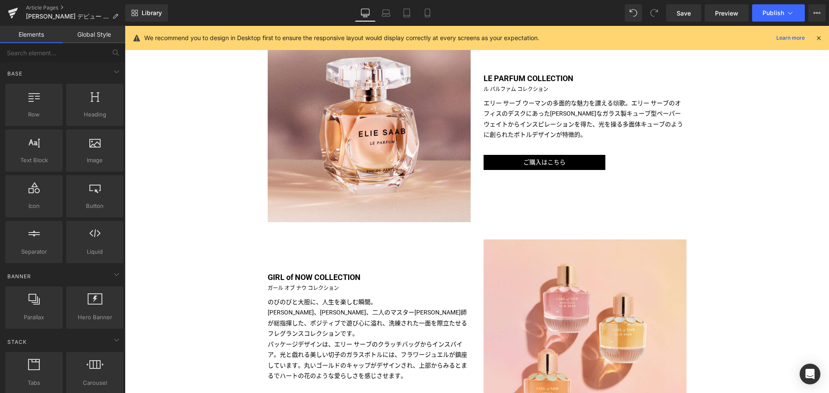
click at [186, 248] on div "Liquid 香りで纏う、オートクチュール。 ＜エリー サーブ＞ のフレグランス新登場！ Text Block Image Image 世界のセレブリティを魅…" at bounding box center [477, 130] width 704 height 967
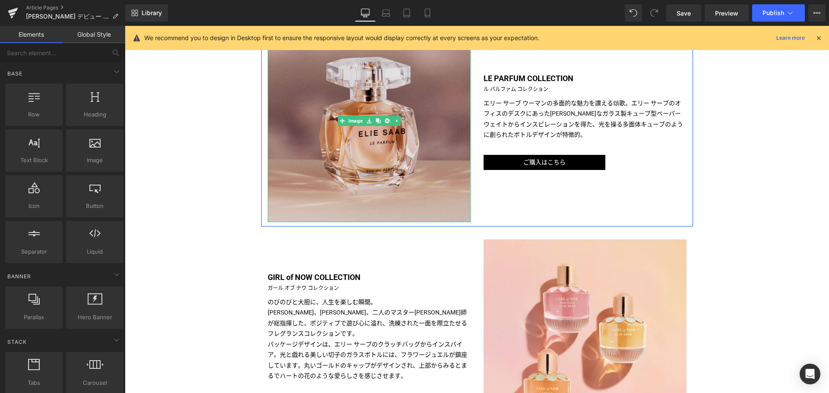
click at [380, 156] on img at bounding box center [369, 120] width 203 height 203
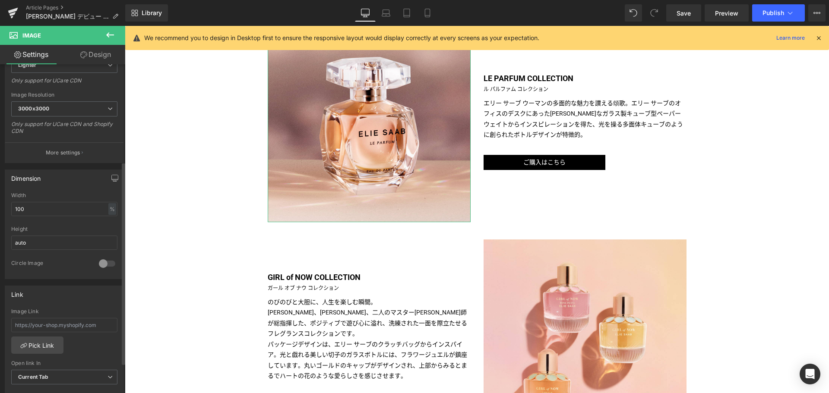
scroll to position [158, 0]
click at [65, 325] on input "text" at bounding box center [64, 325] width 106 height 14
type input "ｖ"
paste input "[URL][DOMAIN_NAME]"
type input "[URL][DOMAIN_NAME]"
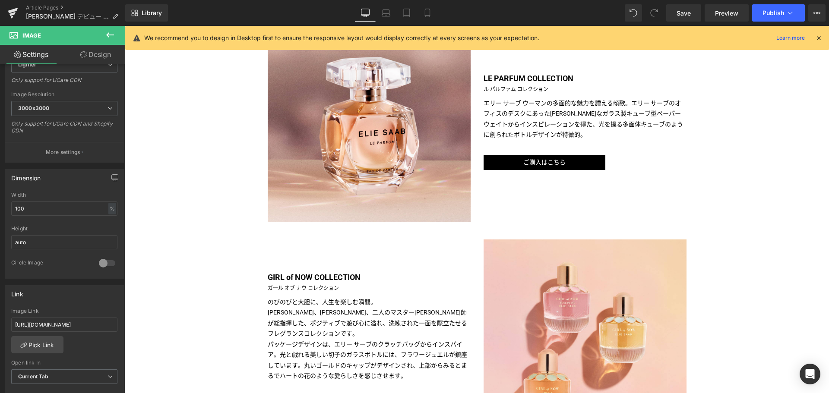
scroll to position [0, 0]
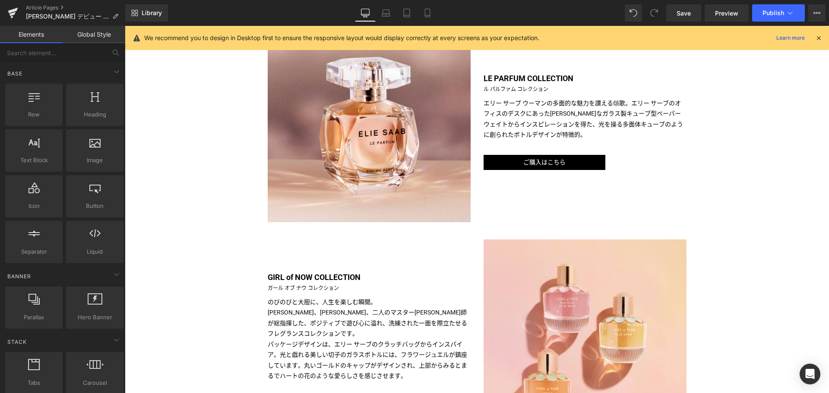
click at [184, 306] on div "Liquid 香りで纏う、オートクチュール。 ＜エリー サーブ＞ のフレグランス新登場！ Text Block Image Image 世界のセレブリティを魅…" at bounding box center [477, 130] width 704 height 967
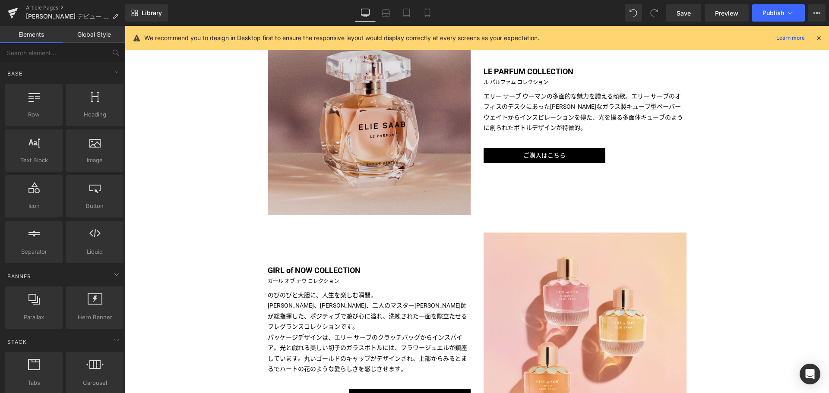
scroll to position [477, 0]
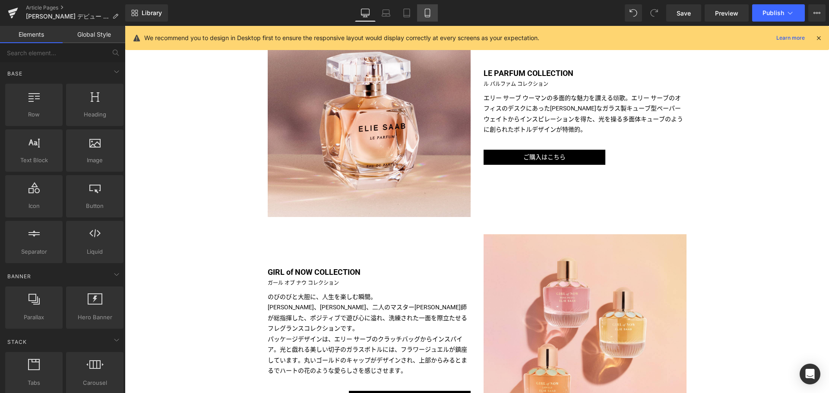
click at [427, 19] on link "Mobile" at bounding box center [427, 12] width 21 height 17
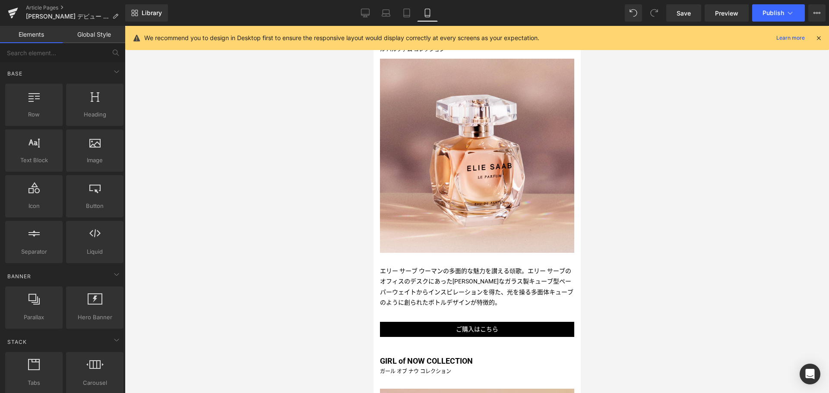
scroll to position [453, 0]
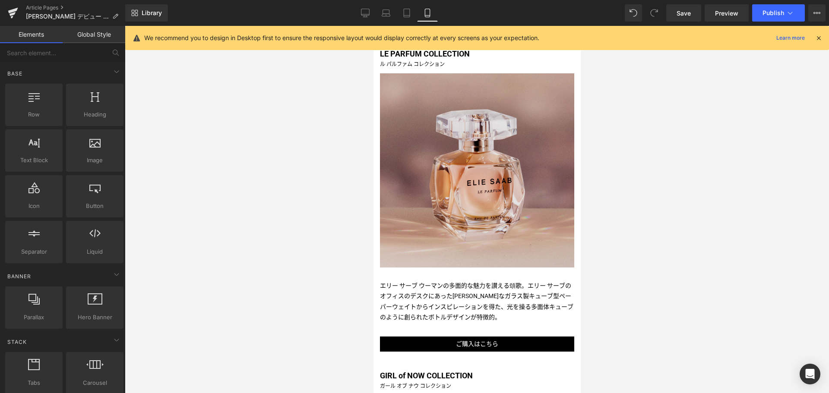
click at [407, 139] on img at bounding box center [477, 170] width 194 height 194
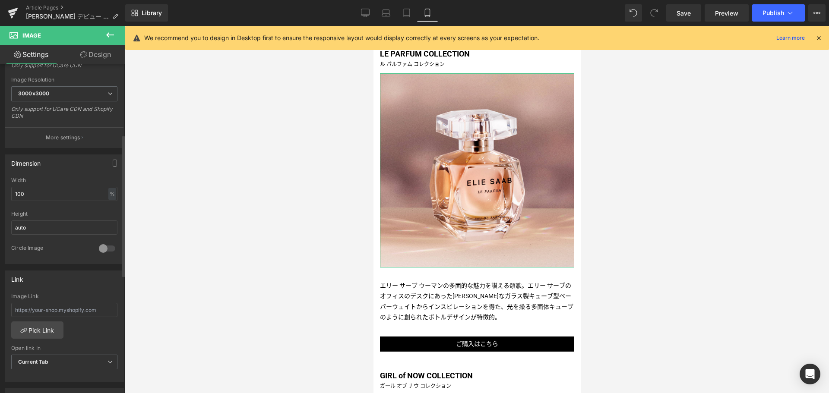
scroll to position [174, 0]
click at [25, 306] on input "text" at bounding box center [64, 309] width 106 height 14
paste input "[URL][DOMAIN_NAME]"
type input "[URL][DOMAIN_NAME]"
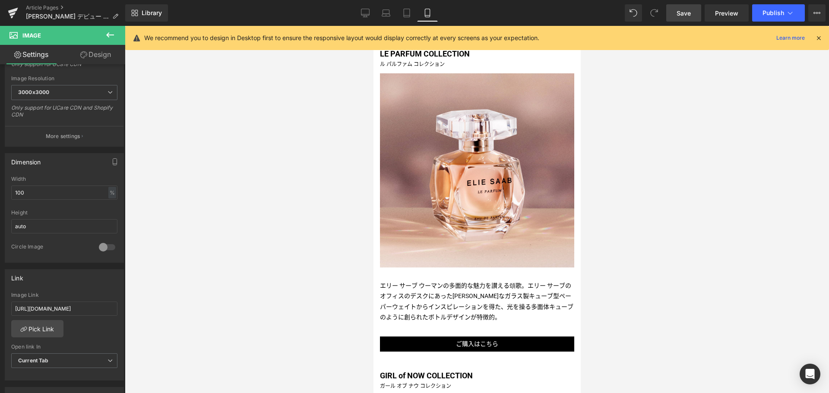
scroll to position [0, 0]
click at [679, 13] on span "Save" at bounding box center [684, 13] width 14 height 9
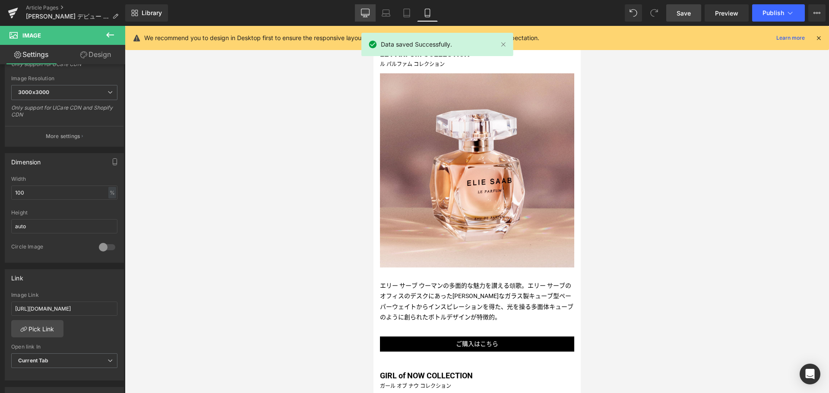
click at [362, 11] on icon at bounding box center [365, 13] width 9 height 9
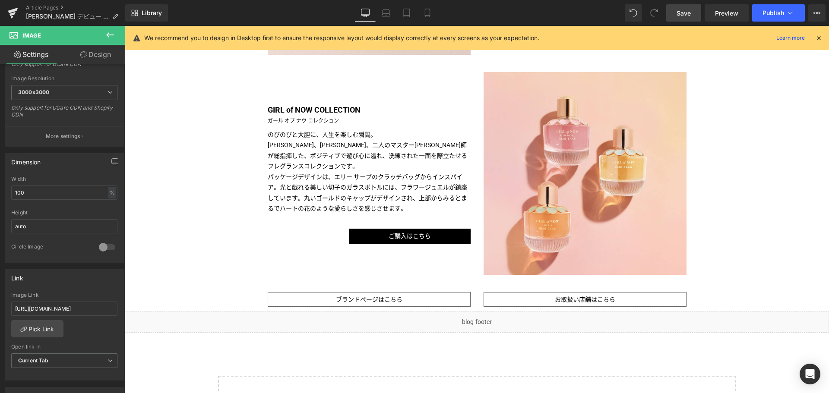
scroll to position [647, 0]
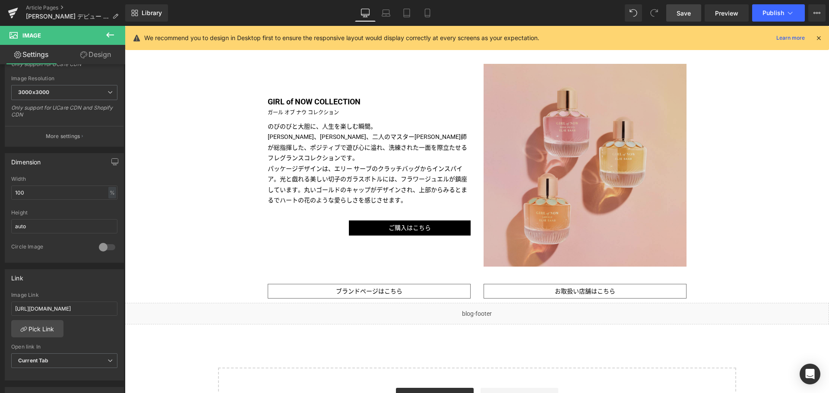
click at [572, 186] on img at bounding box center [585, 165] width 203 height 203
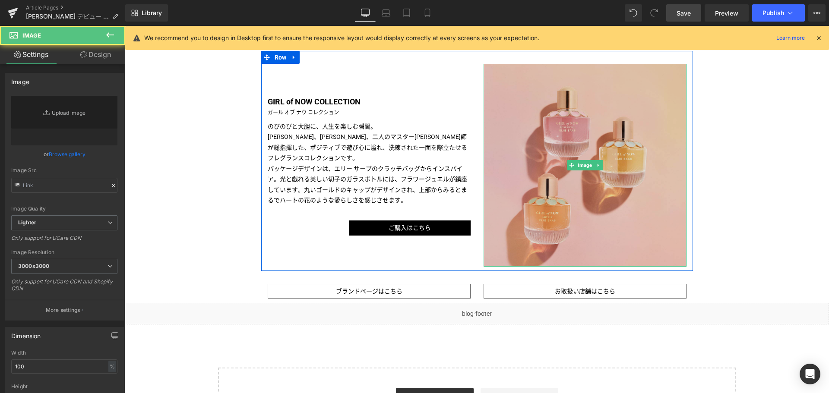
type input "[URL][DOMAIN_NAME]"
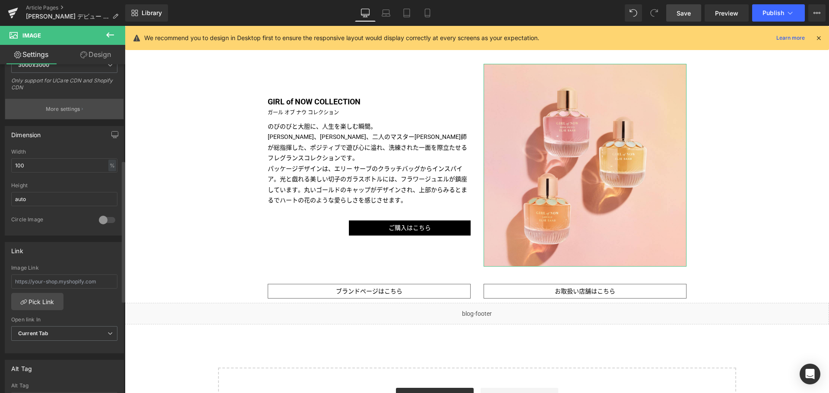
scroll to position [223, 0]
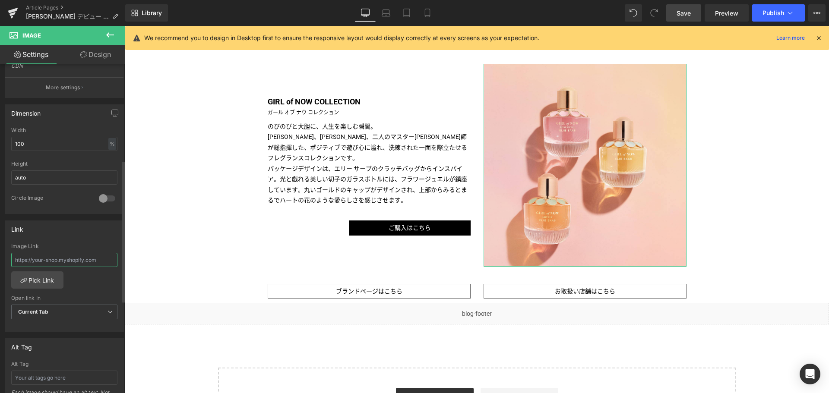
paste input "[URL][DOMAIN_NAME]"
click at [62, 260] on input "text" at bounding box center [64, 260] width 106 height 14
type input "[URL][DOMAIN_NAME]"
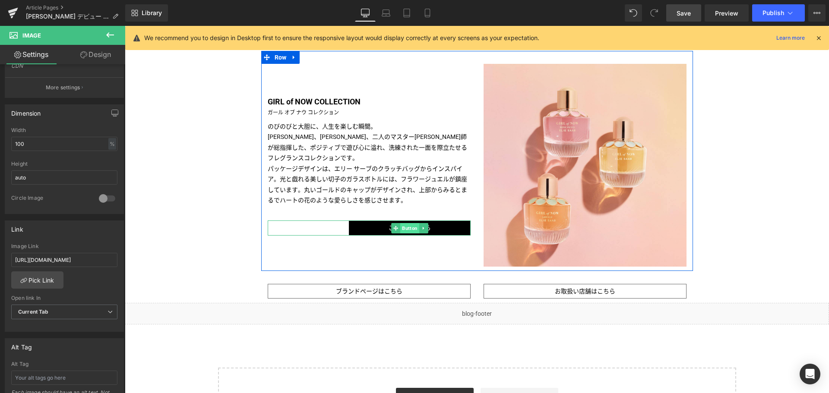
click at [411, 227] on span "Button" at bounding box center [409, 228] width 19 height 10
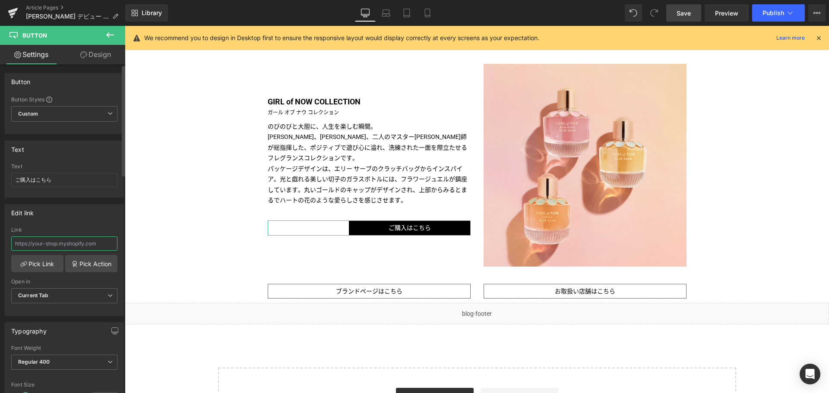
click at [47, 243] on input "text" at bounding box center [64, 244] width 106 height 14
paste input "[URL][DOMAIN_NAME]"
type input "[URL][DOMAIN_NAME]"
click at [430, 16] on icon at bounding box center [427, 16] width 5 height 0
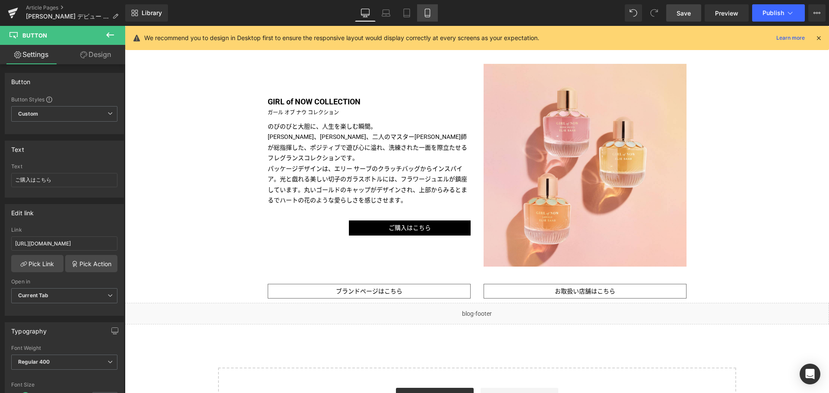
type input "100"
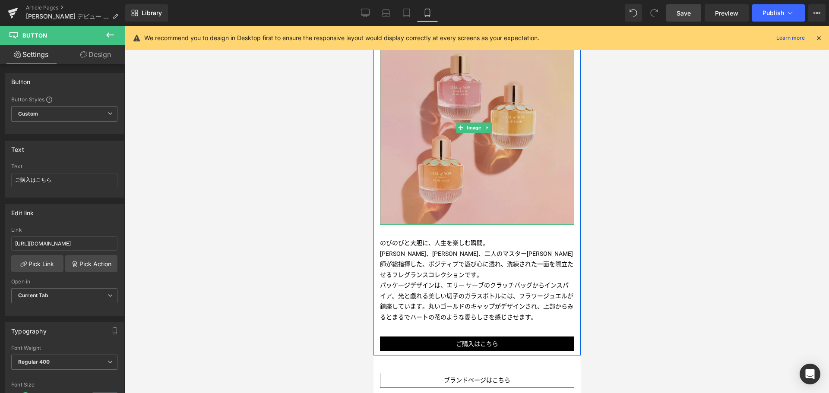
scroll to position [825, 0]
click at [436, 141] on img at bounding box center [477, 128] width 194 height 194
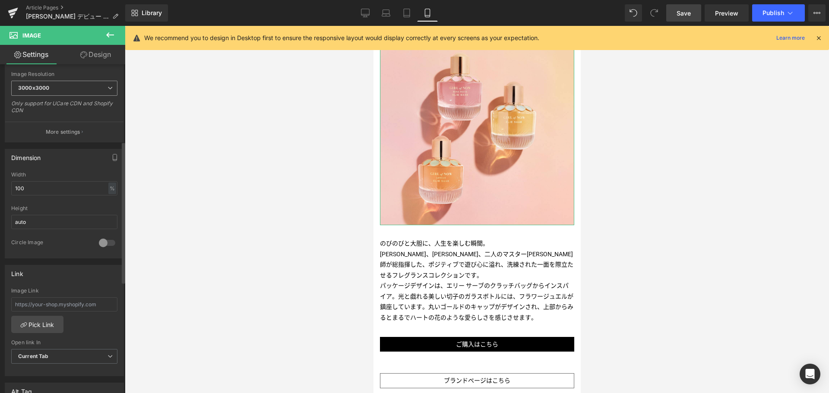
scroll to position [179, 0]
click at [86, 301] on input "text" at bounding box center [64, 304] width 106 height 14
paste input "[URL][DOMAIN_NAME]"
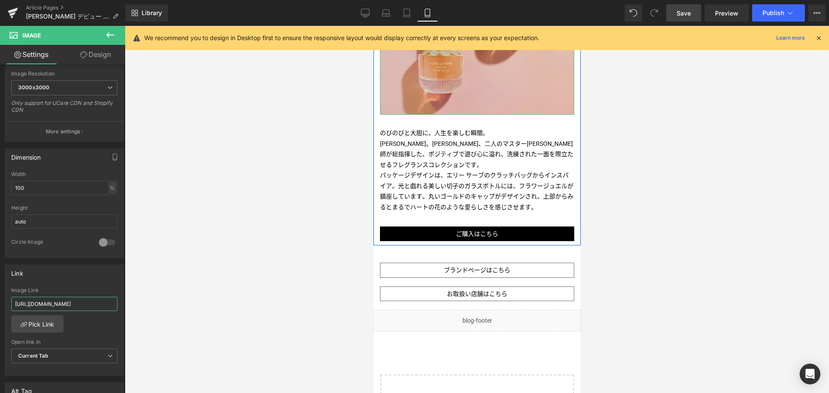
scroll to position [936, 0]
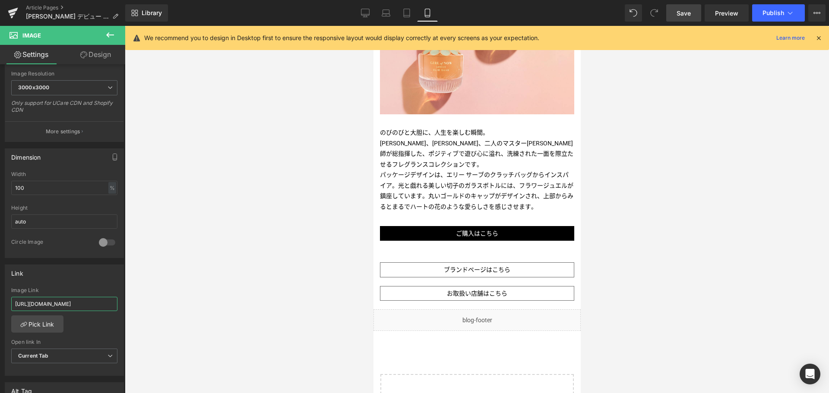
type input "[URL][DOMAIN_NAME]"
click at [688, 13] on span "Save" at bounding box center [684, 13] width 14 height 9
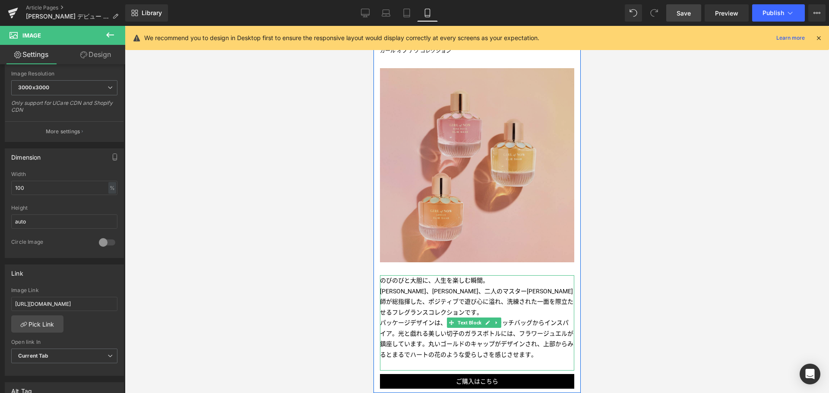
scroll to position [770, 0]
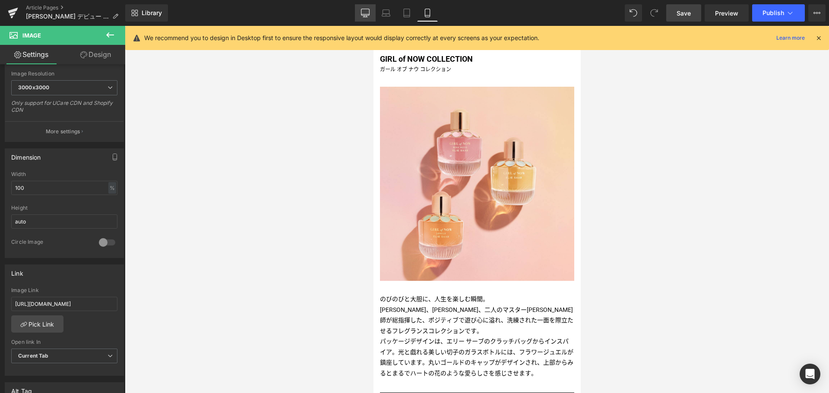
click at [367, 10] on icon at bounding box center [365, 13] width 9 height 9
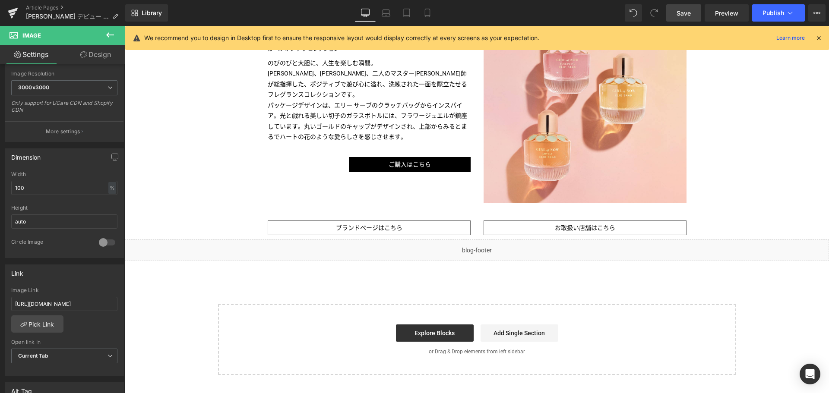
scroll to position [711, 0]
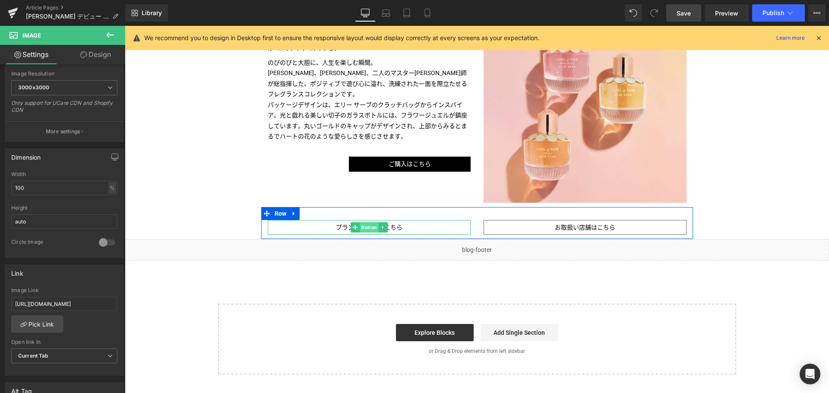
click at [363, 227] on span "Button" at bounding box center [369, 227] width 19 height 10
